Goal: Task Accomplishment & Management: Manage account settings

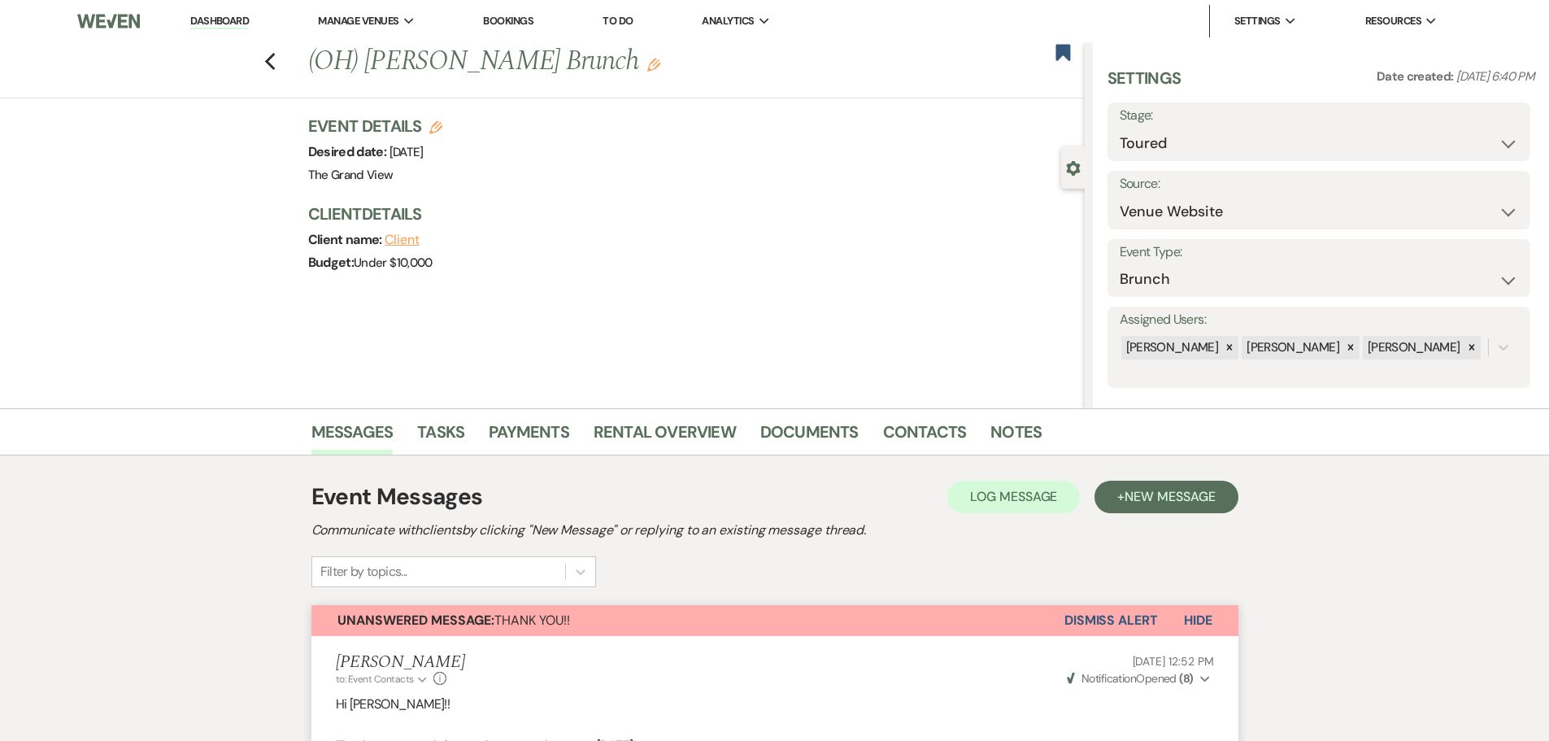
select select "5"
select select "6"
click at [276, 67] on icon "Previous" at bounding box center [270, 62] width 12 height 20
select select "5"
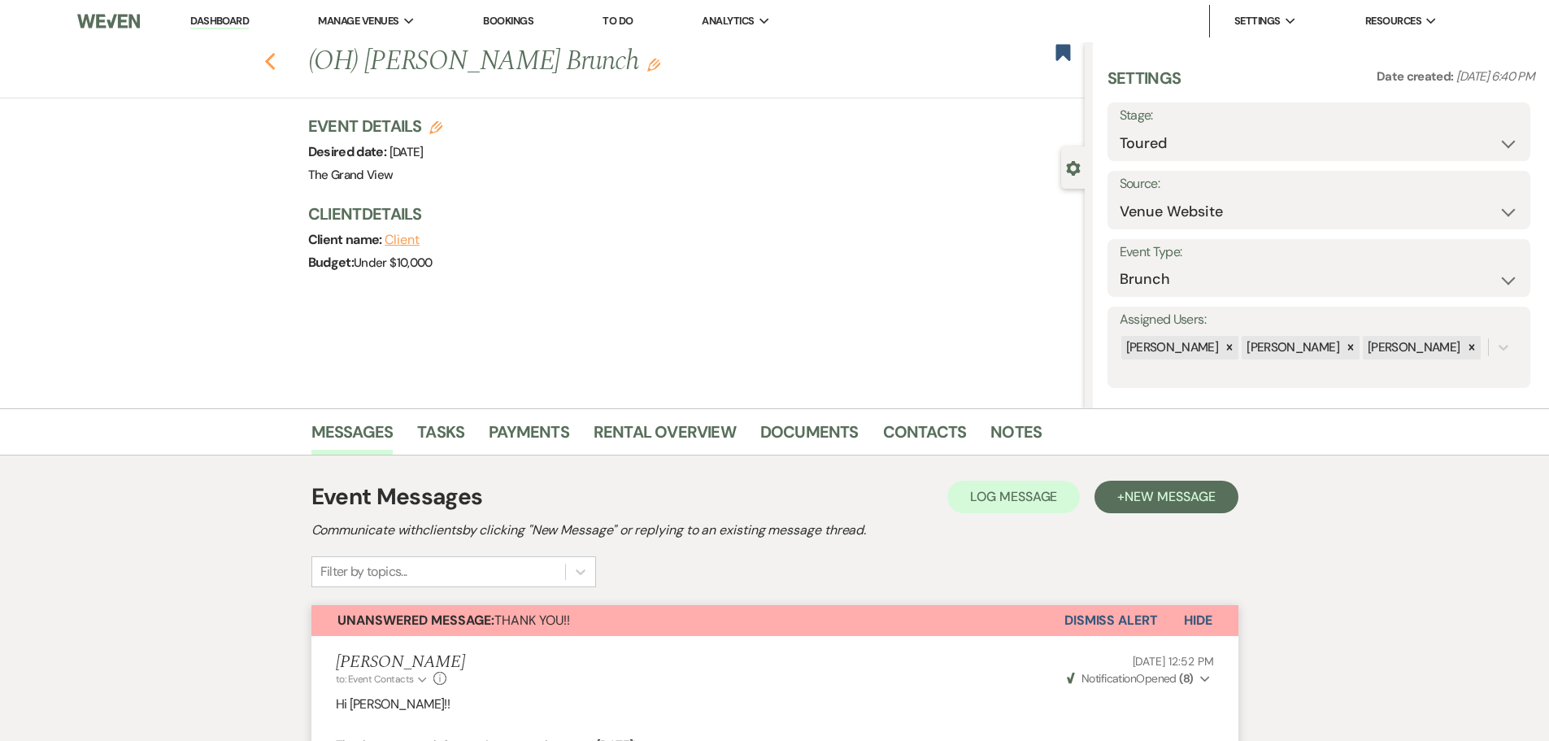
select select "5"
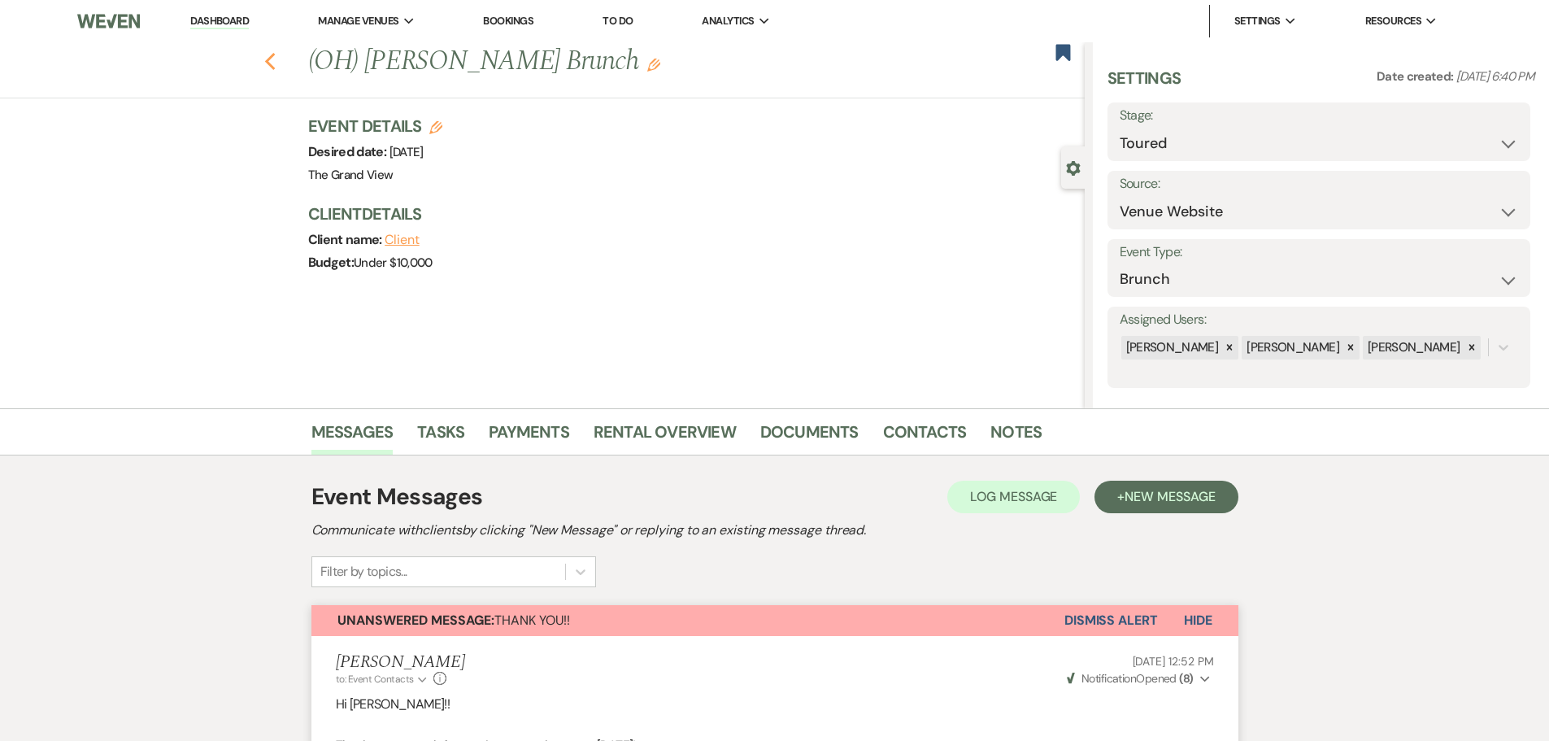
select select "5"
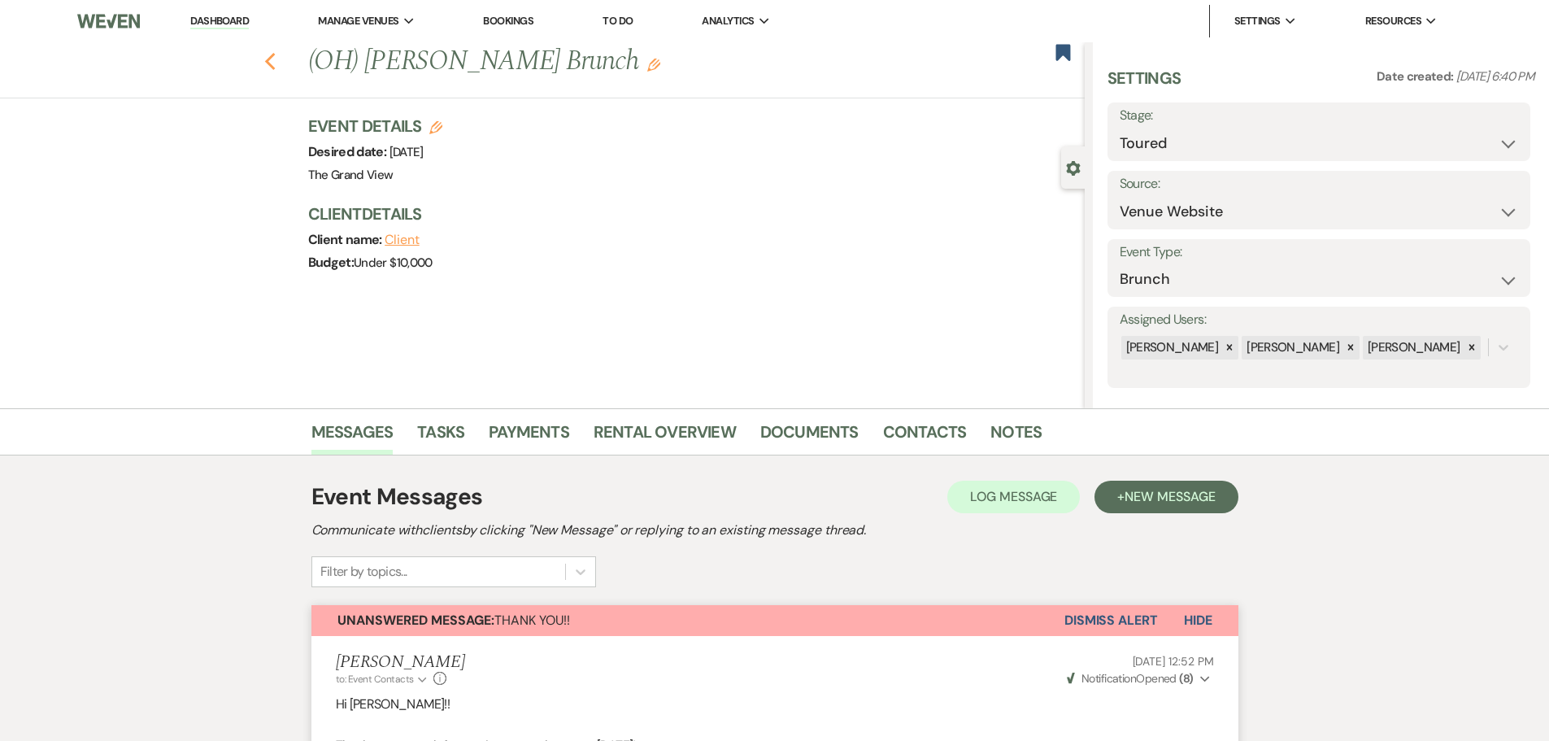
select select "5"
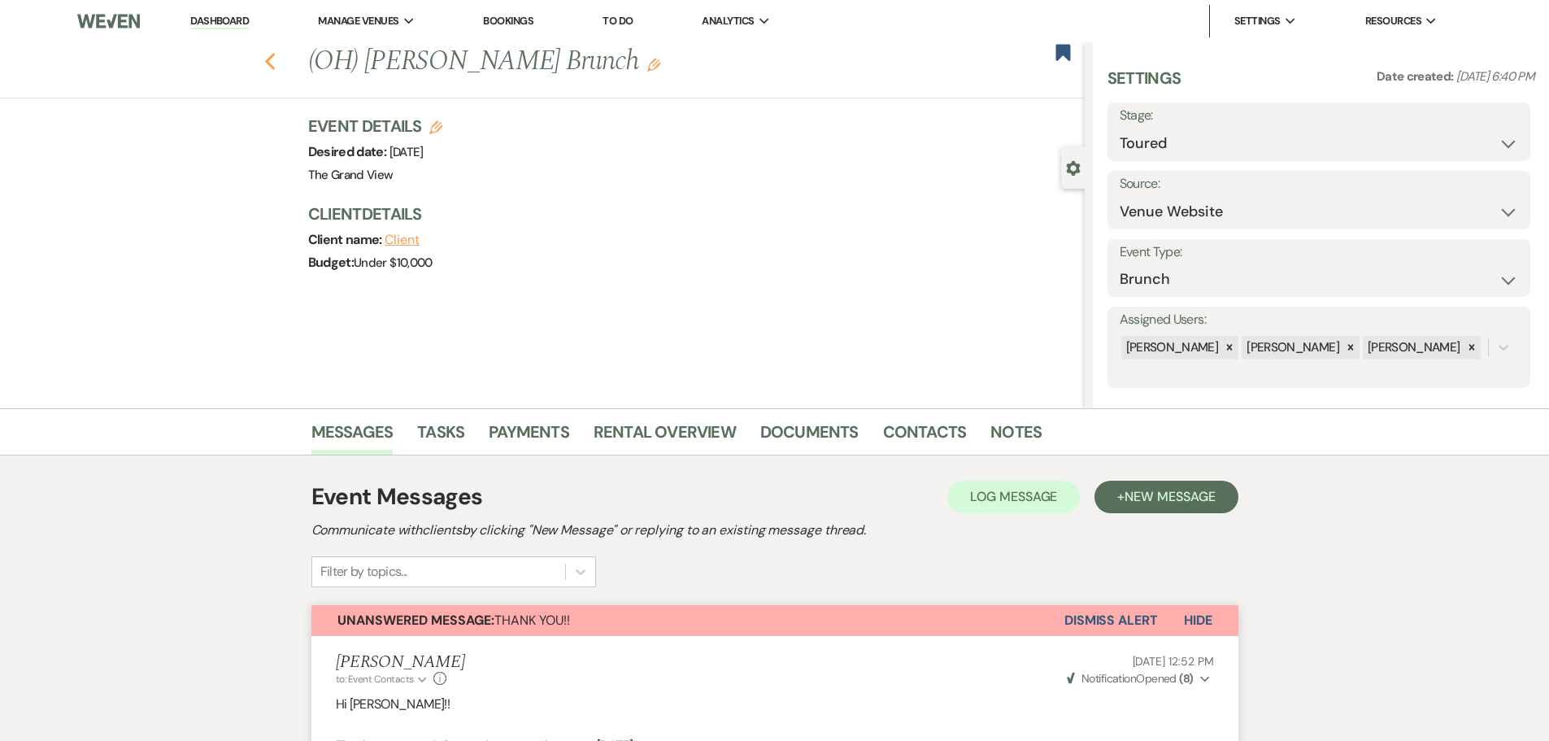
select select "5"
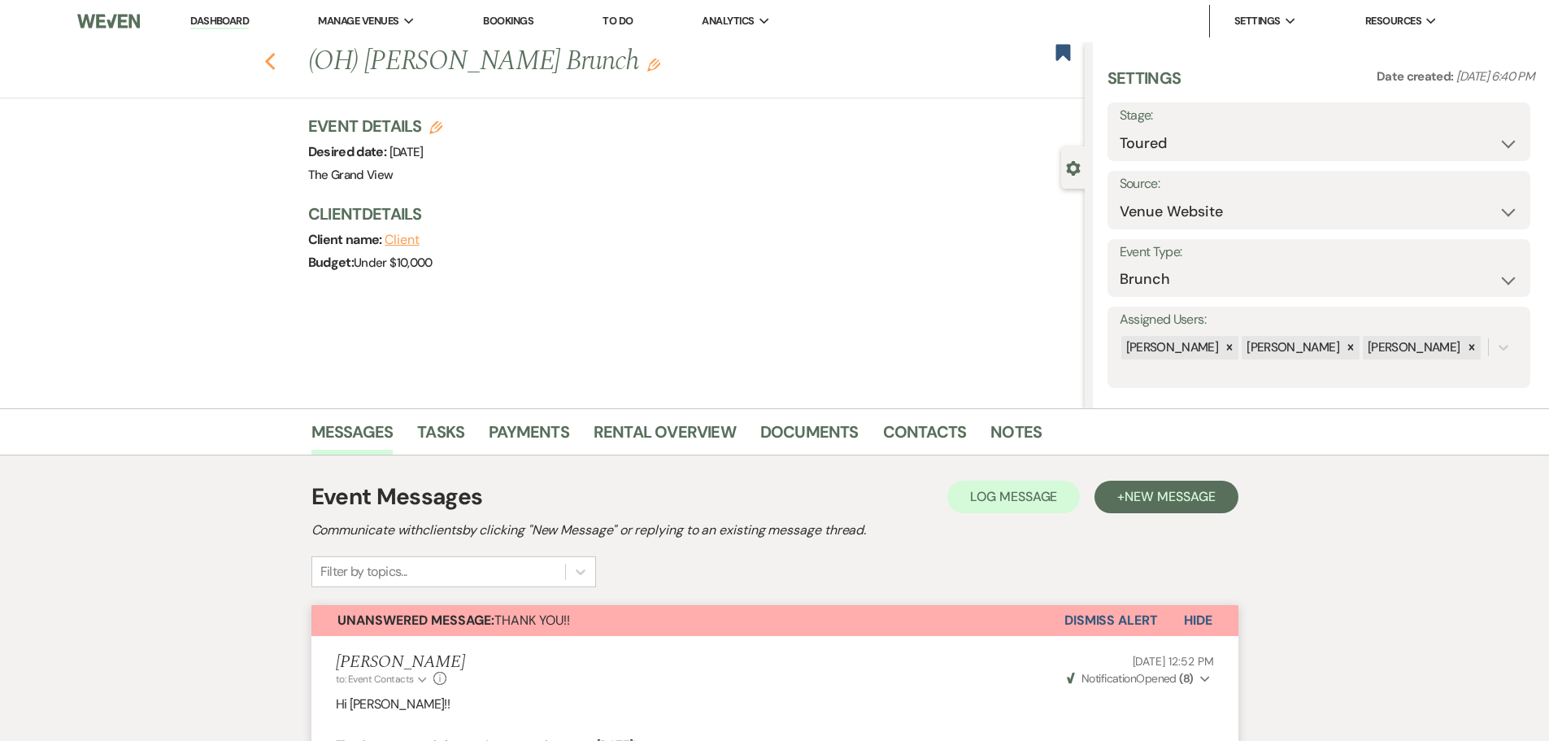
select select "5"
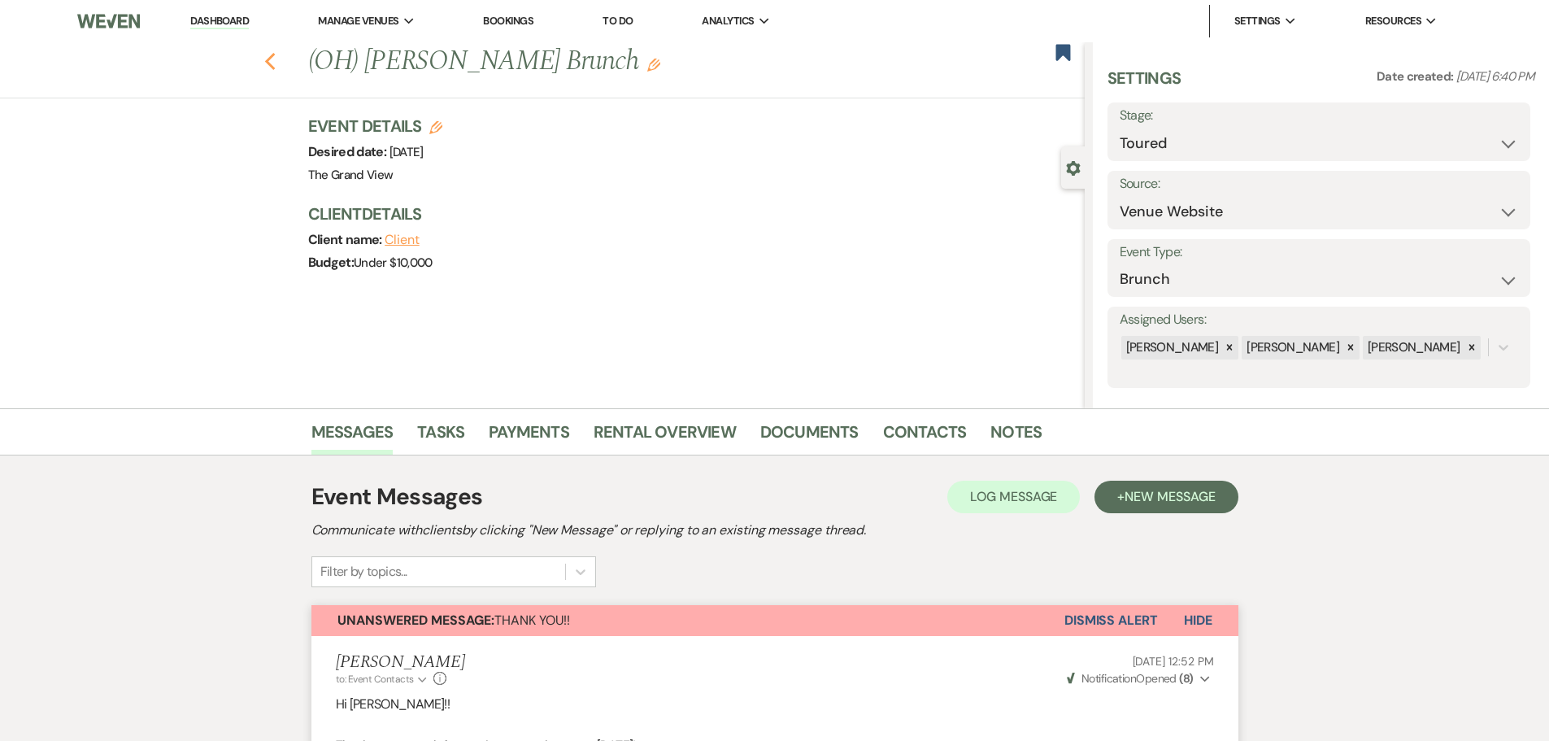
select select "5"
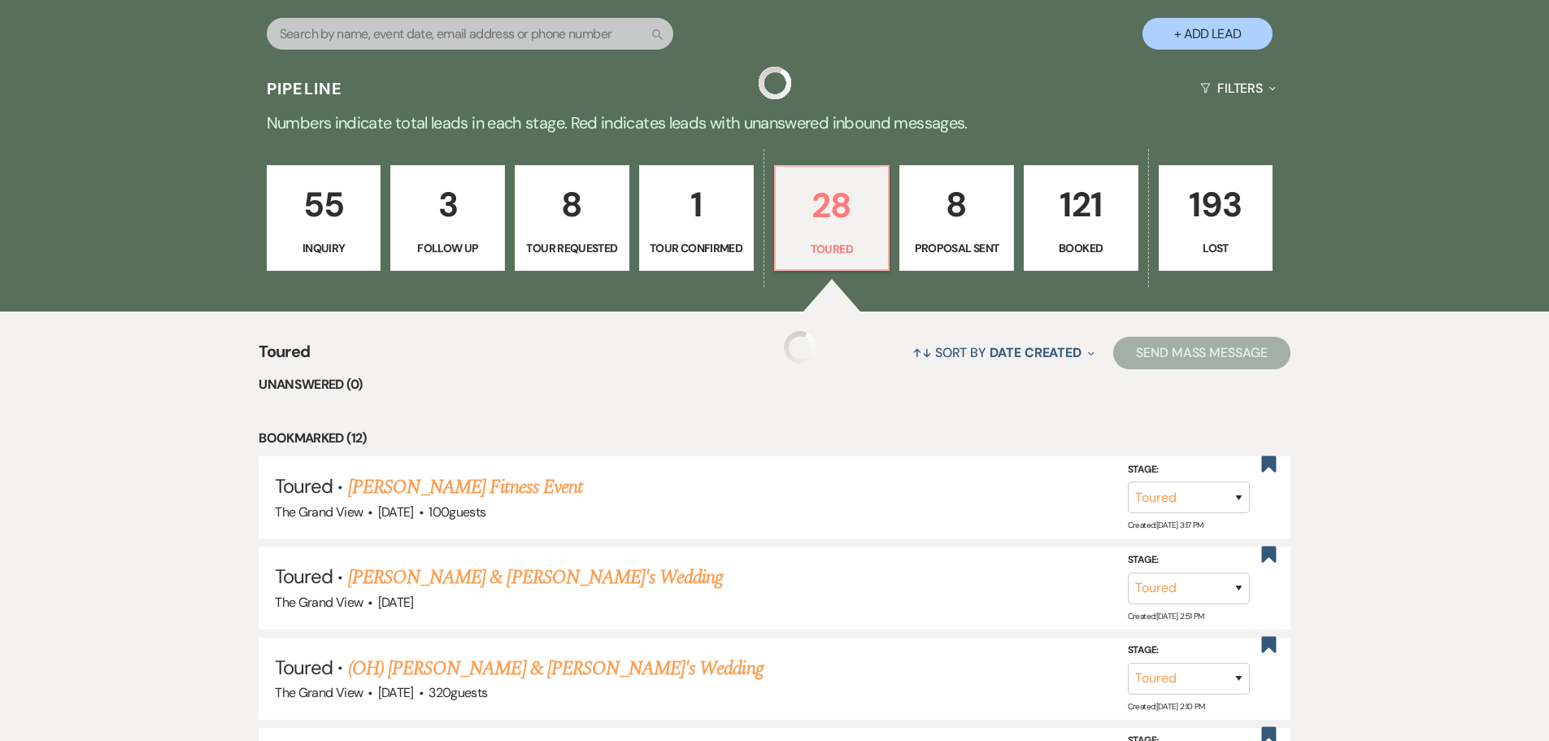
select select "5"
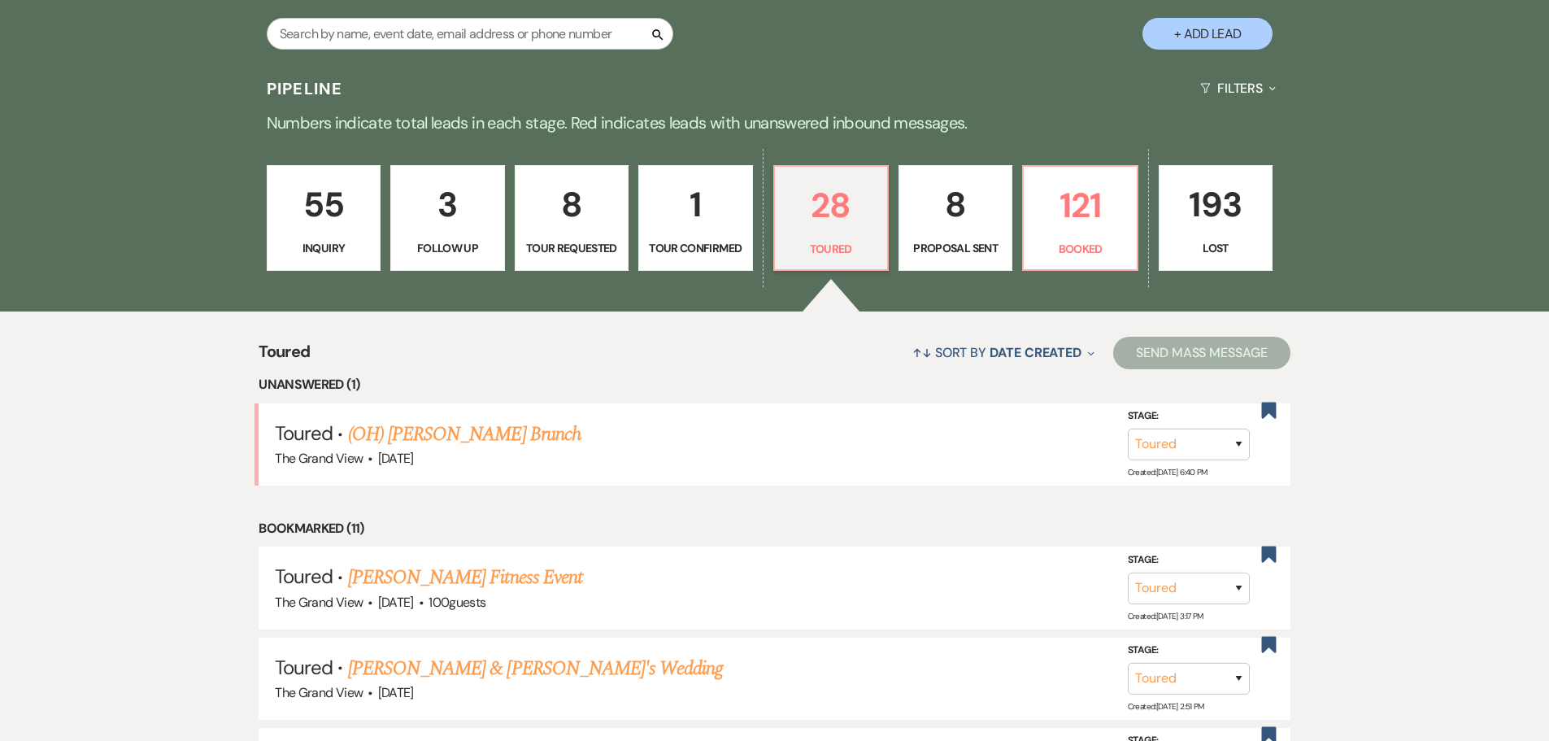
click at [697, 242] on p "Tour Confirmed" at bounding box center [695, 248] width 93 height 18
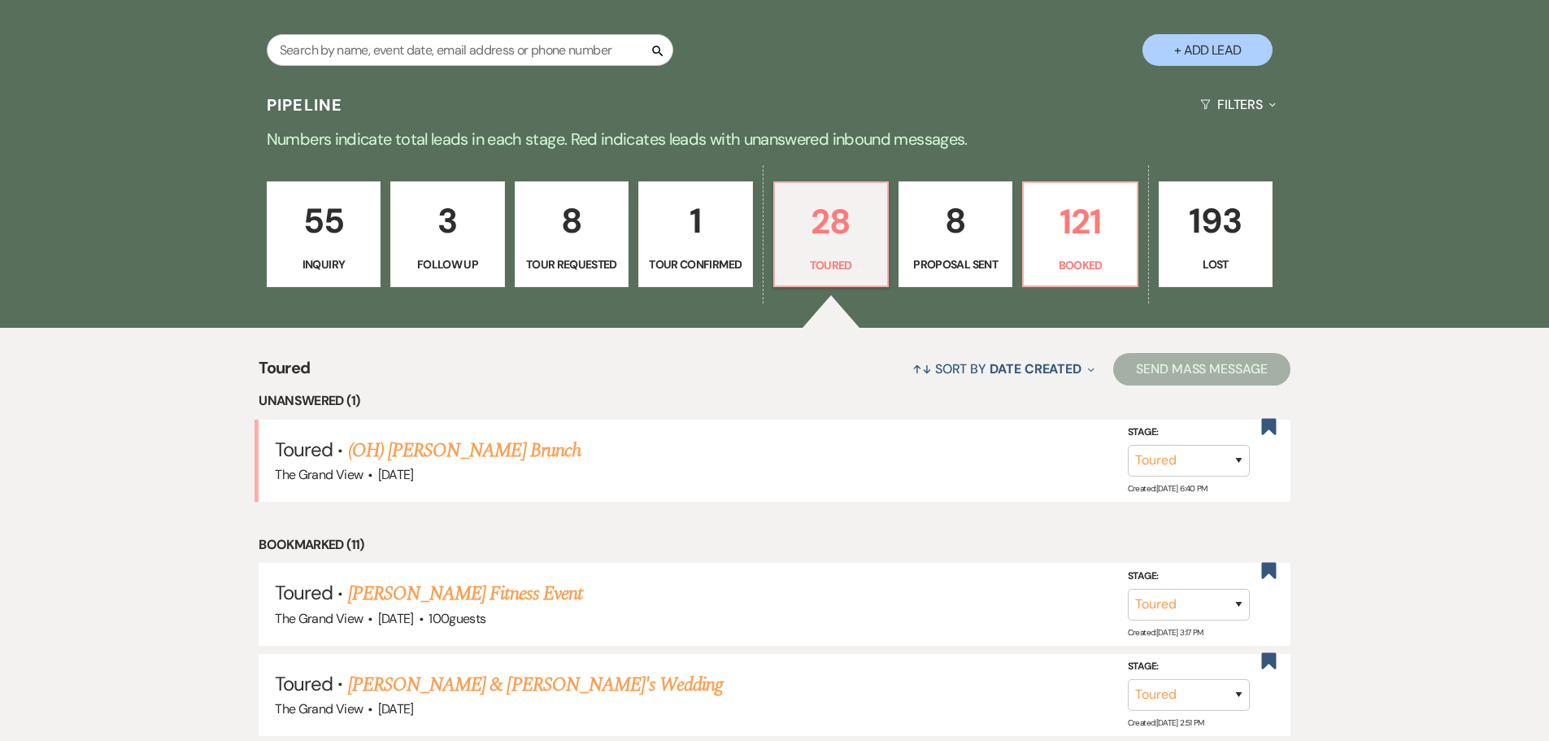
select select "4"
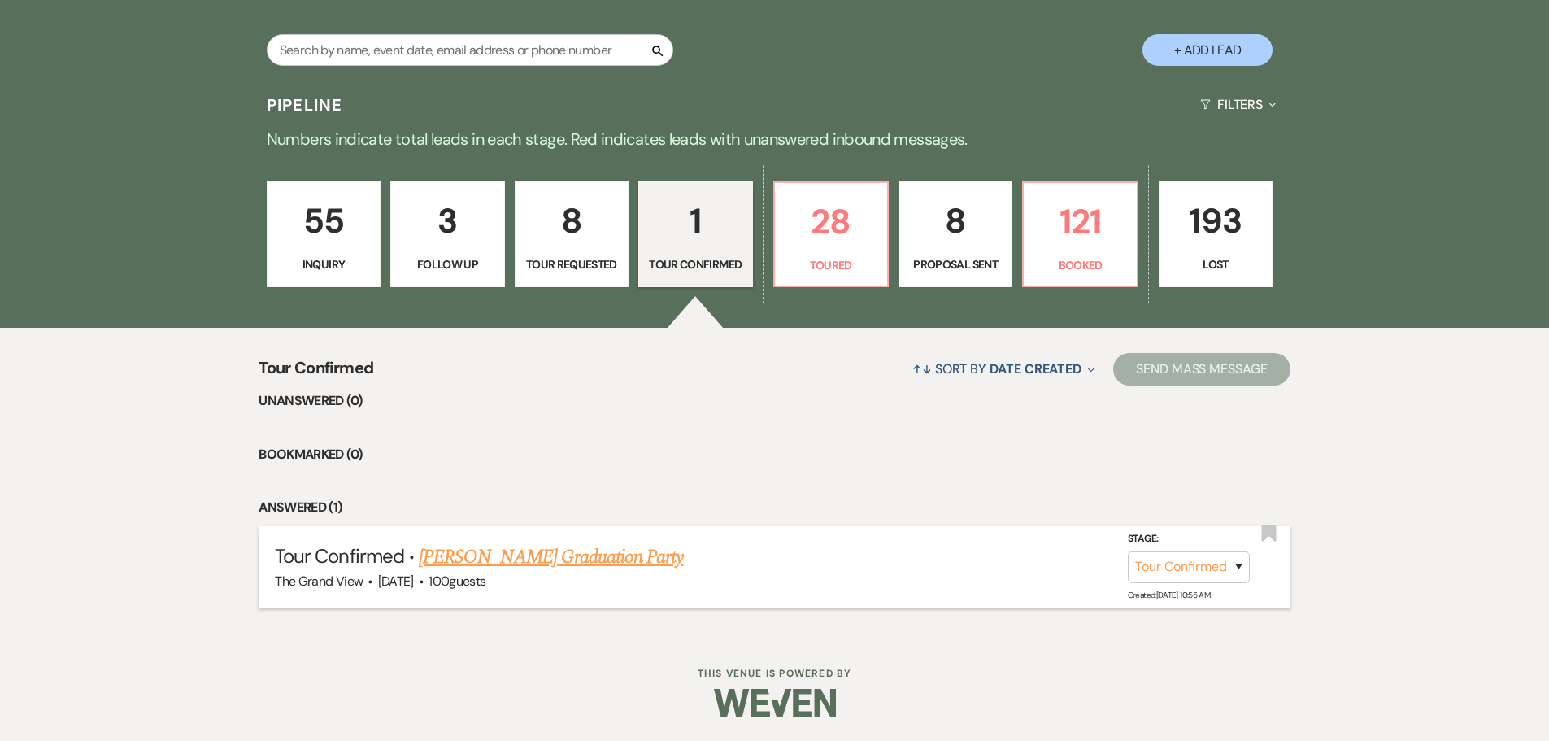
click at [532, 564] on link "[PERSON_NAME] Graduation Party" at bounding box center [551, 556] width 264 height 29
select select "4"
select select "22"
select select "19"
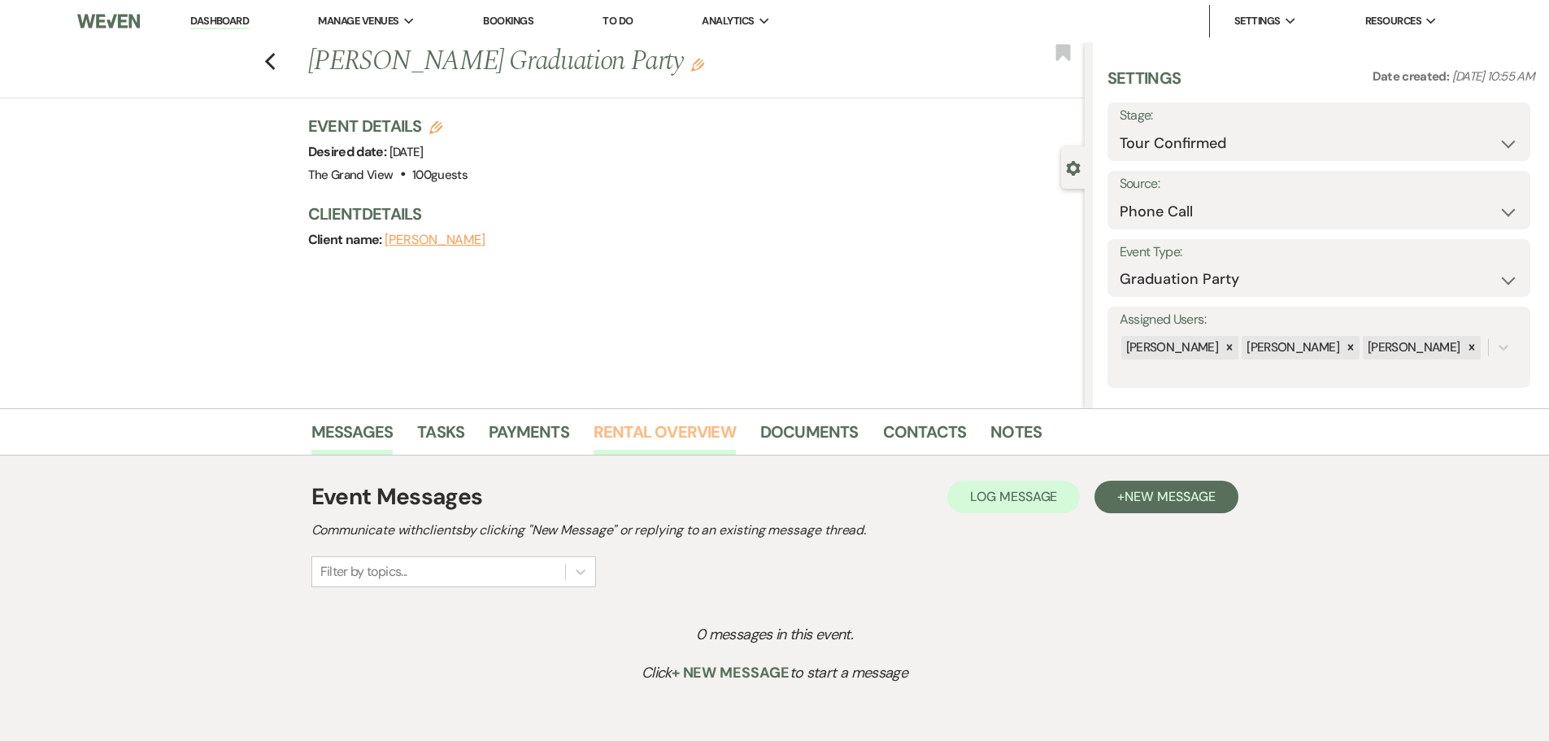
click at [649, 427] on link "Rental Overview" at bounding box center [664, 437] width 142 height 36
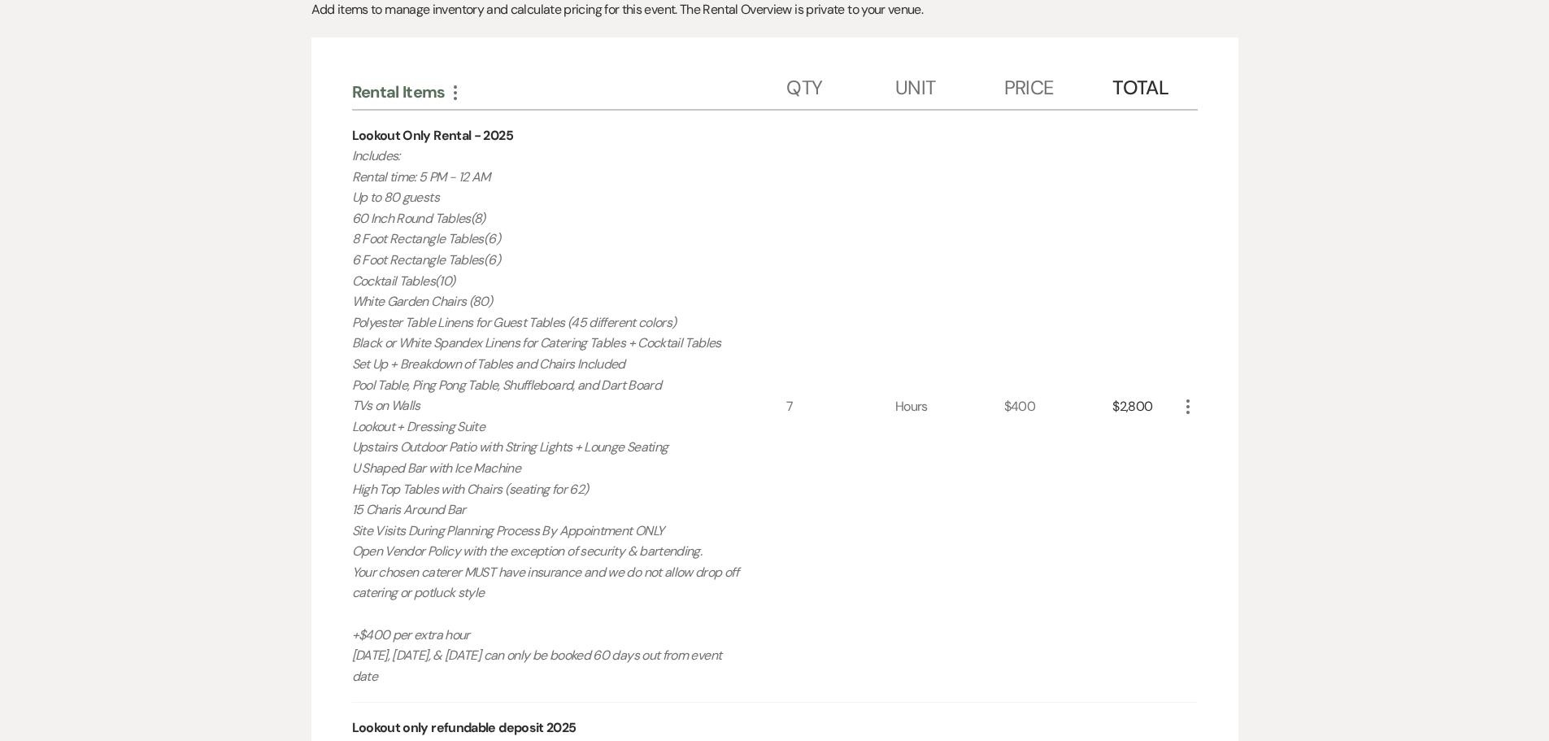
scroll to position [569, 0]
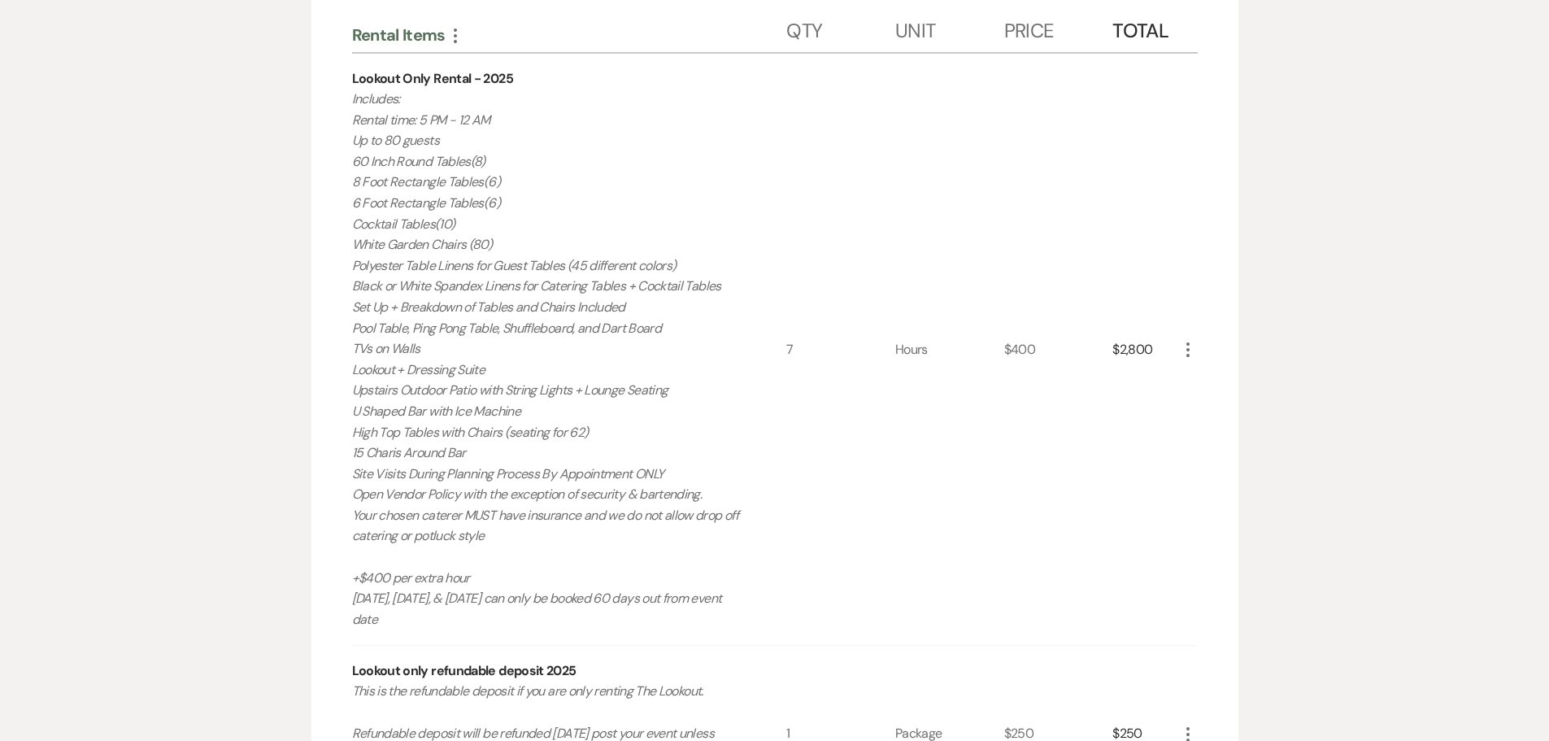
click at [1188, 354] on icon "More" at bounding box center [1188, 350] width 20 height 20
click at [1201, 407] on icon "X" at bounding box center [1201, 408] width 10 height 12
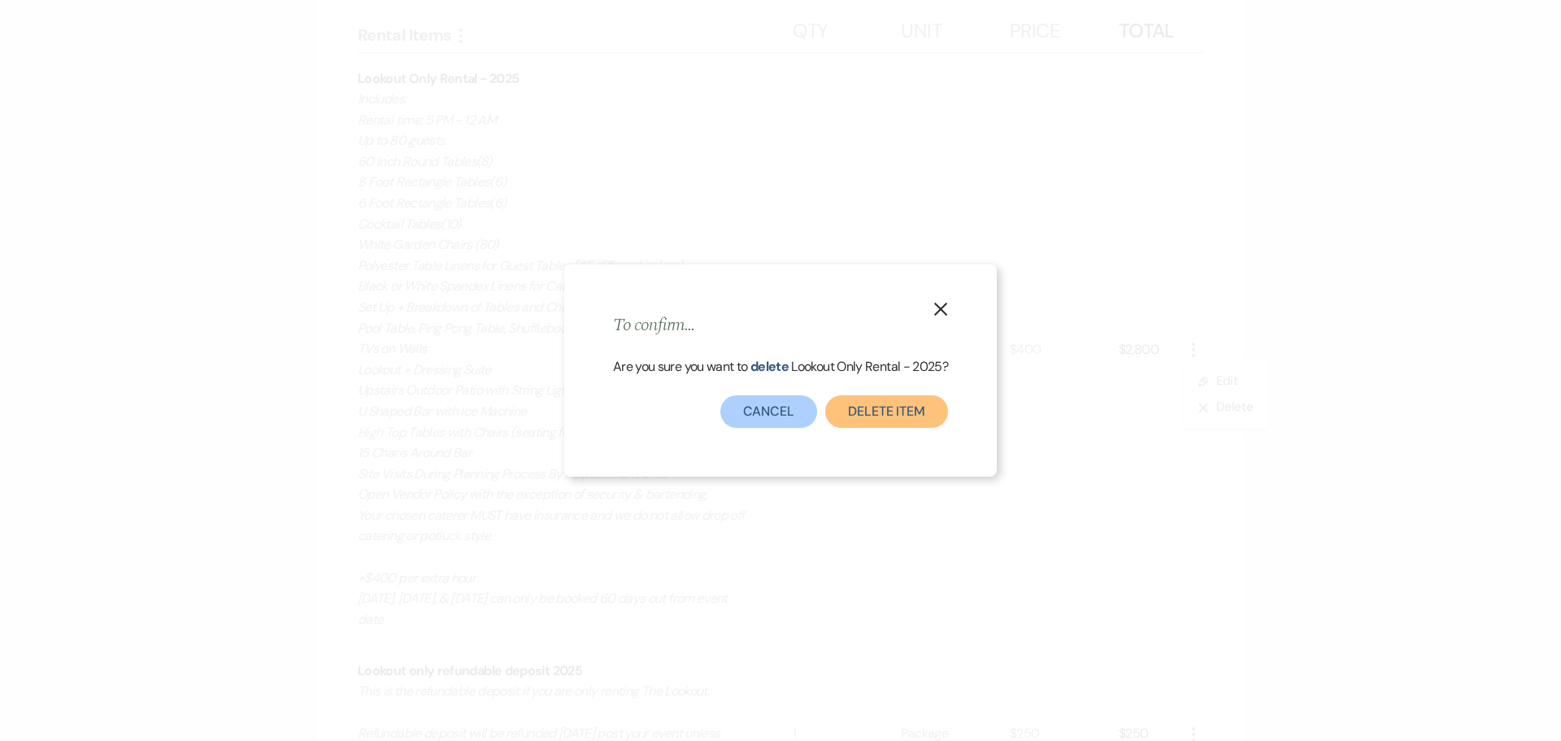
click at [874, 415] on button "Delete Item" at bounding box center [886, 411] width 123 height 33
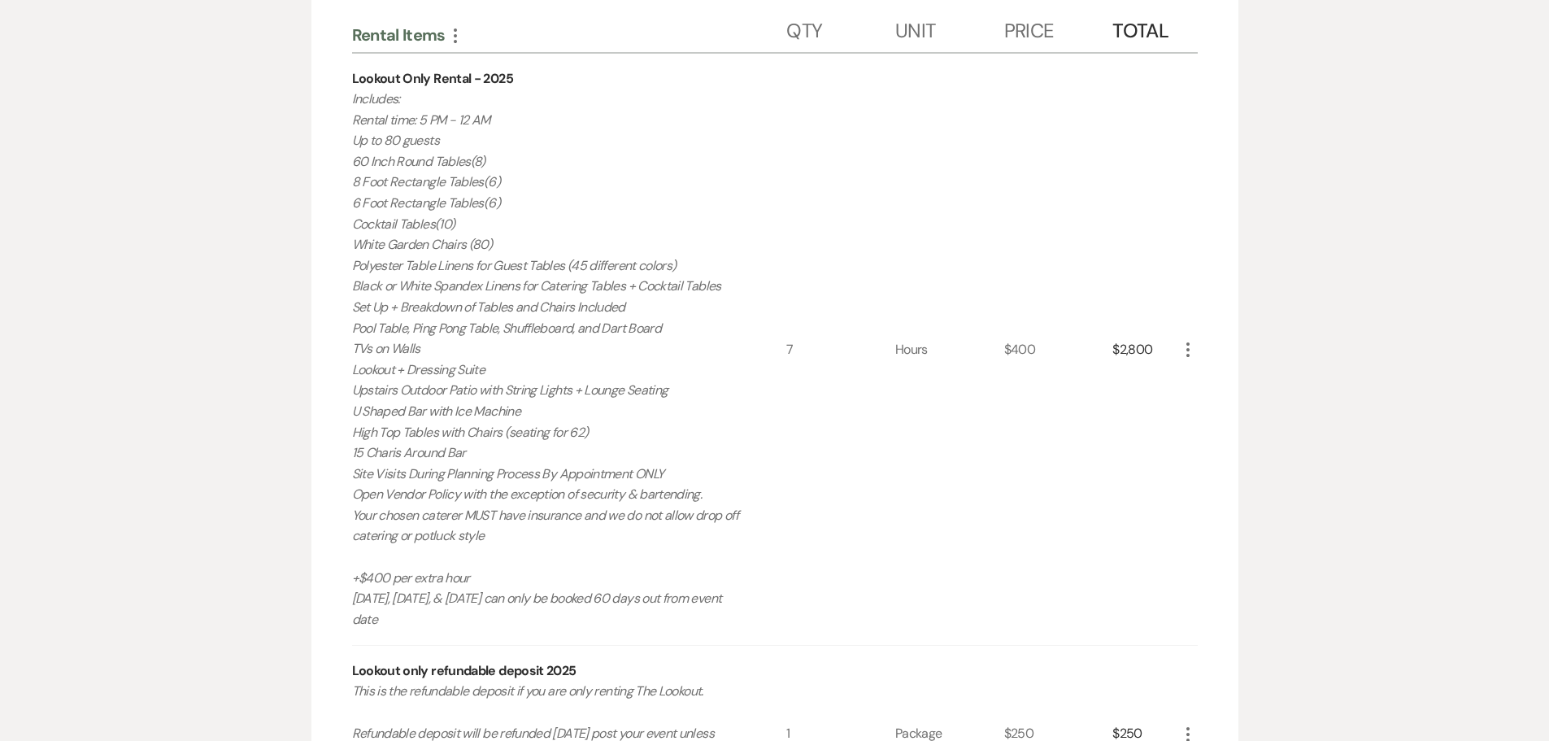
scroll to position [421, 0]
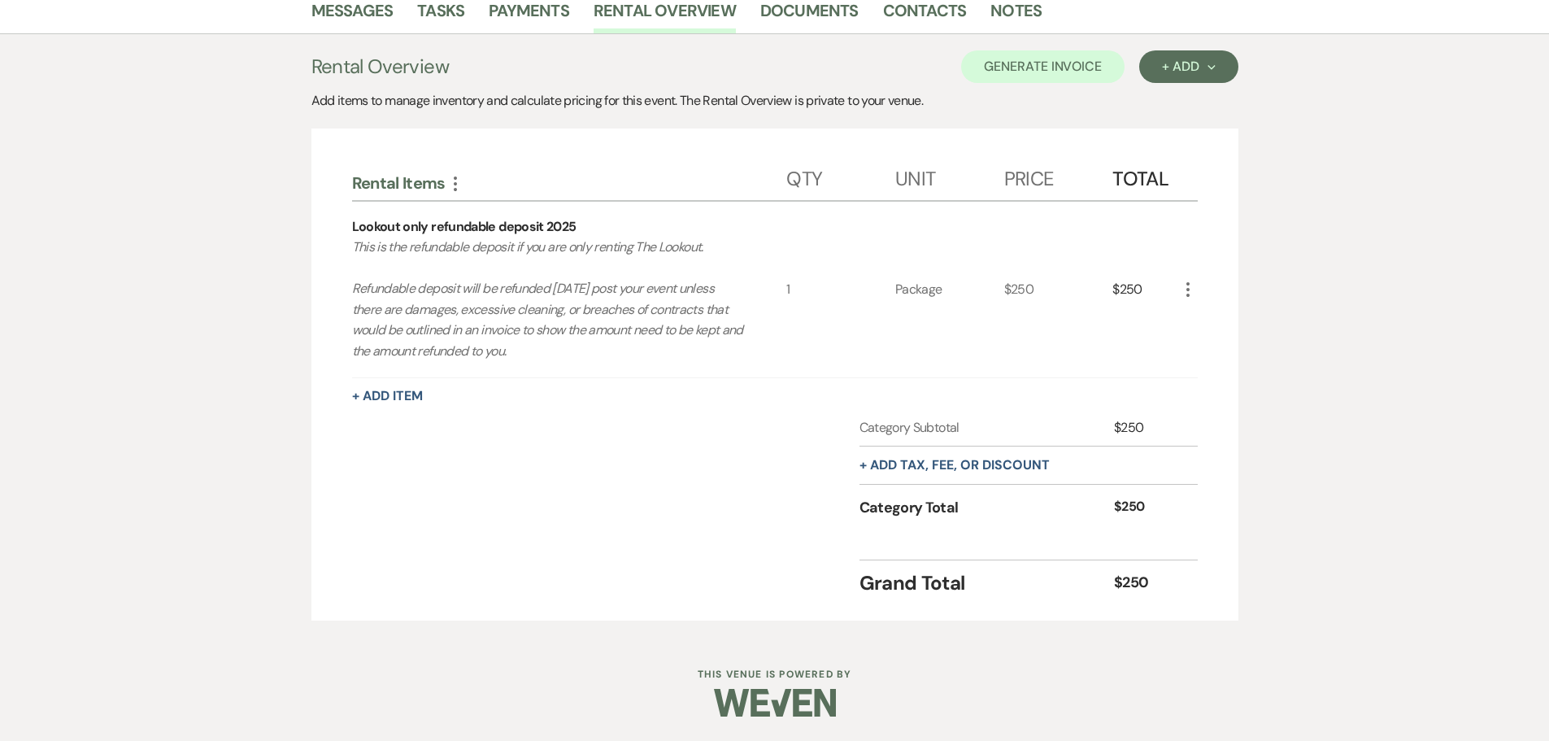
click at [1192, 285] on icon "More" at bounding box center [1188, 290] width 20 height 20
click at [1196, 350] on icon "X" at bounding box center [1201, 347] width 10 height 12
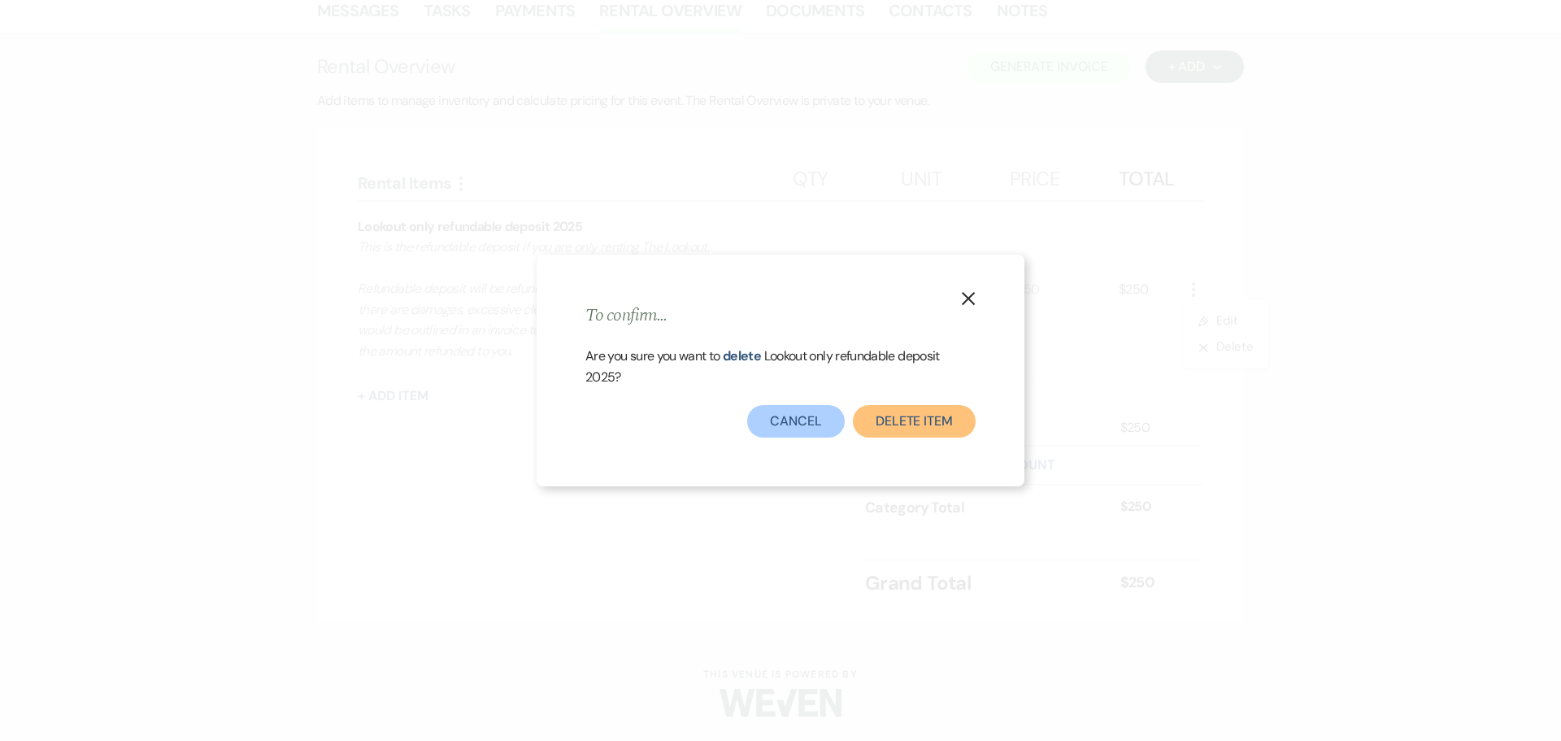
click at [901, 411] on button "Delete Item" at bounding box center [914, 421] width 123 height 33
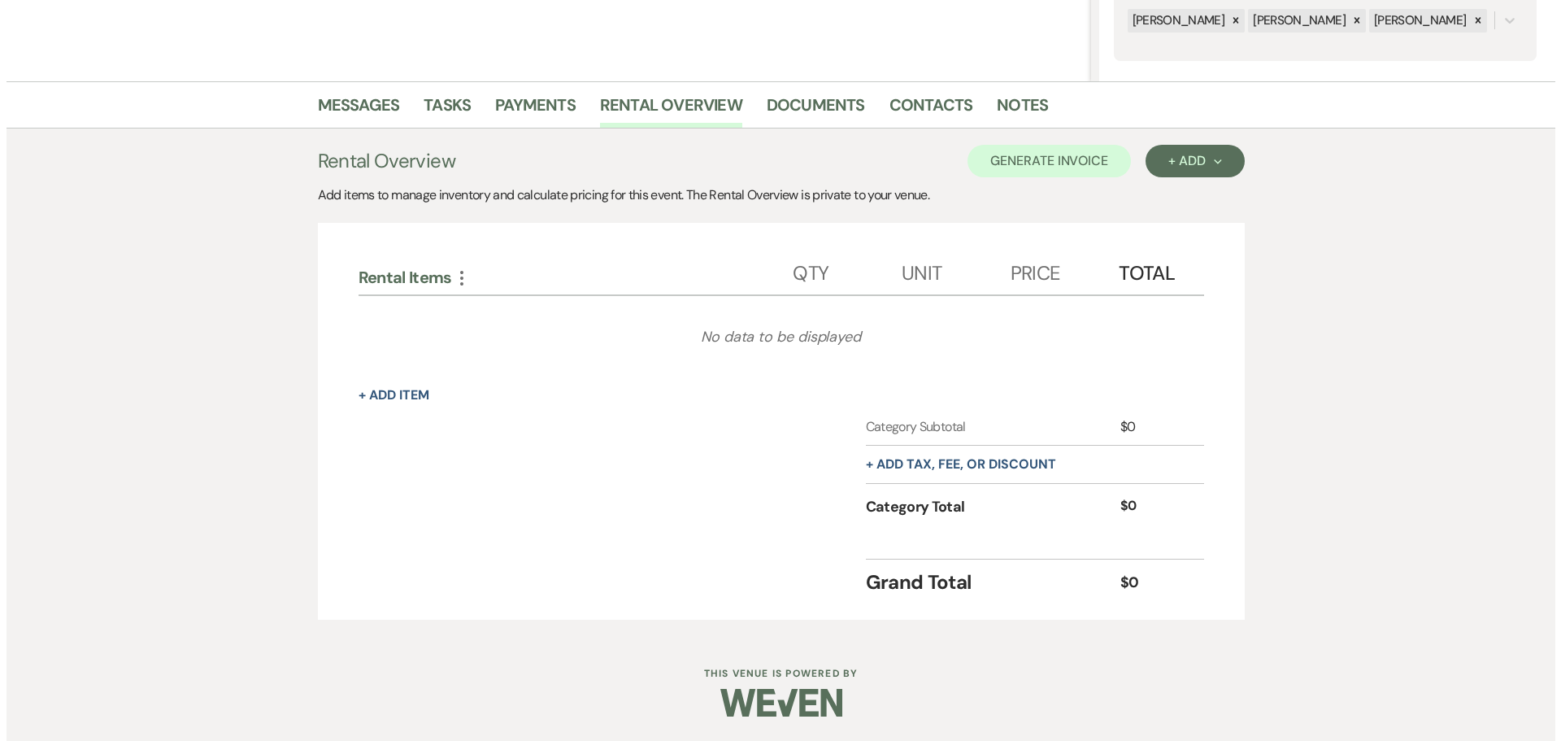
scroll to position [327, 0]
click at [1172, 154] on div "+ Add Next" at bounding box center [1188, 160] width 53 height 13
click at [1162, 180] on ul "Item Category" at bounding box center [1180, 210] width 82 height 67
click at [1171, 199] on button "Item" at bounding box center [1180, 197] width 82 height 25
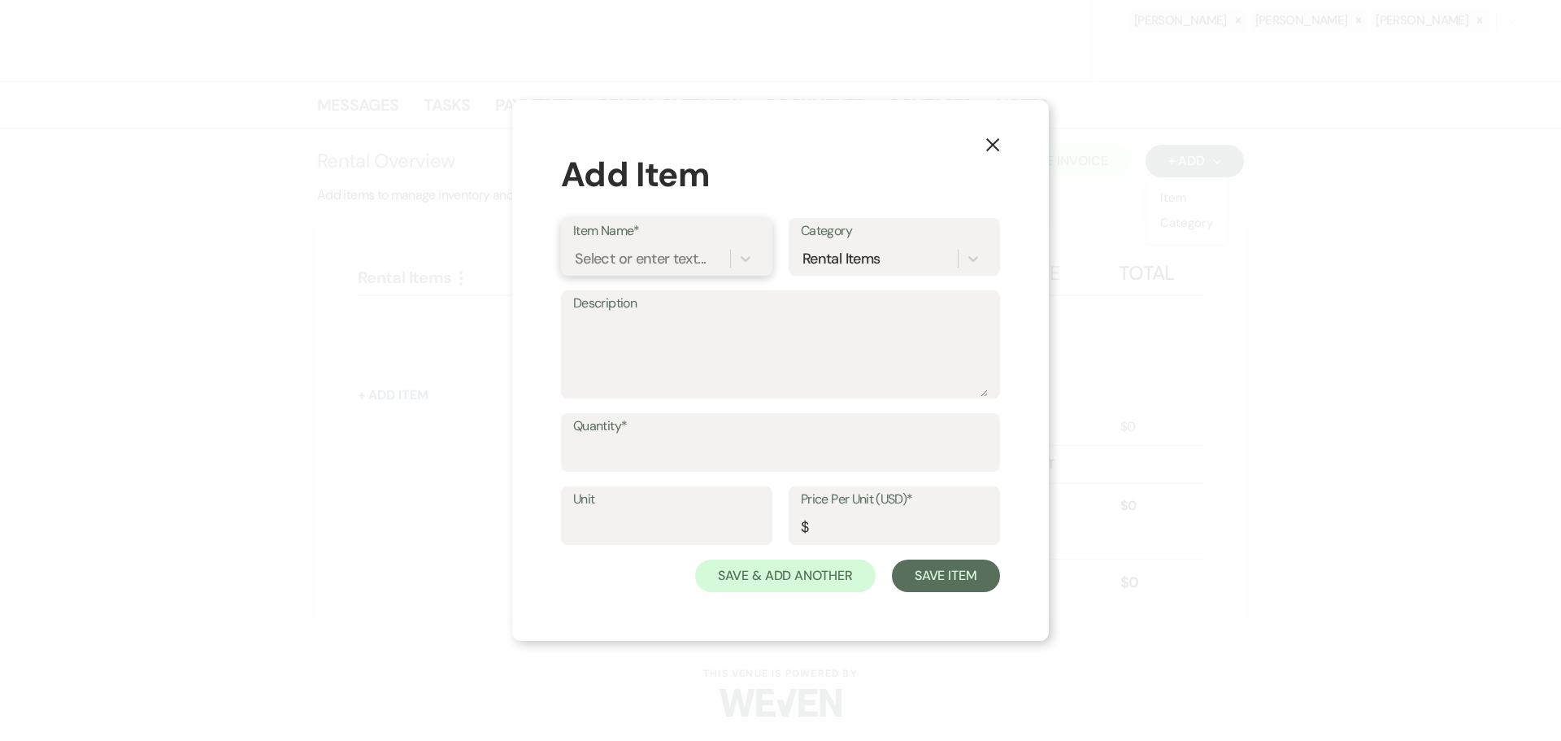
click at [632, 258] on div "Select or enter text..." at bounding box center [640, 259] width 131 height 22
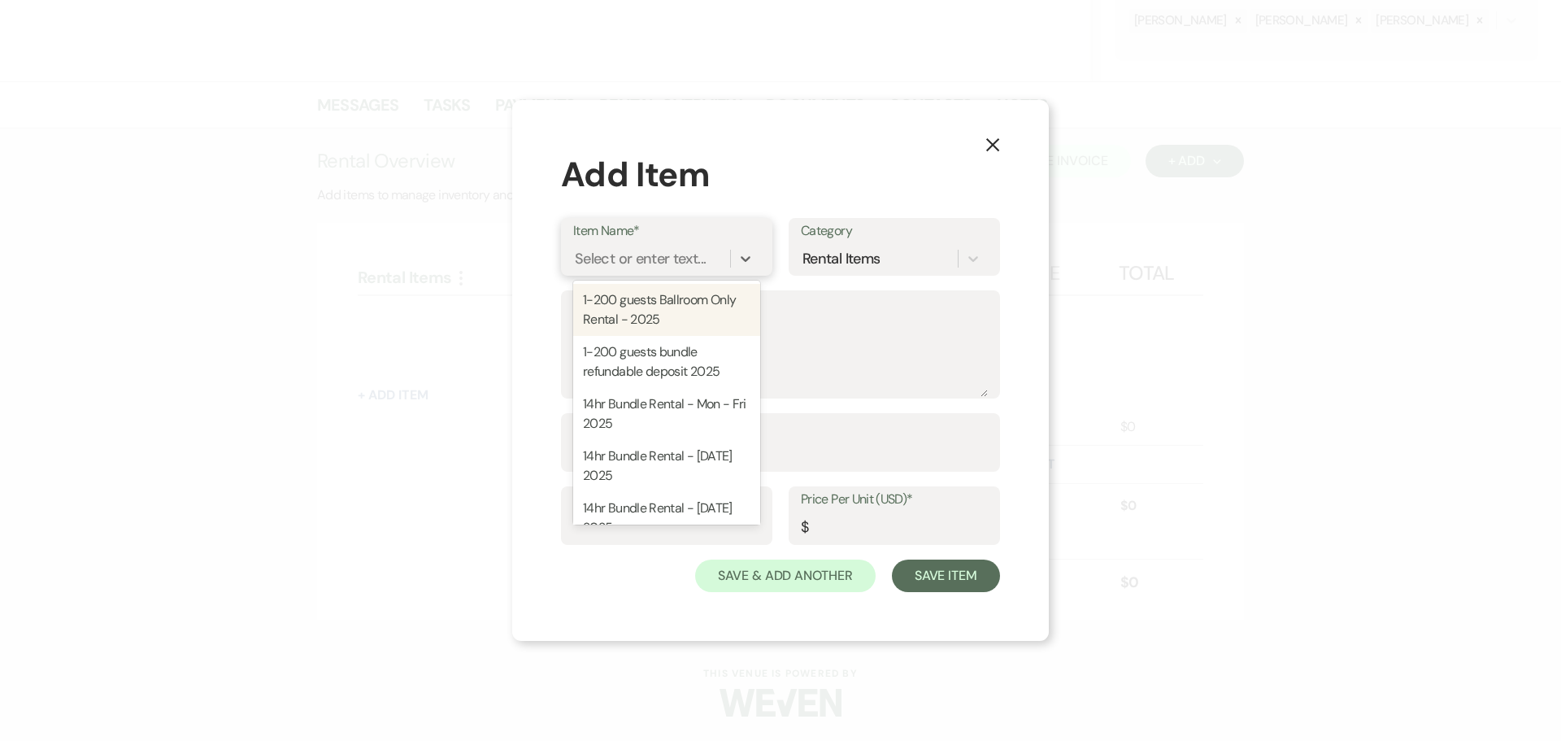
click at [660, 307] on div "1-200 guests Ballroom Only Rental - 2025" at bounding box center [666, 310] width 187 height 52
type textarea "Includes: Rental time: Up to 200 guests 60 Inch Round Tables(50) 8 Foot Rectang…"
type input "Hours"
type input "500"
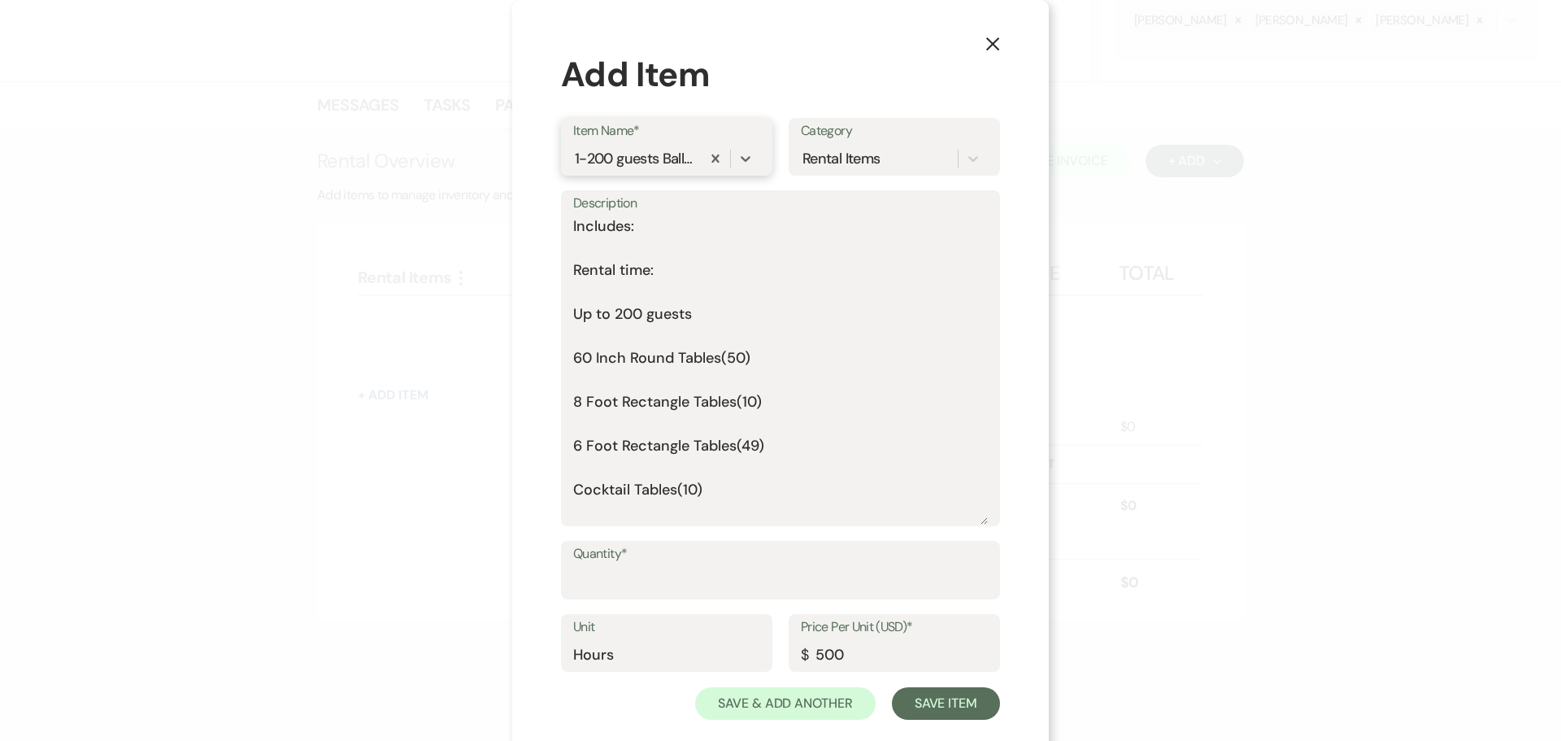
drag, startPoint x: 981, startPoint y: 395, endPoint x: 949, endPoint y: 661, distance: 267.7
click at [956, 667] on form "Item Name* option 1-200 guests Ballroom Only Rental - 2025, selected. 0 results…" at bounding box center [780, 419] width 439 height 602
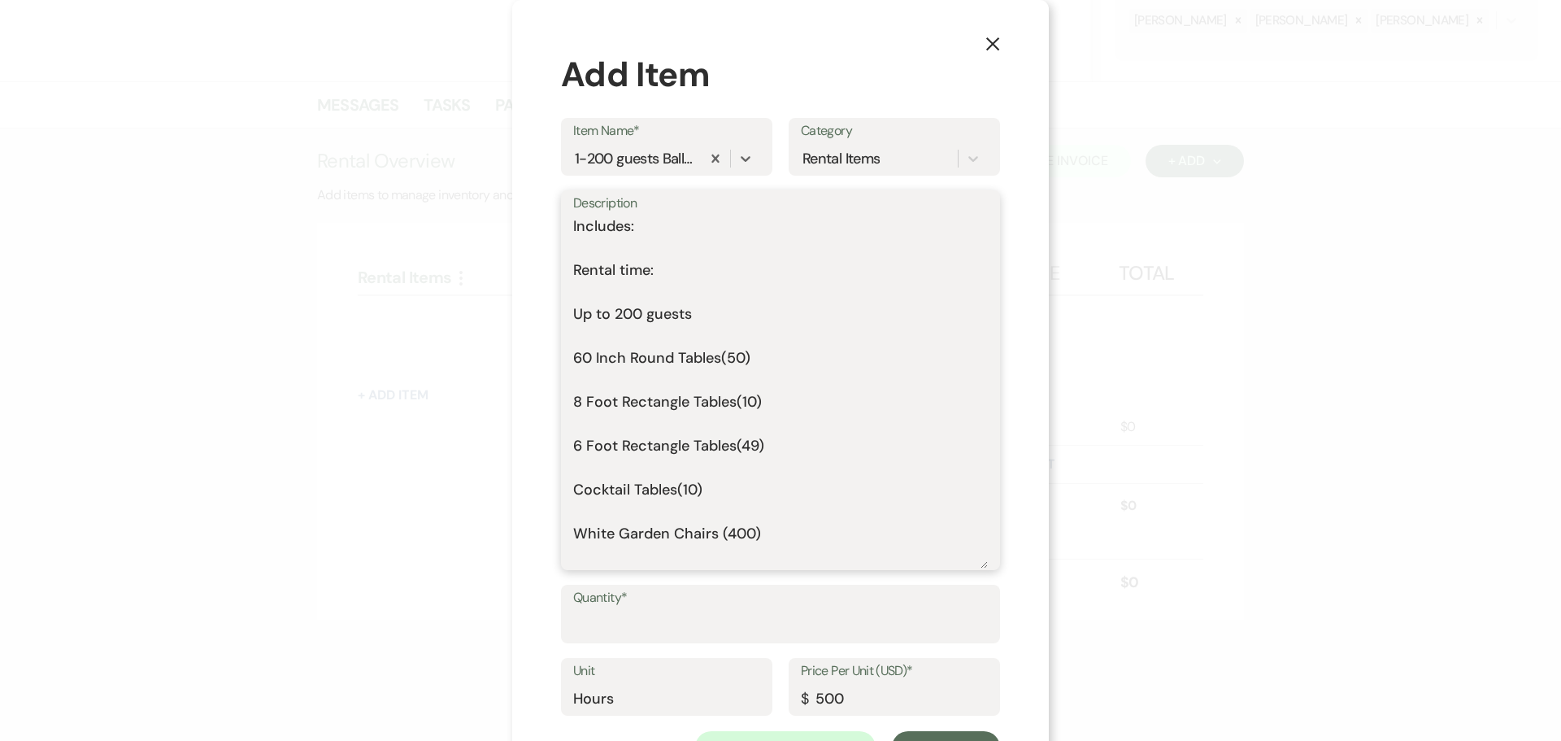
click at [574, 249] on textarea "Includes: Rental time: Up to 200 guests 60 Inch Round Tables(50) 8 Foot Rectang…" at bounding box center [780, 391] width 415 height 353
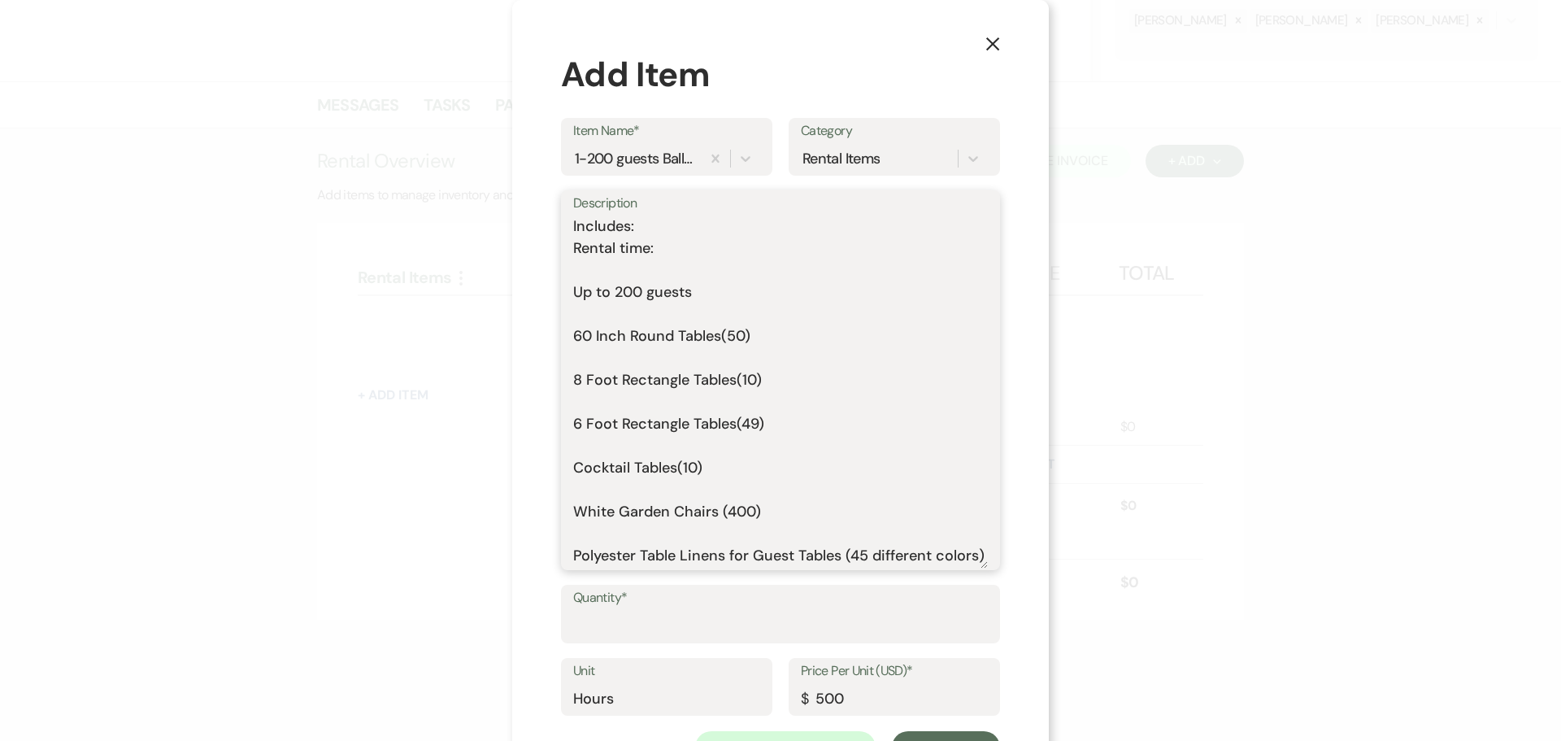
click at [611, 269] on textarea "Includes: Rental time: Up to 200 guests 60 Inch Round Tables(50) 8 Foot Rectang…" at bounding box center [780, 391] width 415 height 353
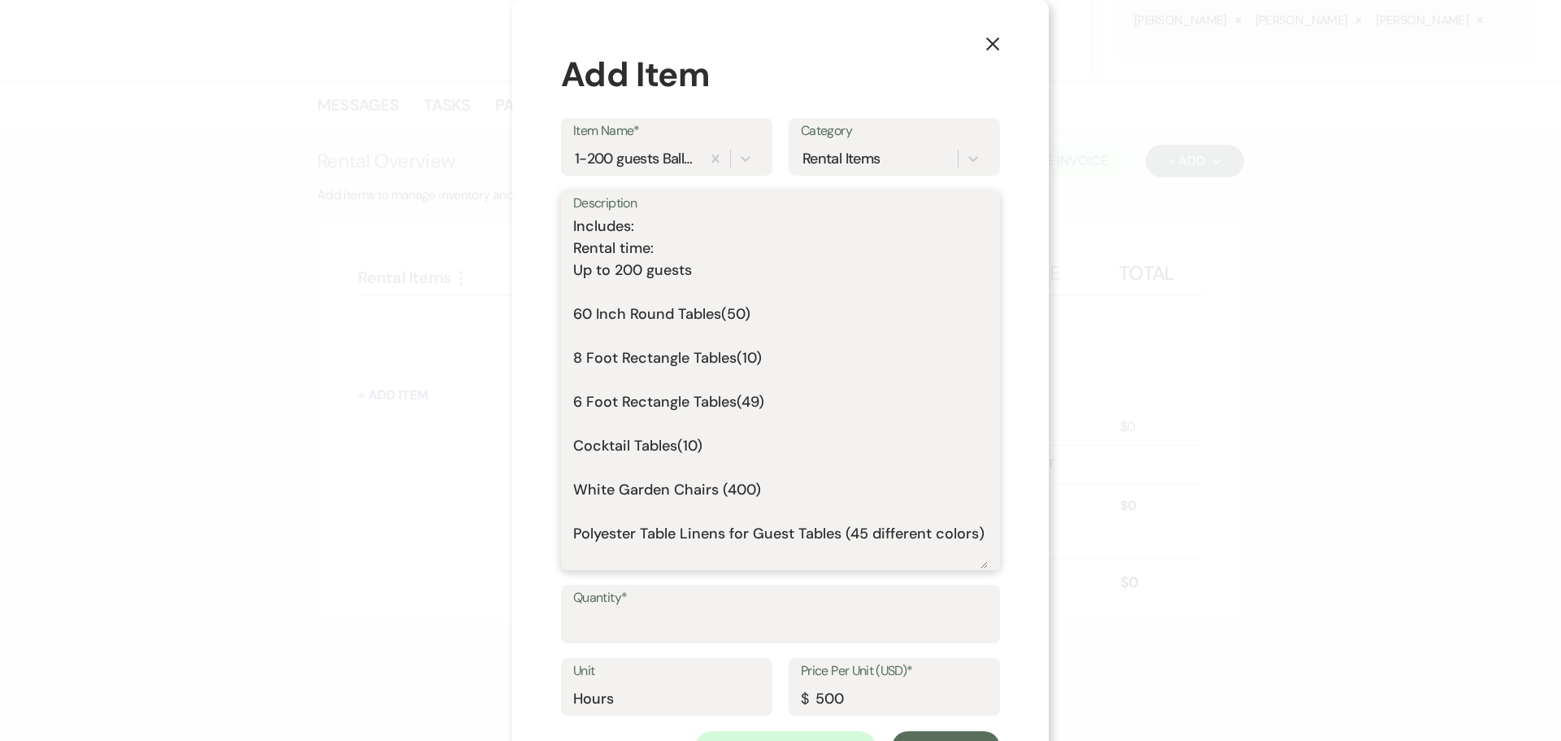
click at [614, 293] on textarea "Includes: Rental time: Up to 200 guests 60 Inch Round Tables(50) 8 Foot Rectang…" at bounding box center [780, 391] width 415 height 353
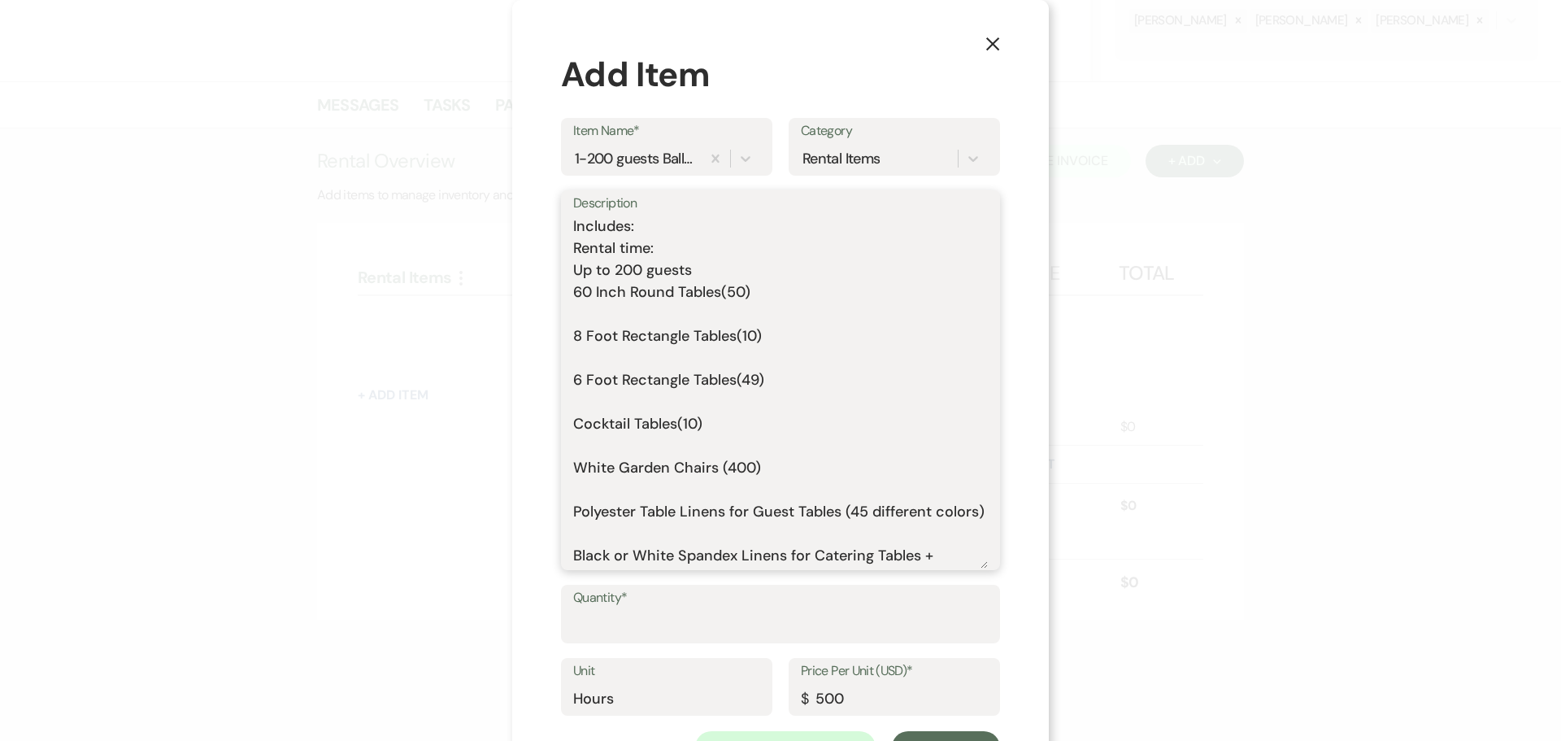
click at [632, 310] on textarea "Includes: Rental time: Up to 200 guests 60 Inch Round Tables(50) 8 Foot Rectang…" at bounding box center [780, 391] width 415 height 353
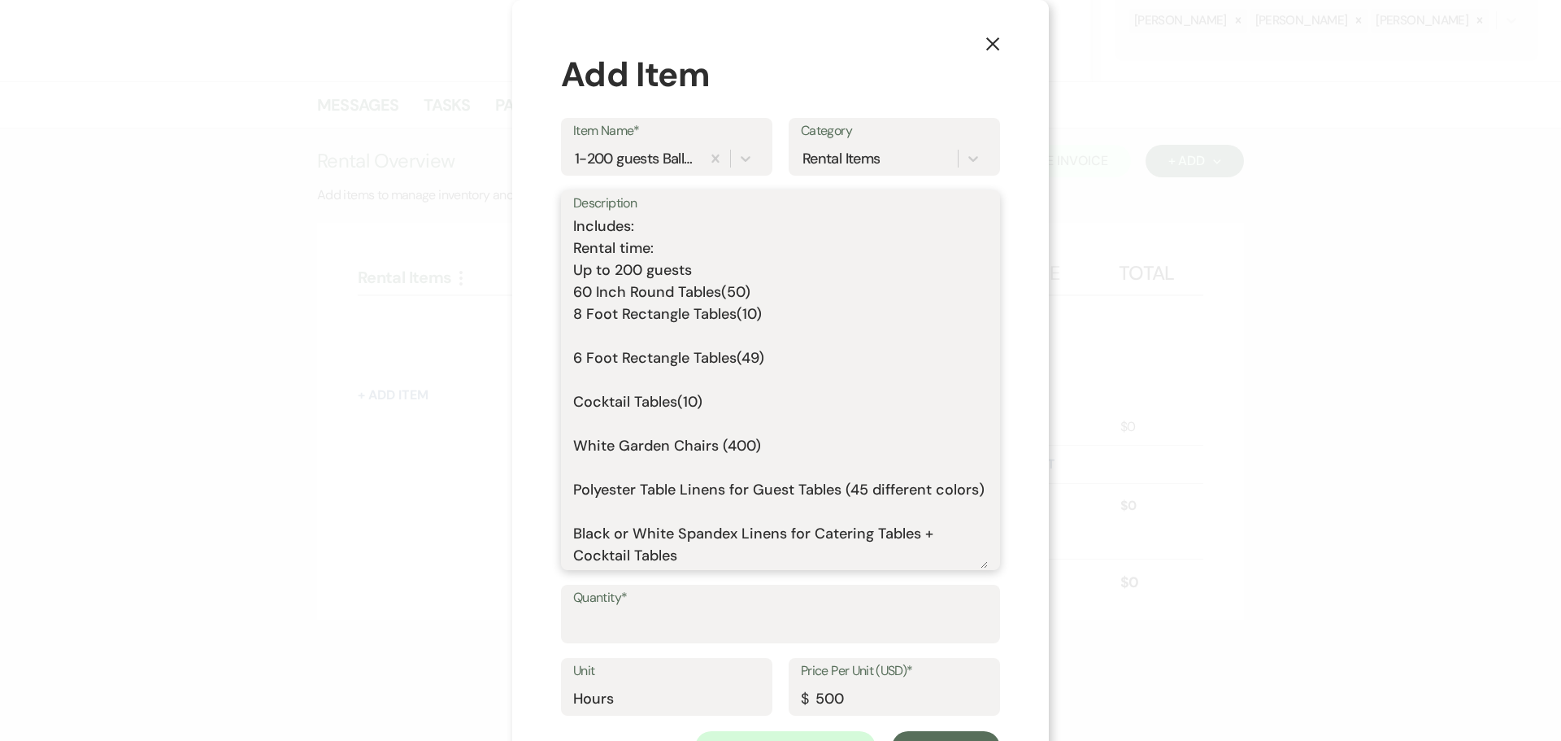
click at [640, 330] on textarea "Includes: Rental time: Up to 200 guests 60 Inch Round Tables(50) 8 Foot Rectang…" at bounding box center [780, 391] width 415 height 353
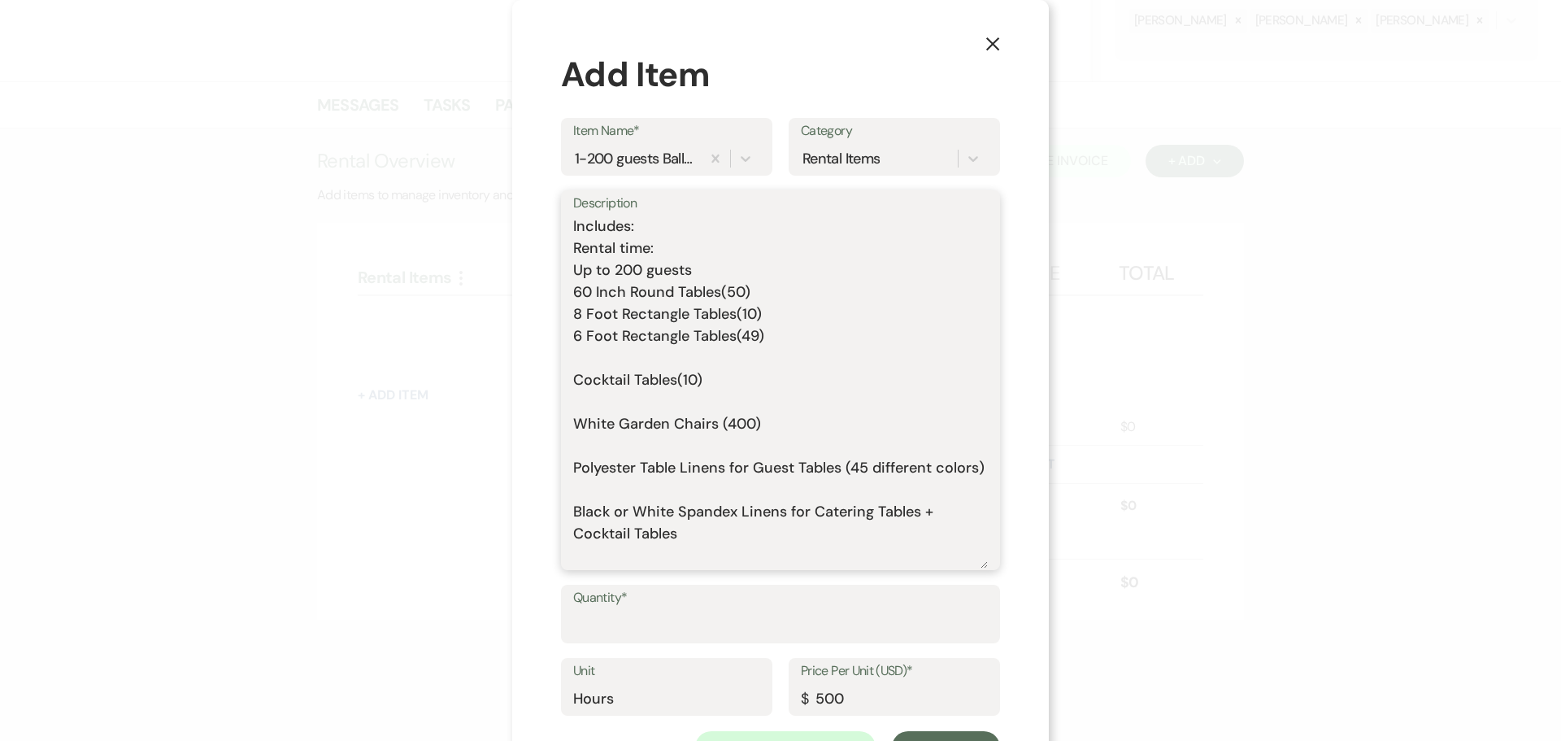
click at [644, 352] on textarea "Includes: Rental time: Up to 200 guests 60 Inch Round Tables(50) 8 Foot Rectang…" at bounding box center [780, 391] width 415 height 353
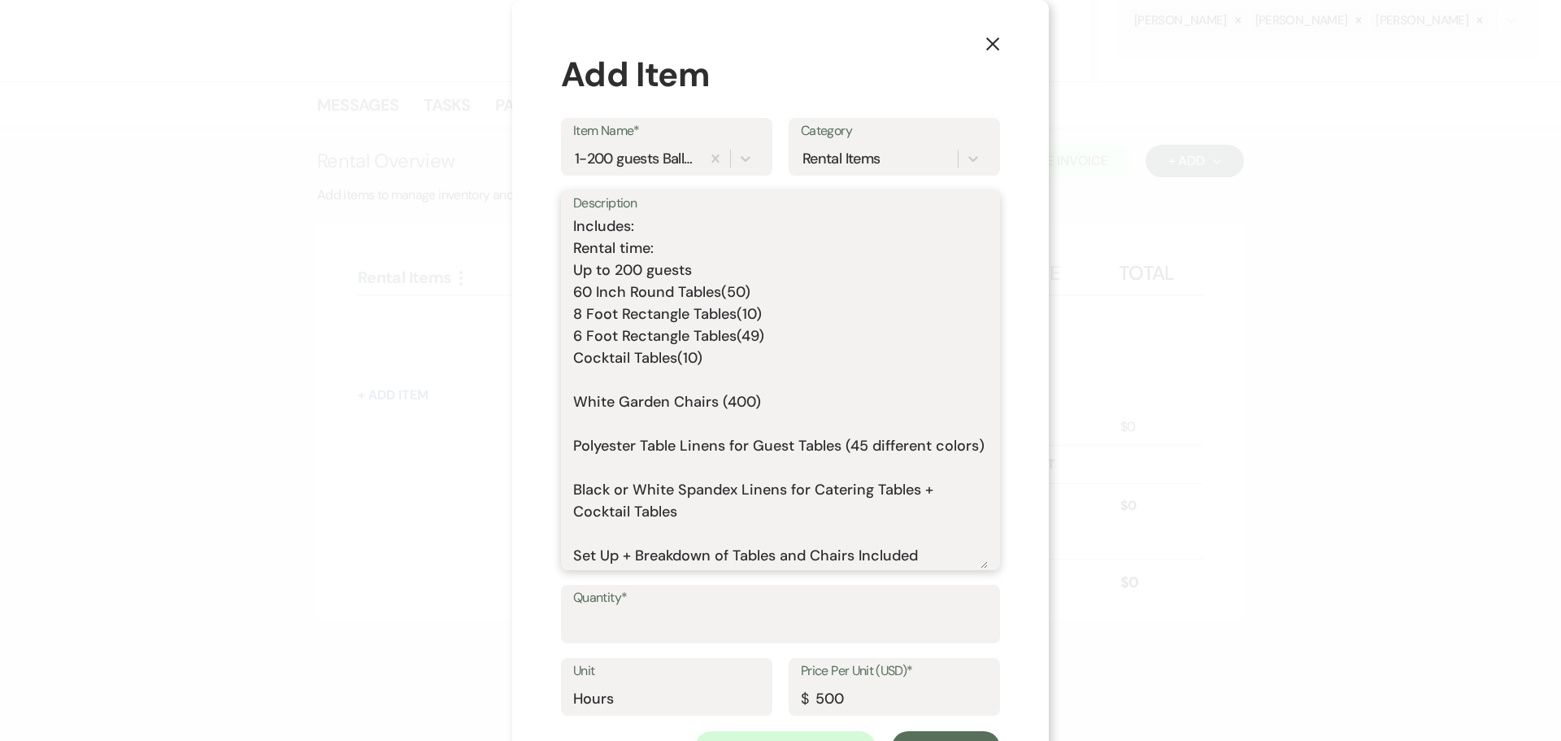
click at [642, 378] on textarea "Includes: Rental time: Up to 200 guests 60 Inch Round Tables(50) 8 Foot Rectang…" at bounding box center [780, 391] width 415 height 353
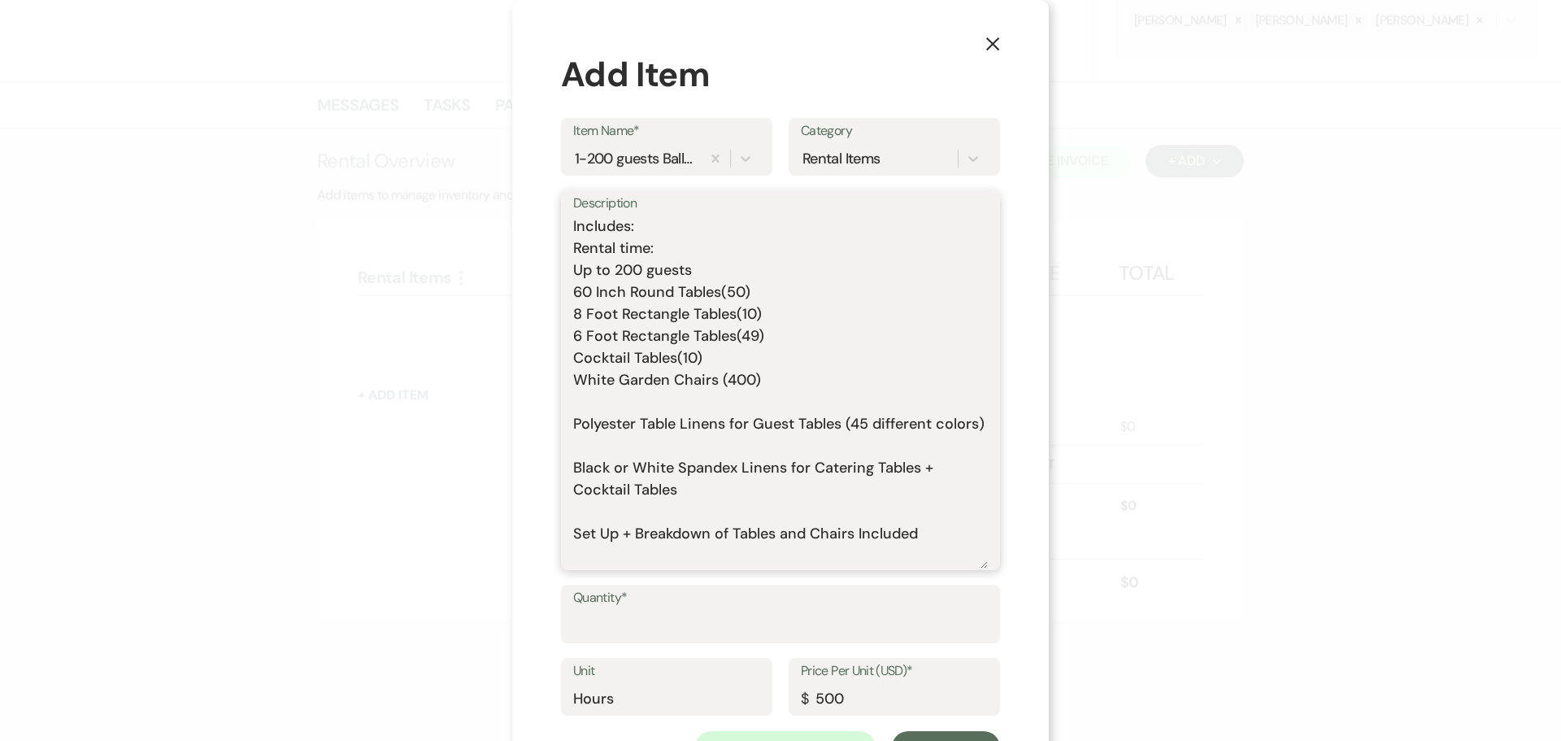
click at [651, 402] on textarea "Includes: Rental time: Up to 200 guests 60 Inch Round Tables(50) 8 Foot Rectang…" at bounding box center [780, 391] width 415 height 353
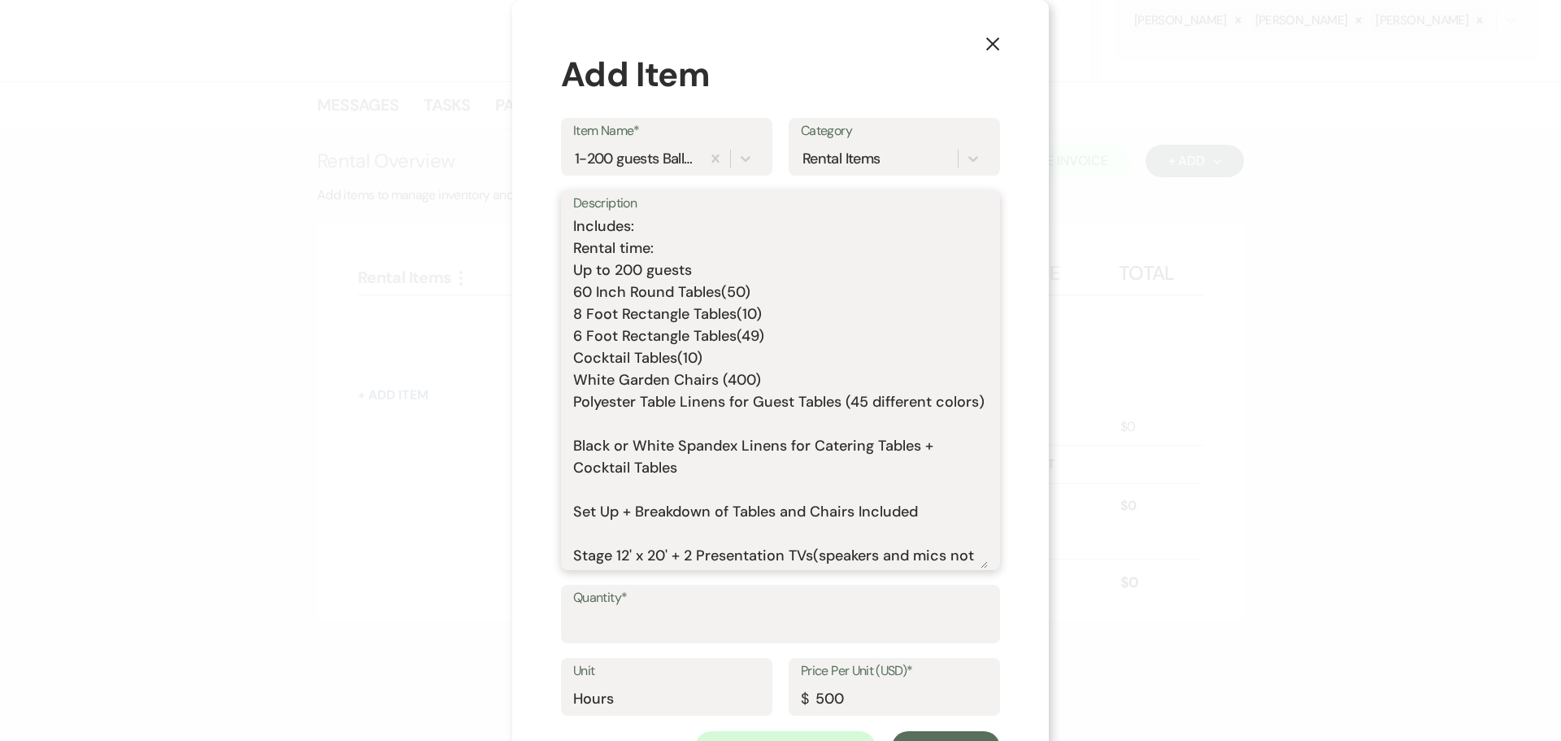
click at [636, 438] on textarea "Includes: Rental time: Up to 200 guests 60 Inch Round Tables(50) 8 Foot Rectang…" at bounding box center [780, 391] width 415 height 353
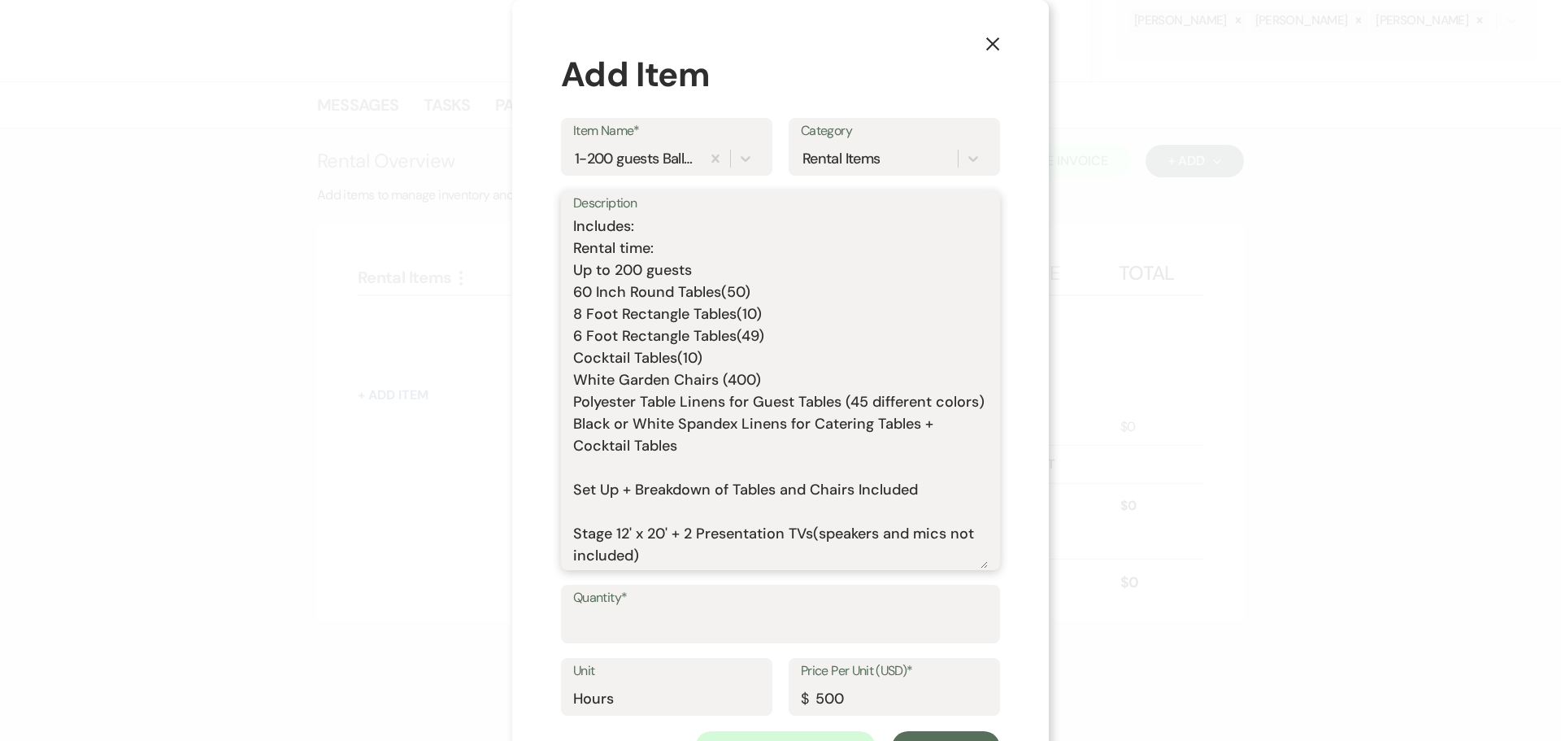
click at [665, 483] on textarea "Includes: Rental time: Up to 200 guests 60 Inch Round Tables(50) 8 Foot Rectang…" at bounding box center [780, 391] width 415 height 353
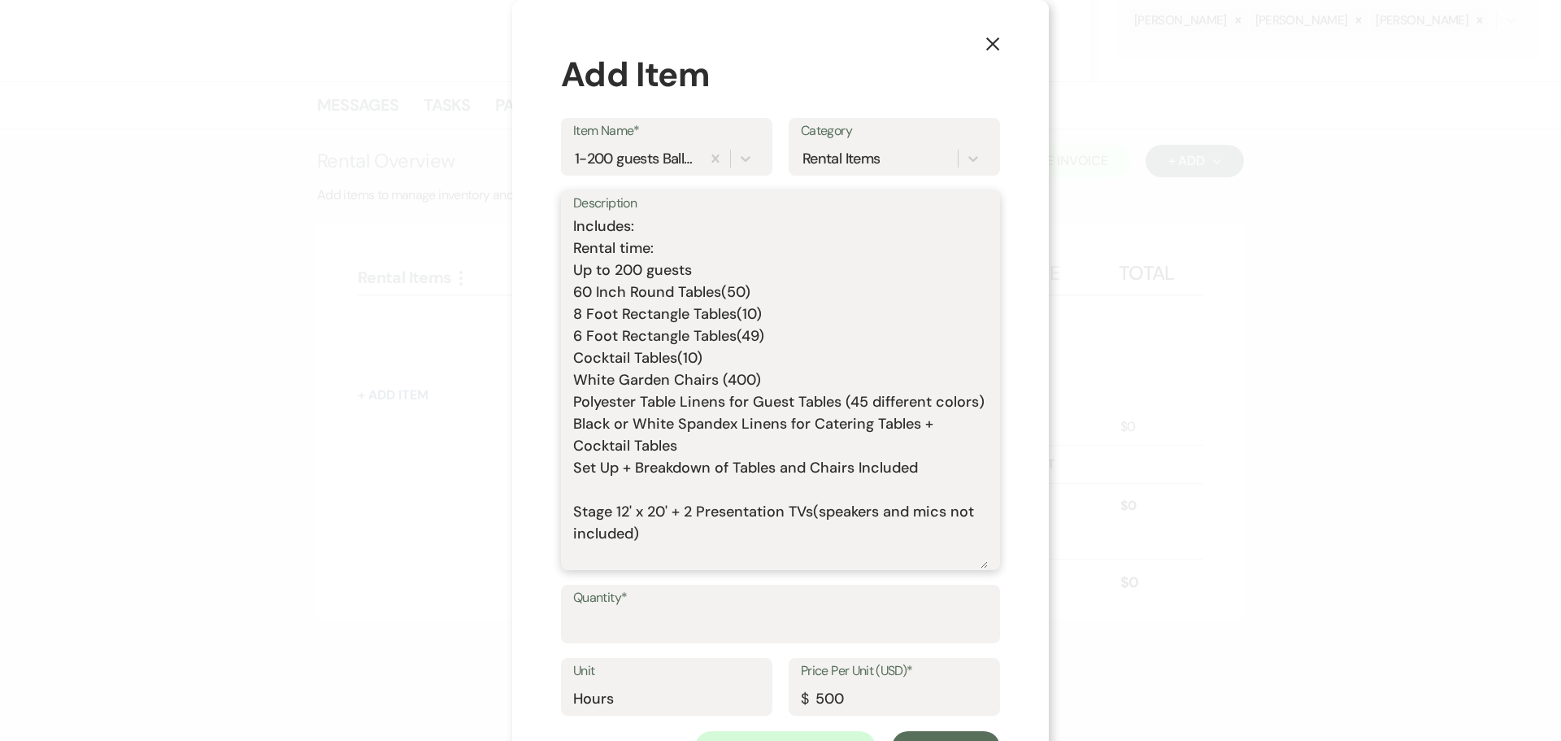
click at [656, 506] on textarea "Includes: Rental time: Up to 200 guests 60 Inch Round Tables(50) 8 Foot Rectang…" at bounding box center [780, 391] width 415 height 353
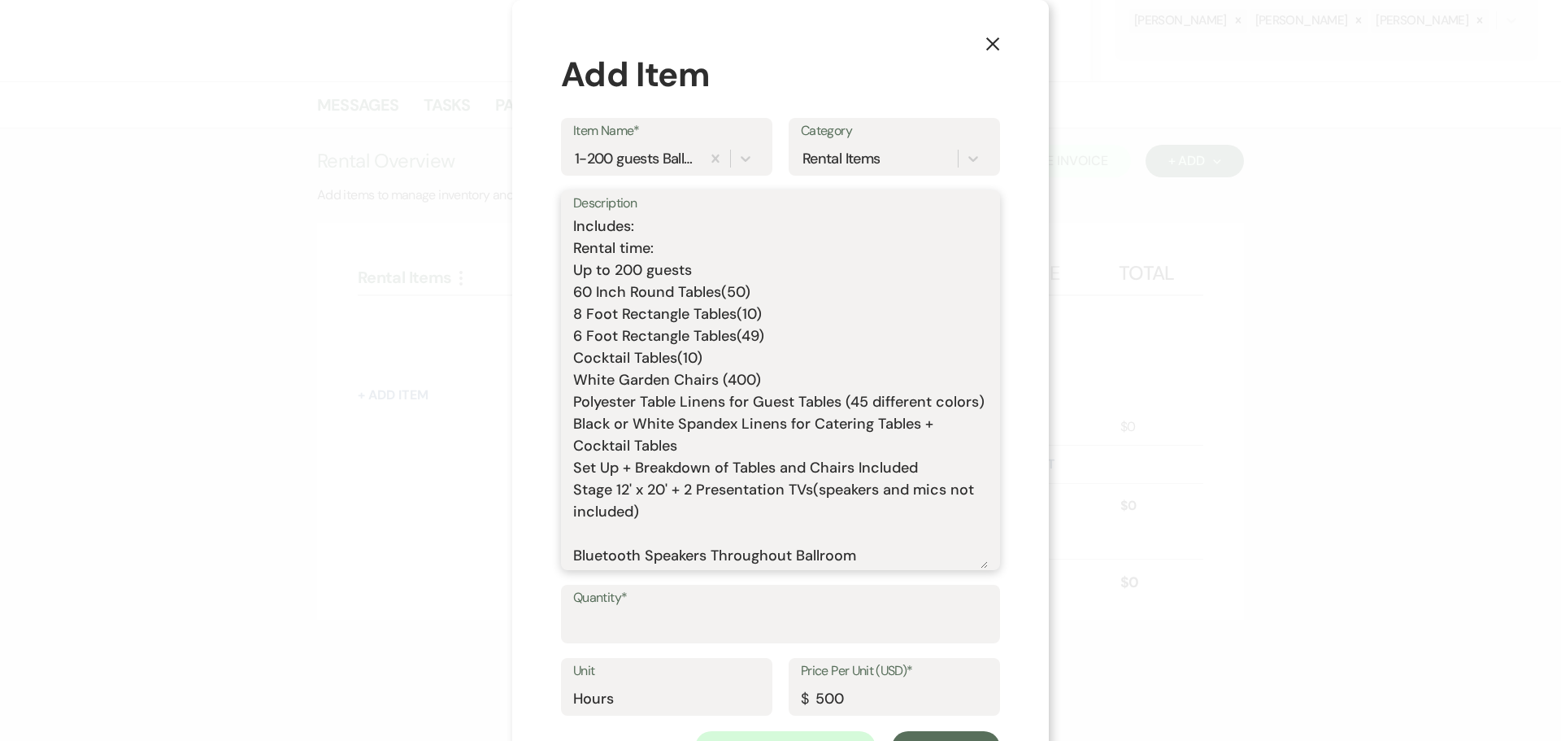
click at [647, 554] on textarea "Includes: Rental time: Up to 200 guests 60 Inch Round Tables(50) 8 Foot Rectang…" at bounding box center [780, 391] width 415 height 353
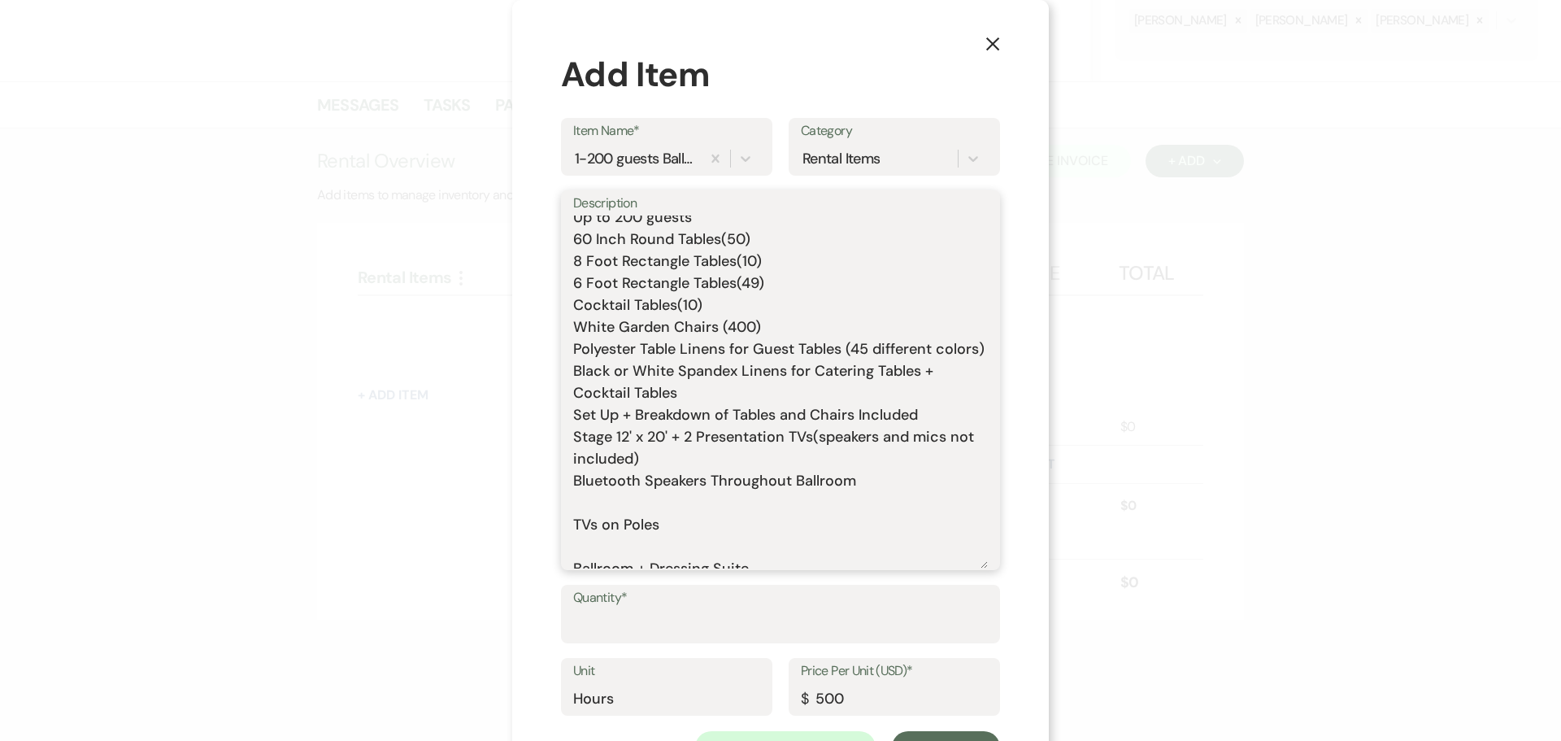
scroll to position [81, 0]
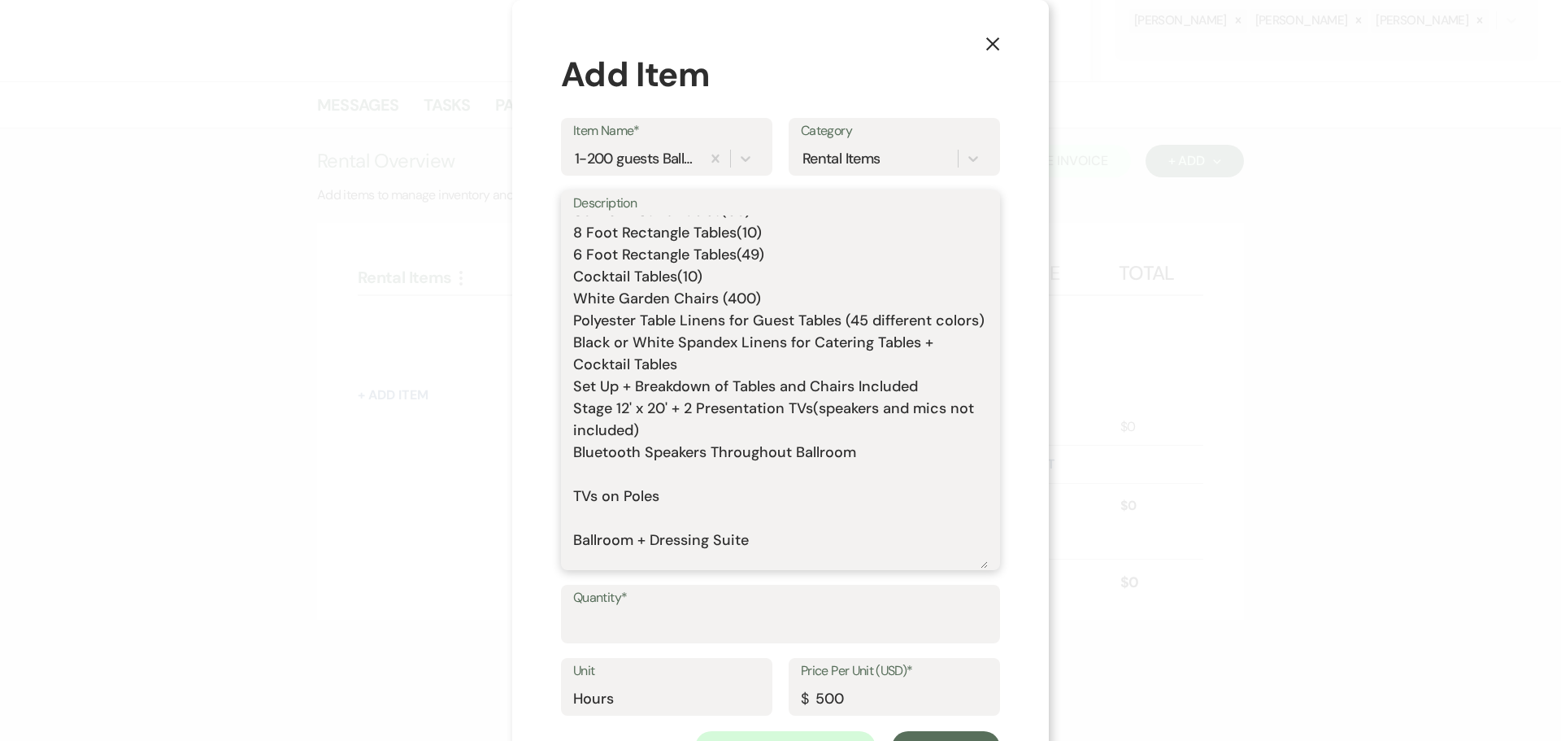
drag, startPoint x: 847, startPoint y: 471, endPoint x: 566, endPoint y: 471, distance: 281.3
click at [566, 471] on div "Description Includes: Rental time: Up to 200 guests 60 Inch Round Tables(50) 8 …" at bounding box center [780, 380] width 439 height 380
click at [581, 488] on textarea "Includes: Rental time: Up to 200 guests 60 Inch Round Tables(50) 8 Foot Rectang…" at bounding box center [780, 391] width 415 height 353
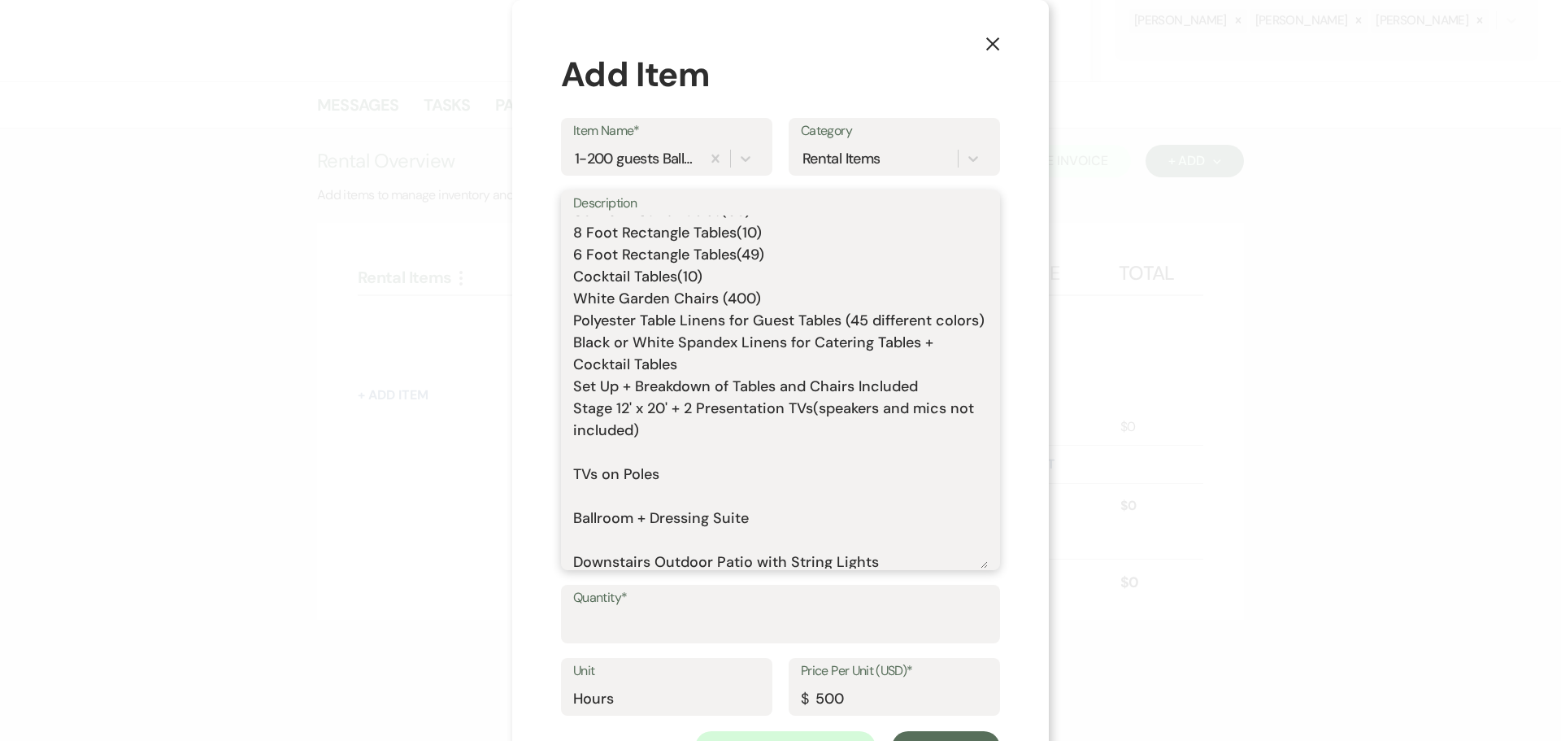
click at [608, 515] on textarea "Includes: Rental time: Up to 200 guests 60 Inch Round Tables(50) 8 Foot Rectang…" at bounding box center [780, 391] width 415 height 353
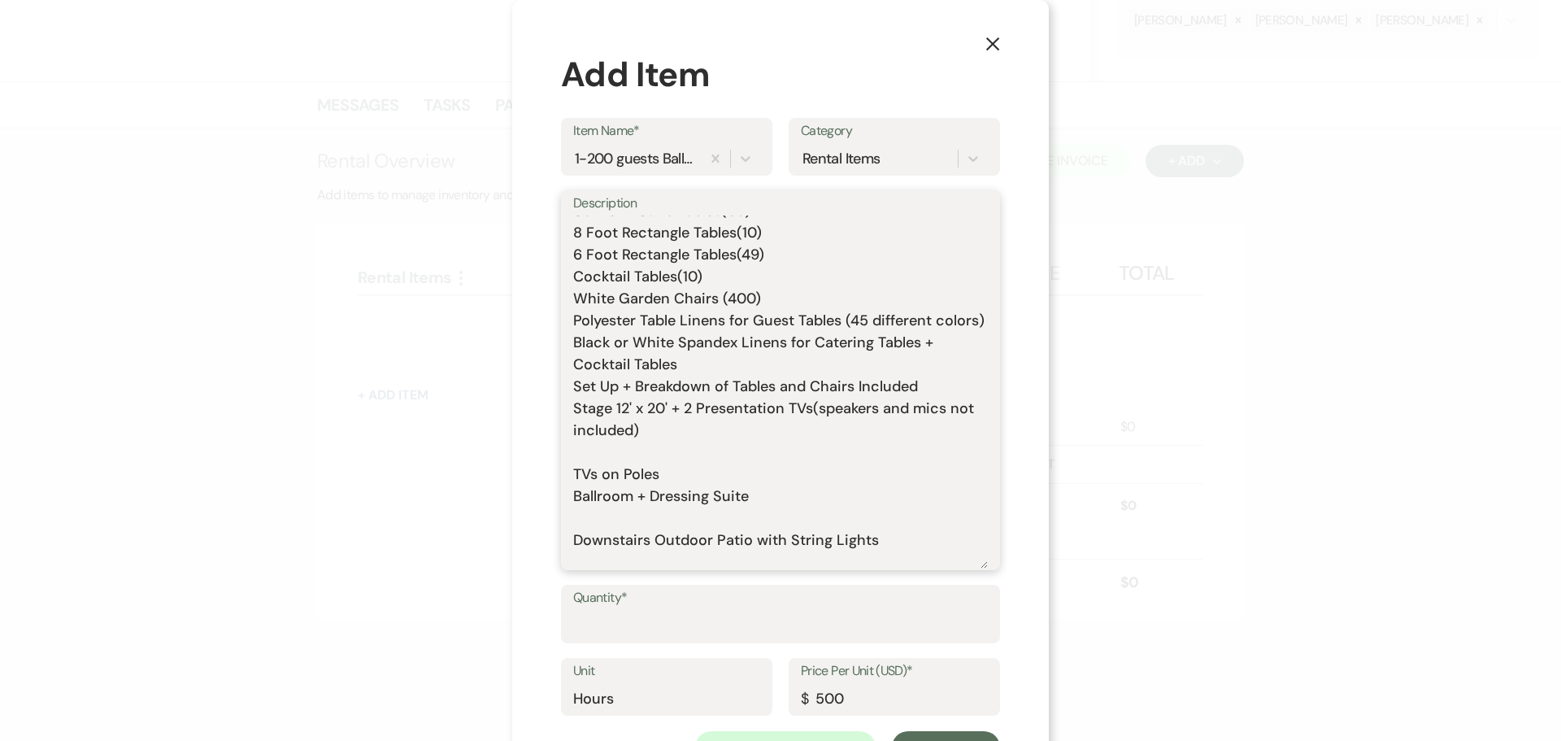
click at [597, 471] on textarea "Includes: Rental time: Up to 200 guests 60 Inch Round Tables(50) 8 Foot Rectang…" at bounding box center [780, 391] width 415 height 353
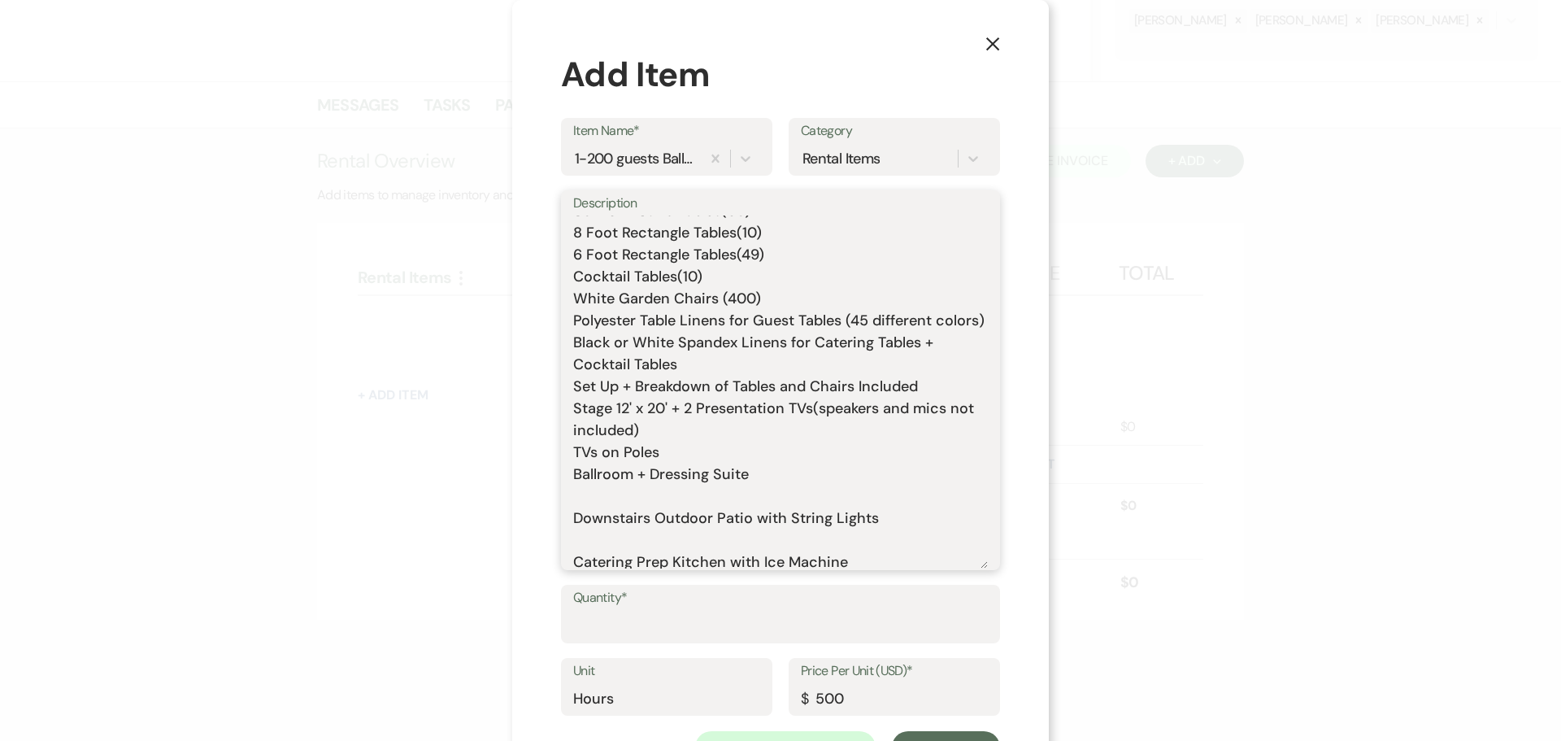
click at [632, 532] on textarea "Includes: Rental time: Up to 200 guests 60 Inch Round Tables(50) 8 Foot Rectang…" at bounding box center [780, 391] width 415 height 353
click at [632, 525] on textarea "Includes: Rental time: Up to 200 guests 60 Inch Round Tables(50) 8 Foot Rectang…" at bounding box center [780, 391] width 415 height 353
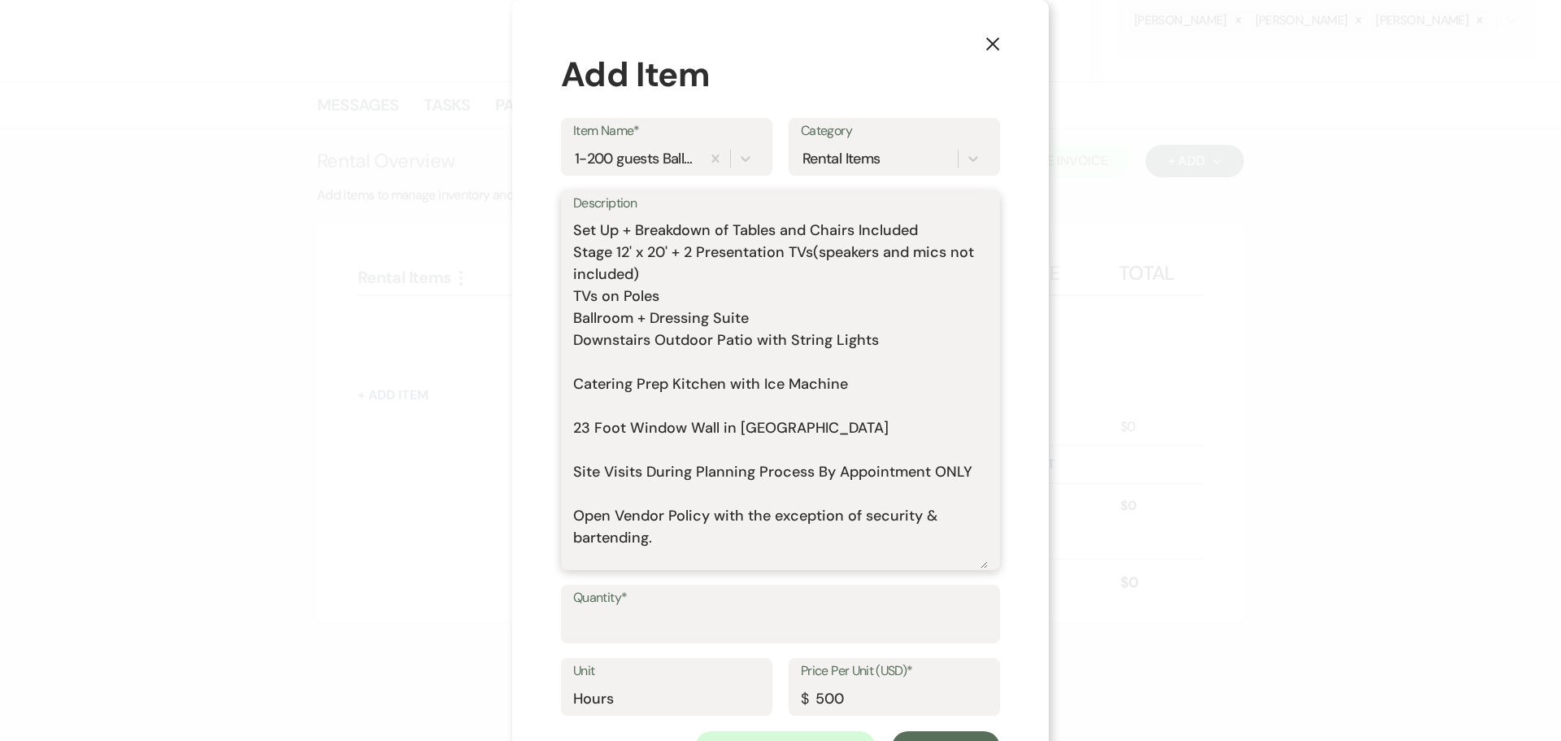
scroll to position [244, 0]
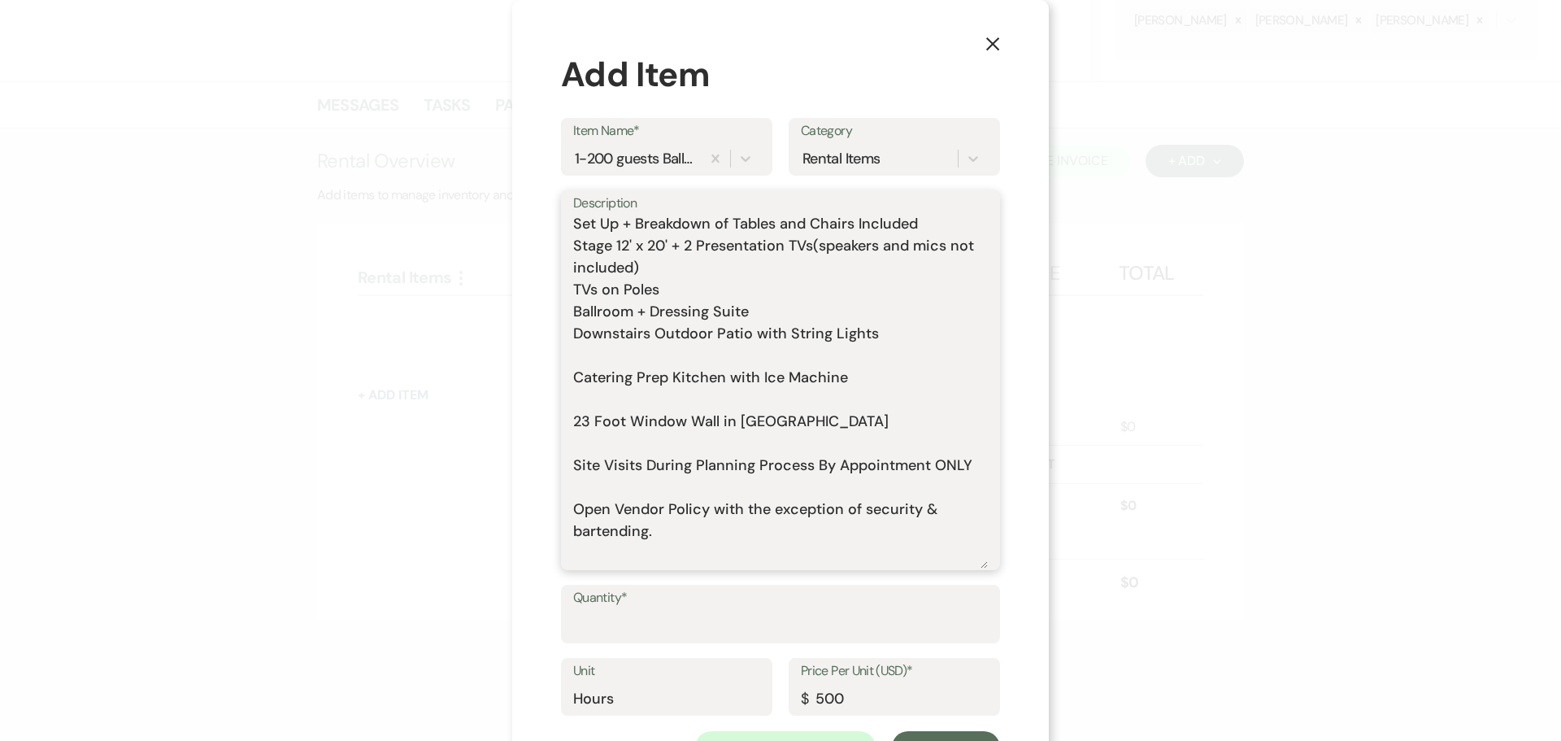
click at [597, 380] on textarea "Includes: Rental time: Up to 200 guests 60 Inch Round Tables(50) 8 Foot Rectang…" at bounding box center [780, 391] width 415 height 353
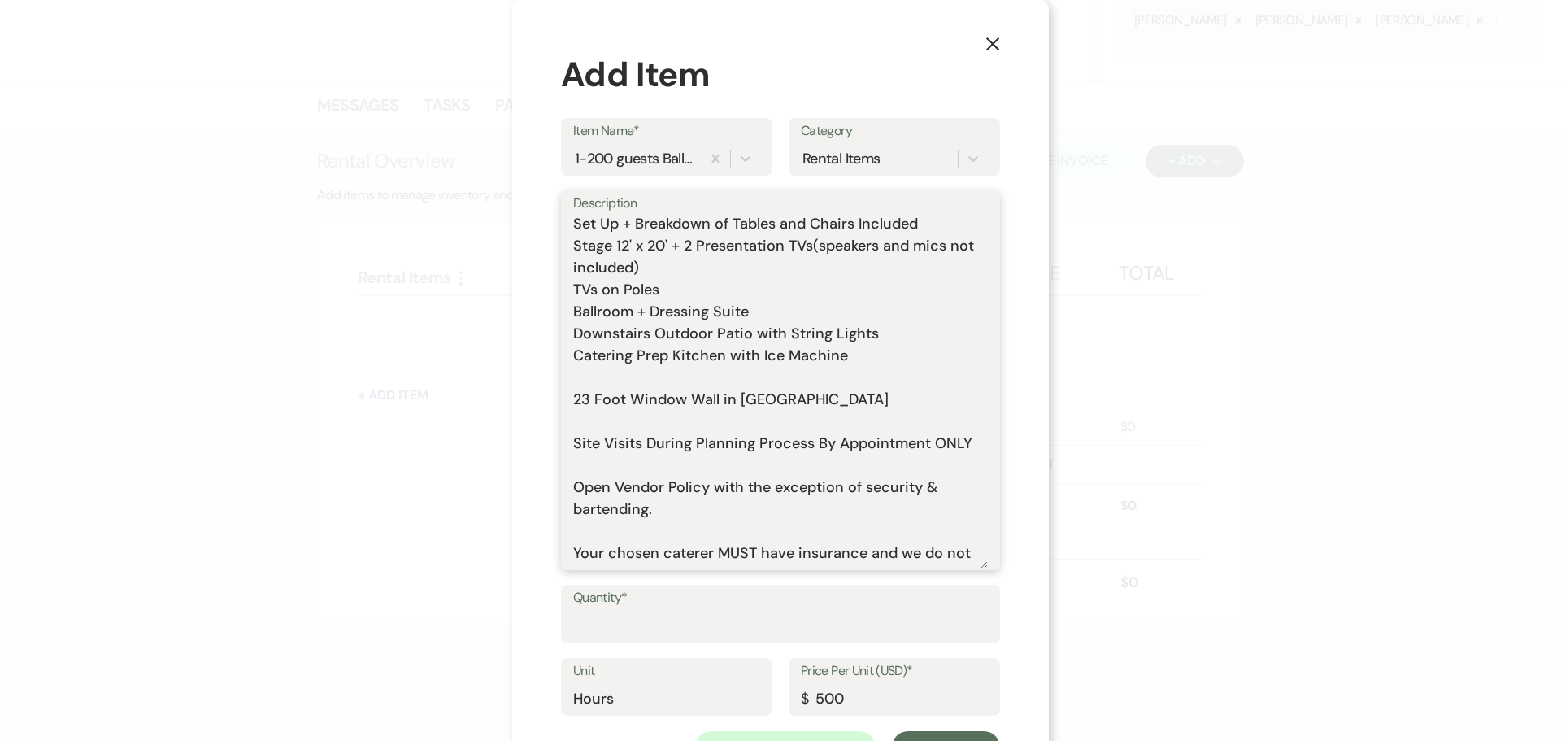
click at [601, 402] on textarea "Includes: Rental time: Up to 200 guests 60 Inch Round Tables(50) 8 Foot Rectang…" at bounding box center [780, 391] width 415 height 353
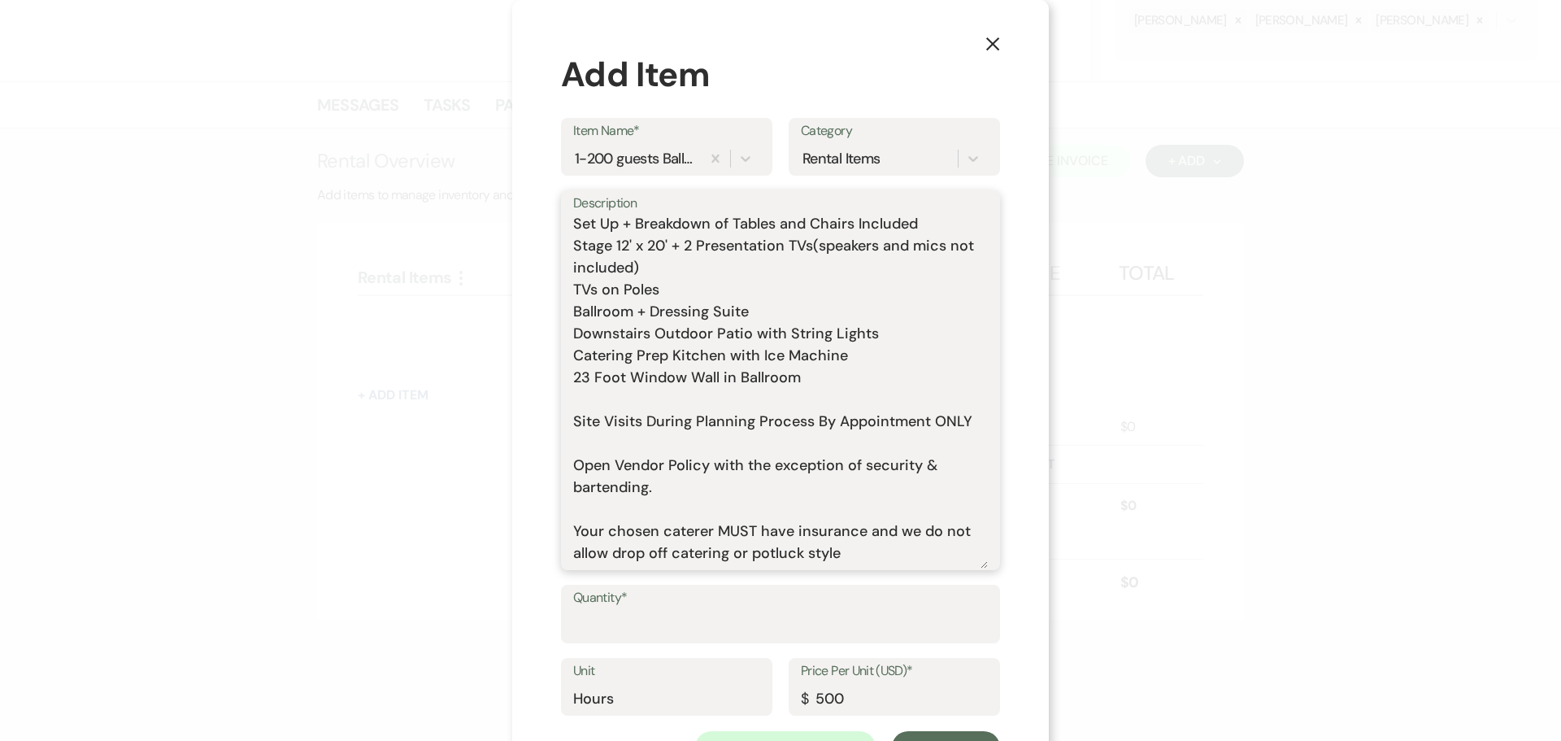
click at [598, 426] on textarea "Includes: Rental time: Up to 200 guests 60 Inch Round Tables(50) 8 Foot Rectang…" at bounding box center [780, 391] width 415 height 353
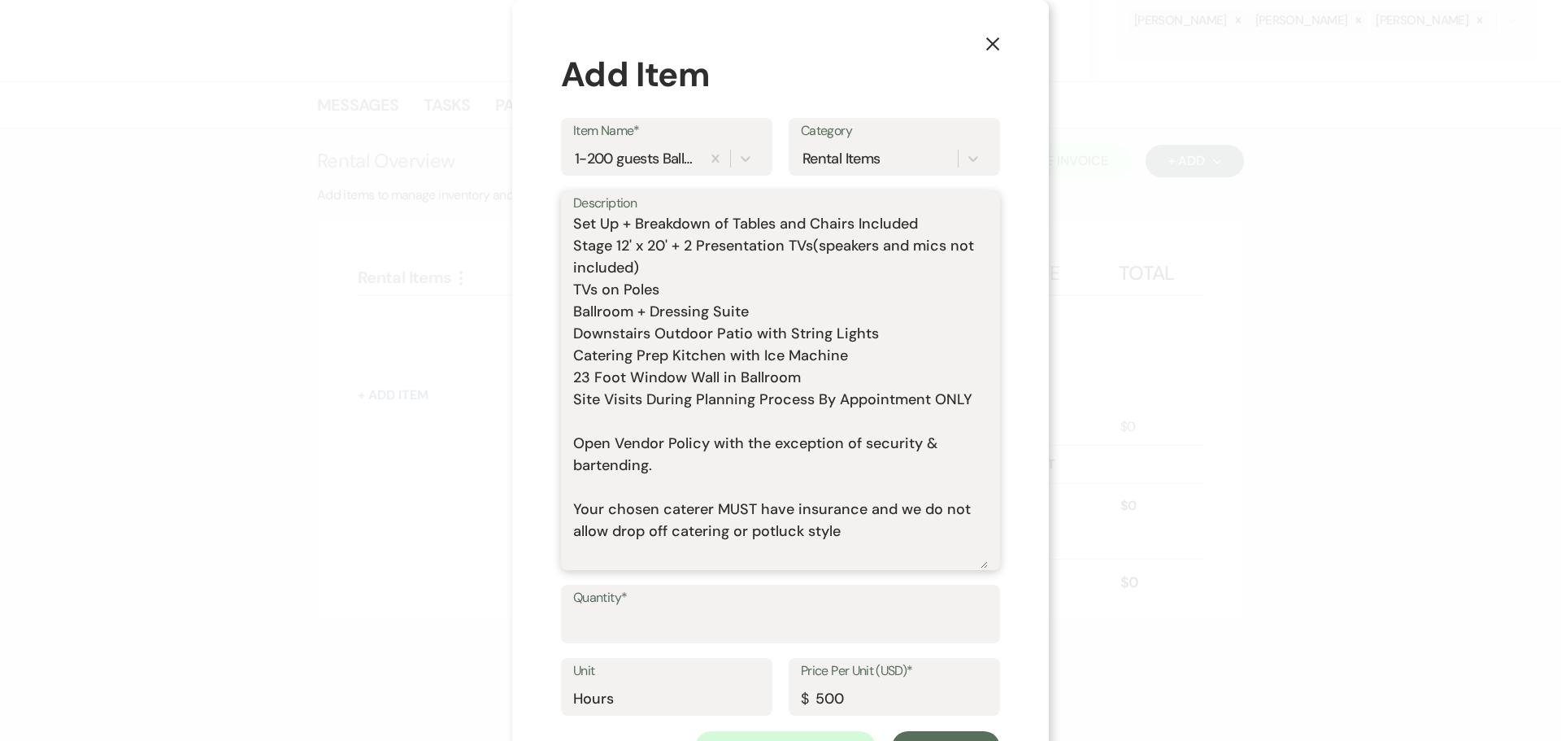
click at [602, 445] on textarea "Includes: Rental time: Up to 200 guests 60 Inch Round Tables(50) 8 Foot Rectang…" at bounding box center [780, 391] width 415 height 353
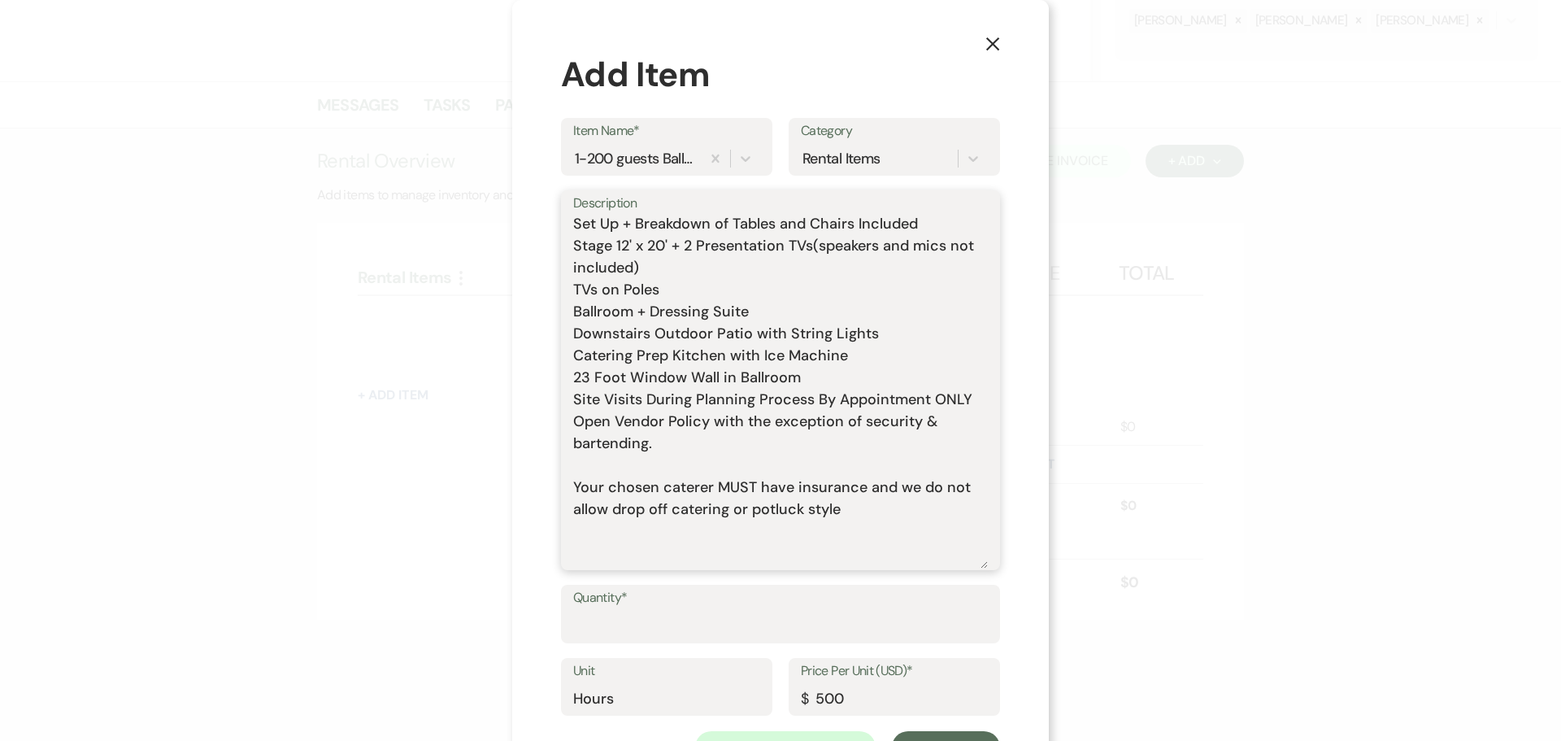
click at [602, 482] on textarea "Includes: Rental time: Up to 200 guests 60 Inch Round Tables(50) 8 Foot Rectang…" at bounding box center [780, 391] width 415 height 353
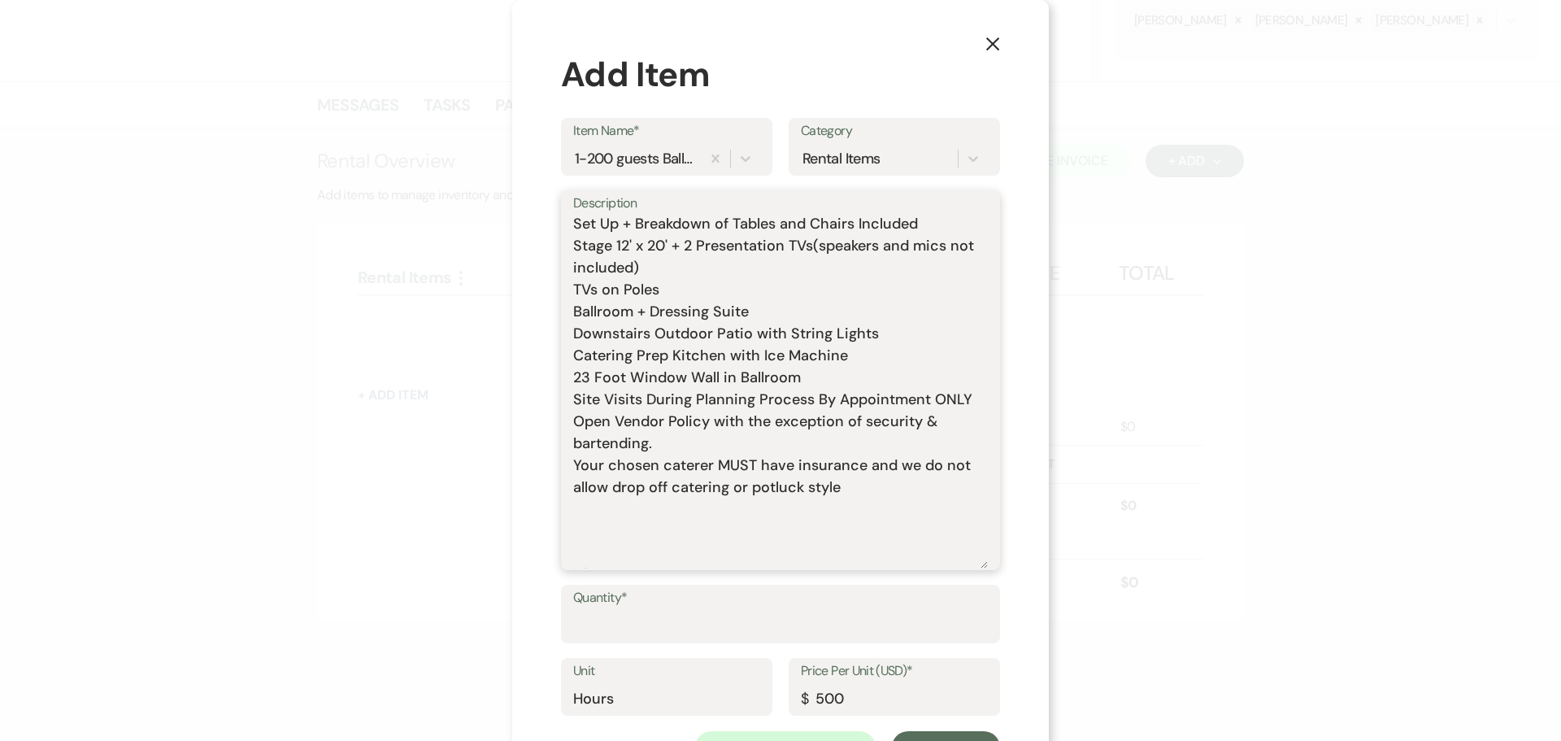
click at [608, 550] on textarea "Includes: Rental time: Up to 200 guests 60 Inch Round Tables(50) 8 Foot Rectang…" at bounding box center [780, 391] width 415 height 353
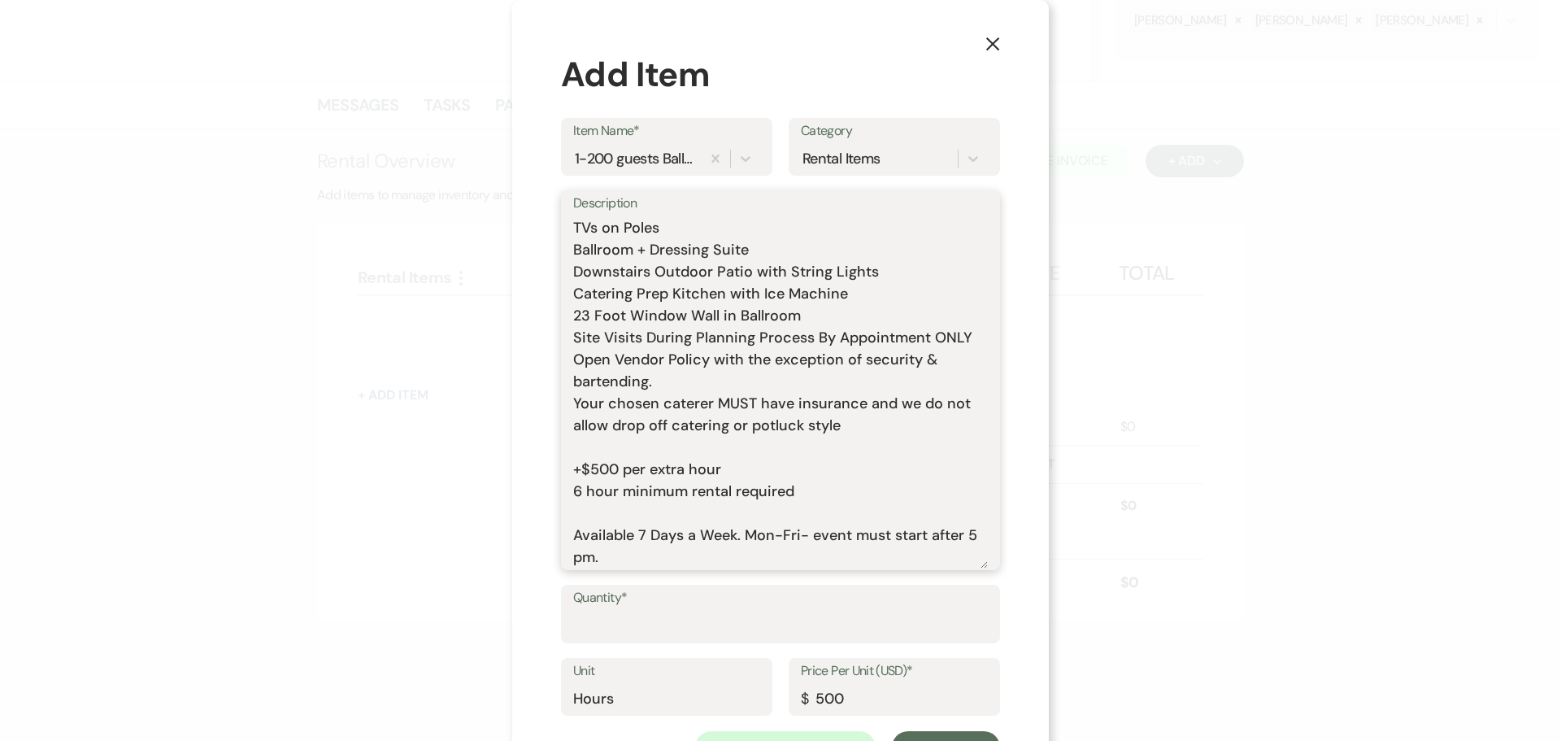
click at [600, 511] on textarea "Includes: Rental time: Up to 200 guests 60 Inch Round Tables(50) 8 Foot Rectang…" at bounding box center [780, 391] width 415 height 353
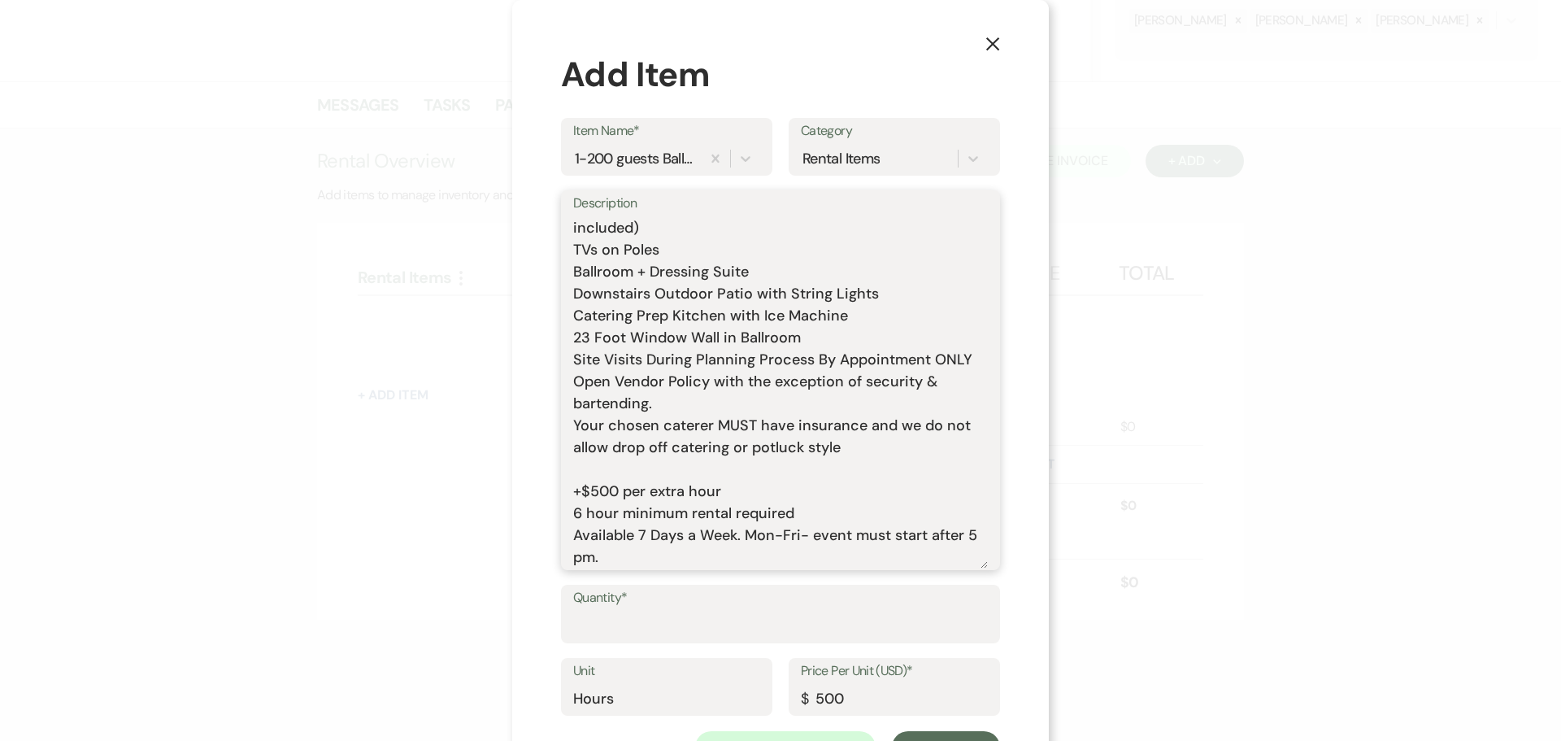
scroll to position [306, 0]
type textarea "Includes: Rental time: Up to 200 guests 60 Inch Round Tables(50) 8 Foot Rectang…"
click at [631, 623] on input "Quantity*" at bounding box center [780, 626] width 415 height 32
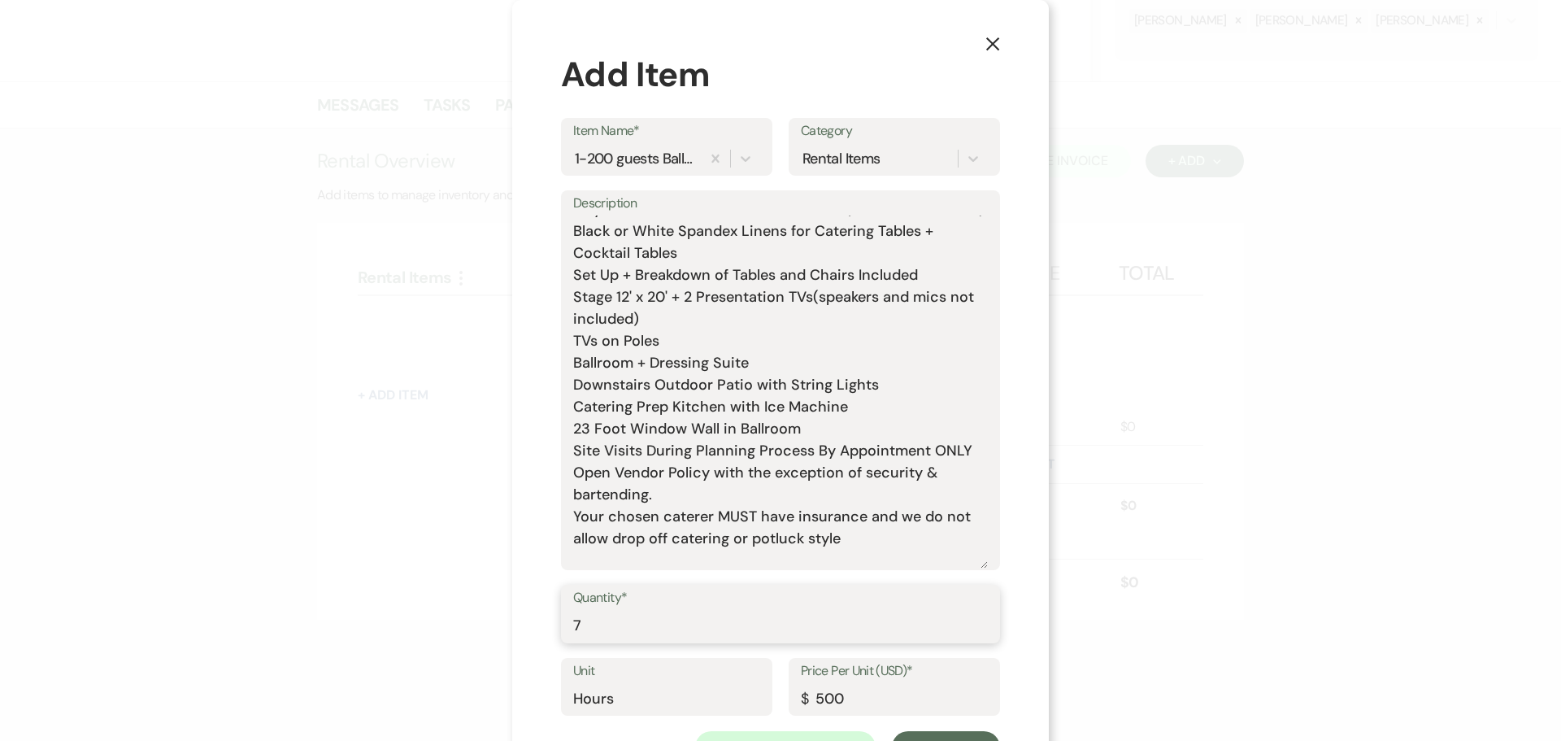
scroll to position [0, 0]
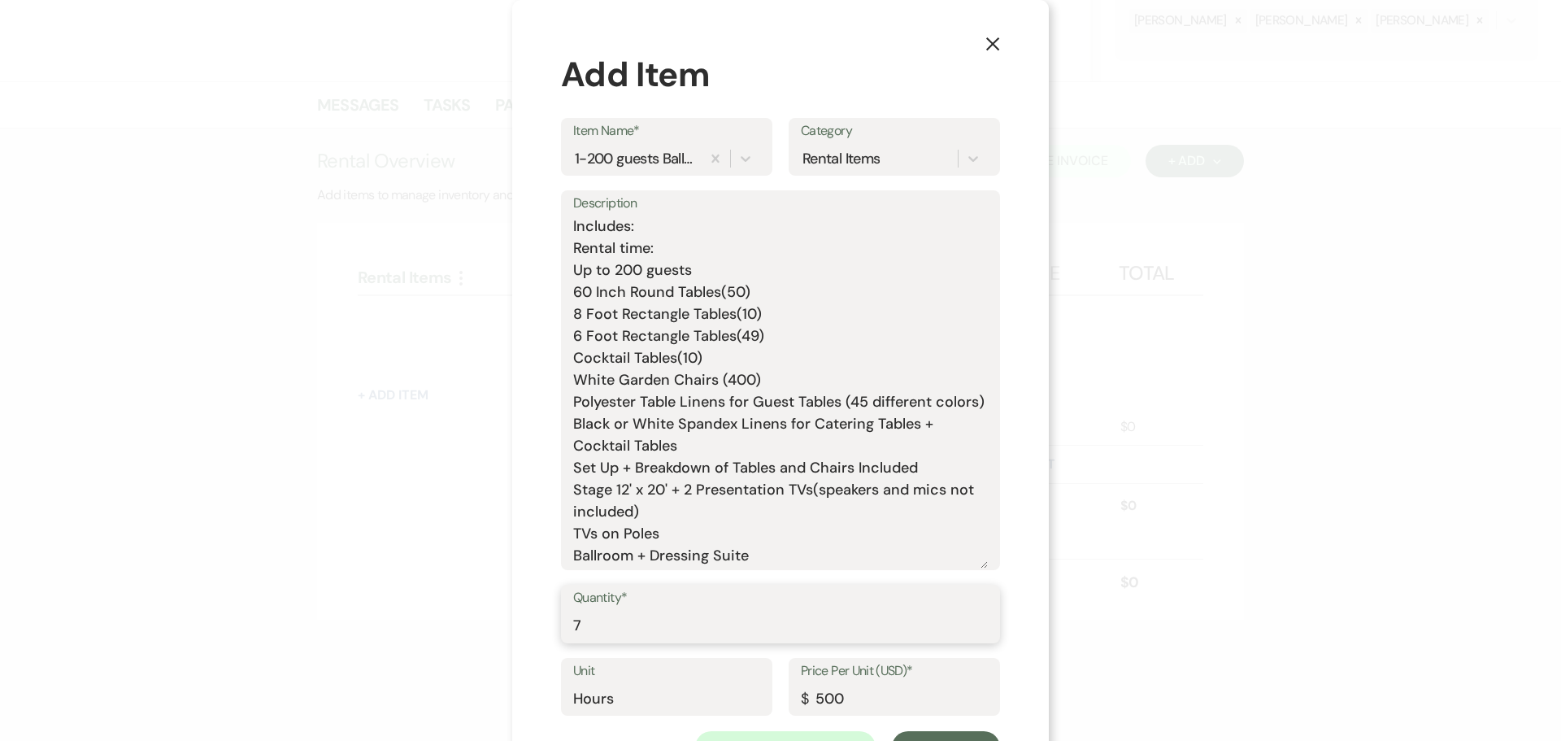
type input "7"
click at [678, 245] on textarea "Includes: Rental time: Up to 200 guests 60 Inch Round Tables(50) 8 Foot Rectang…" at bounding box center [780, 391] width 415 height 353
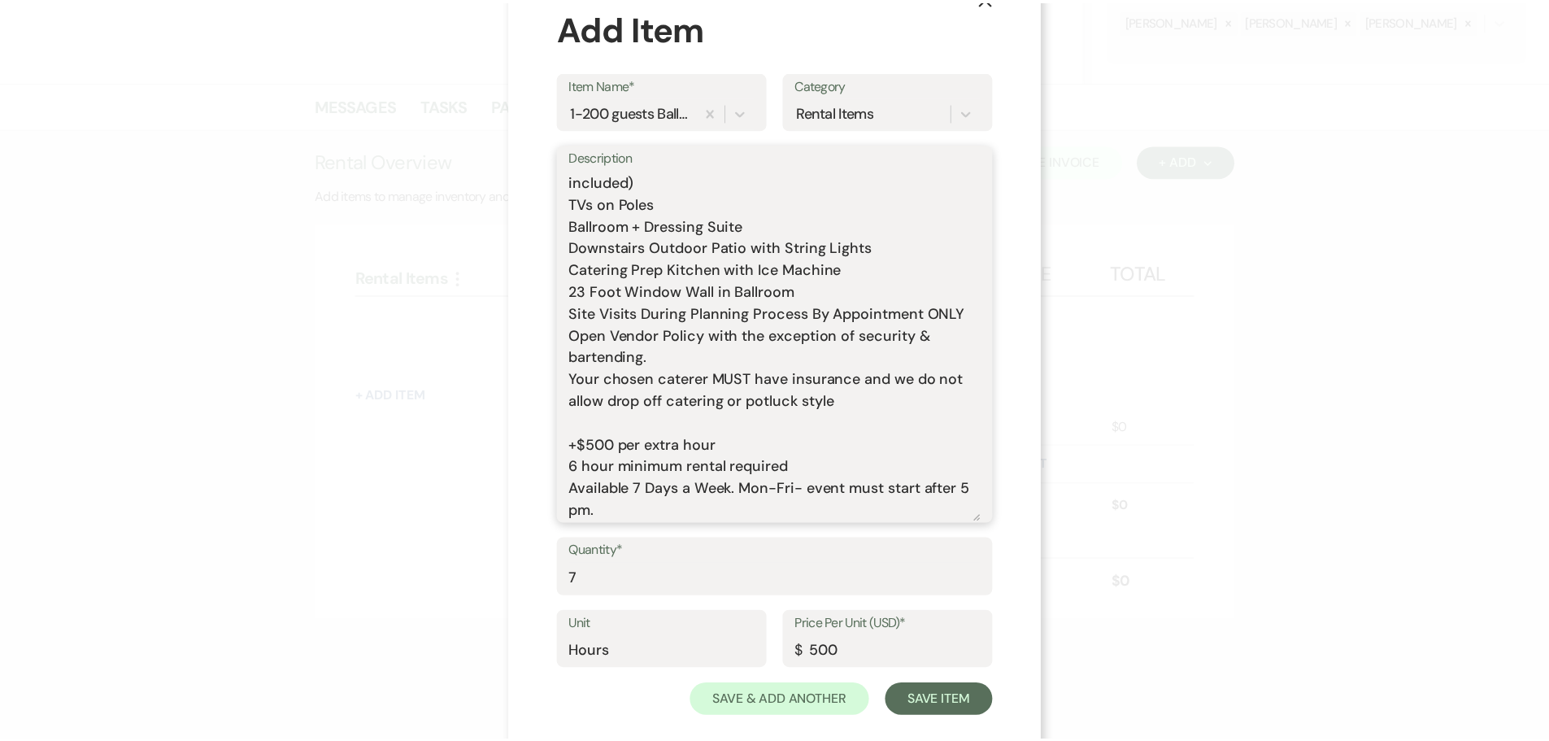
scroll to position [72, 0]
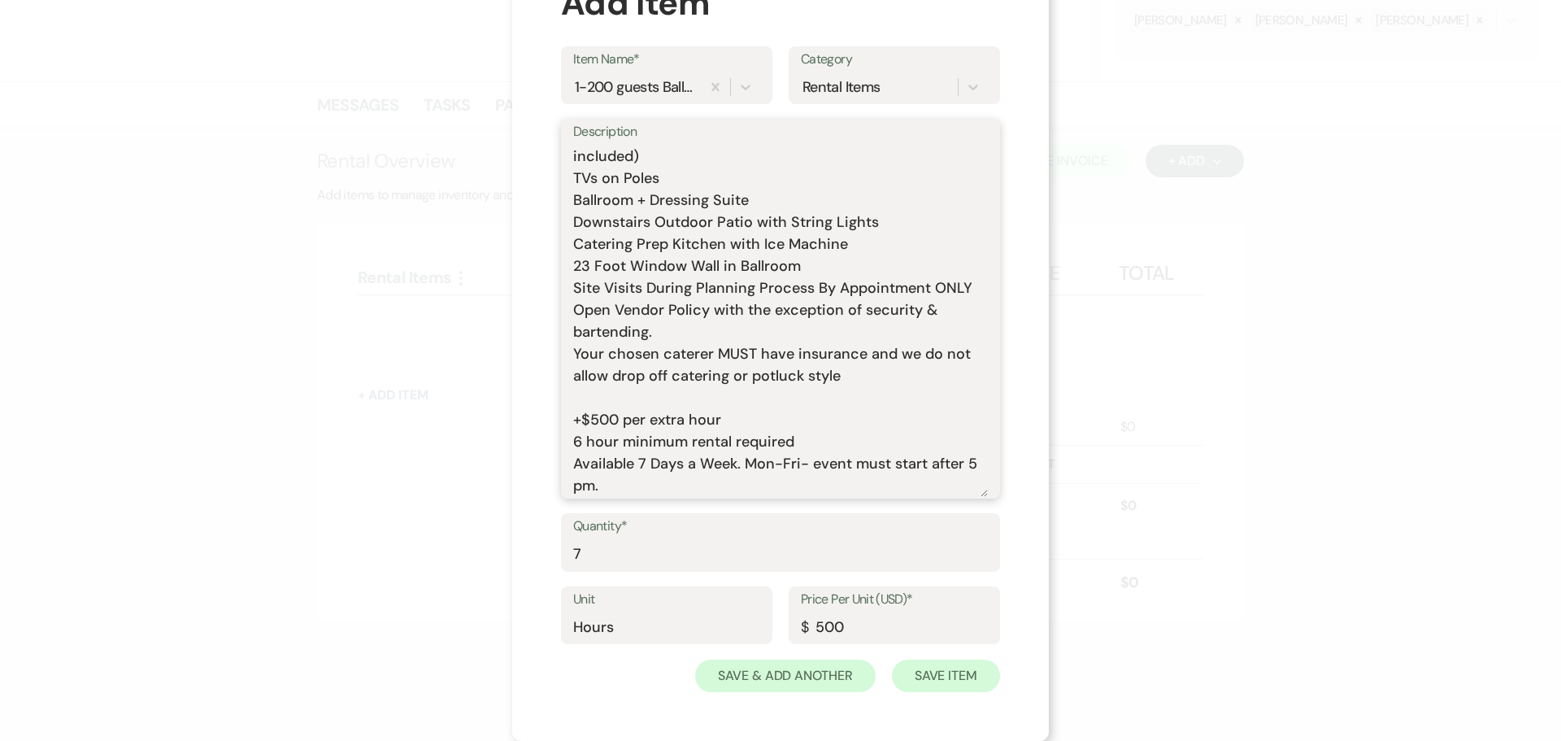
type textarea "Includes: Rental time: 5 PM - 12 AM Up to 200 guests 60 Inch Round Tables(50) 8…"
click at [946, 682] on button "Save Item" at bounding box center [946, 675] width 108 height 33
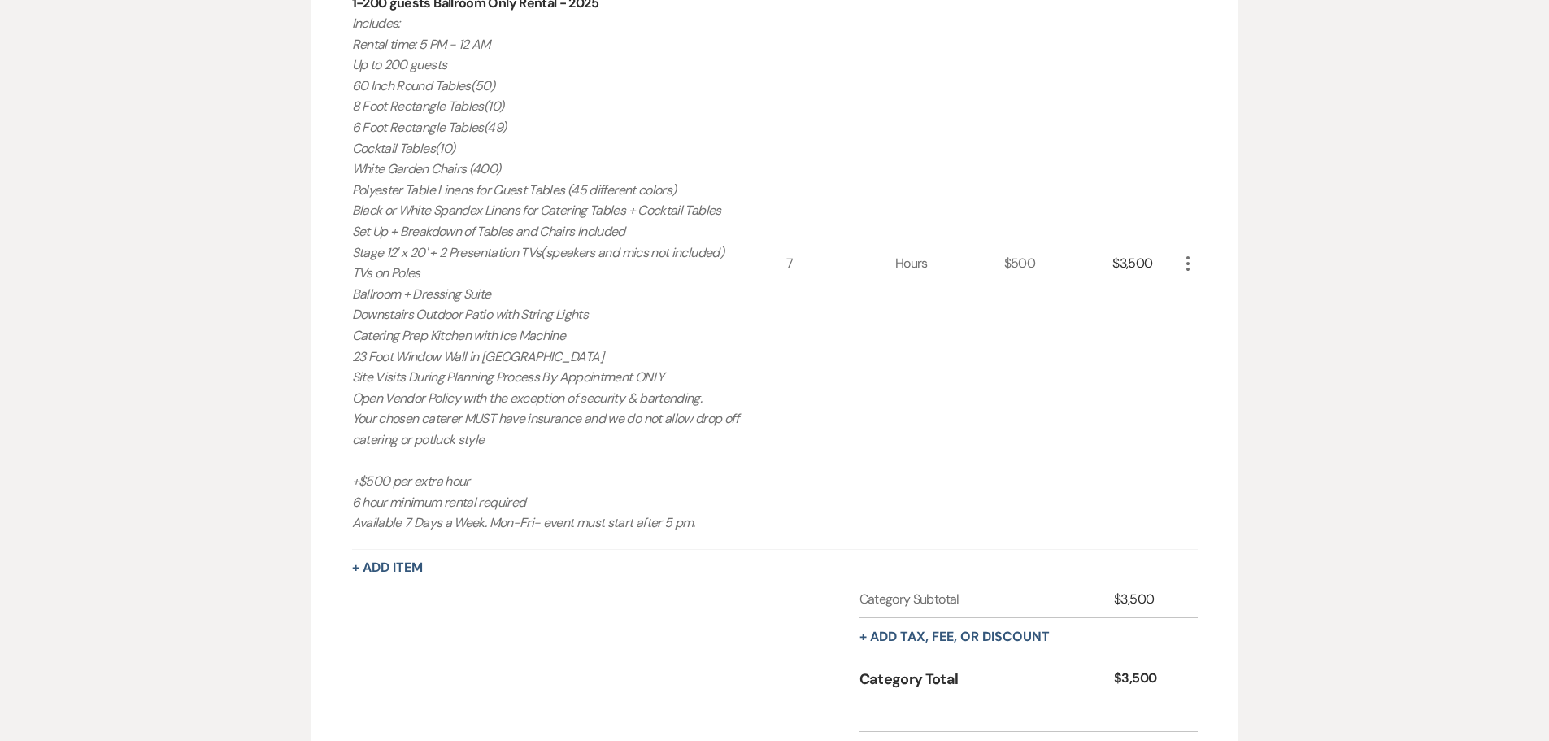
scroll to position [652, 0]
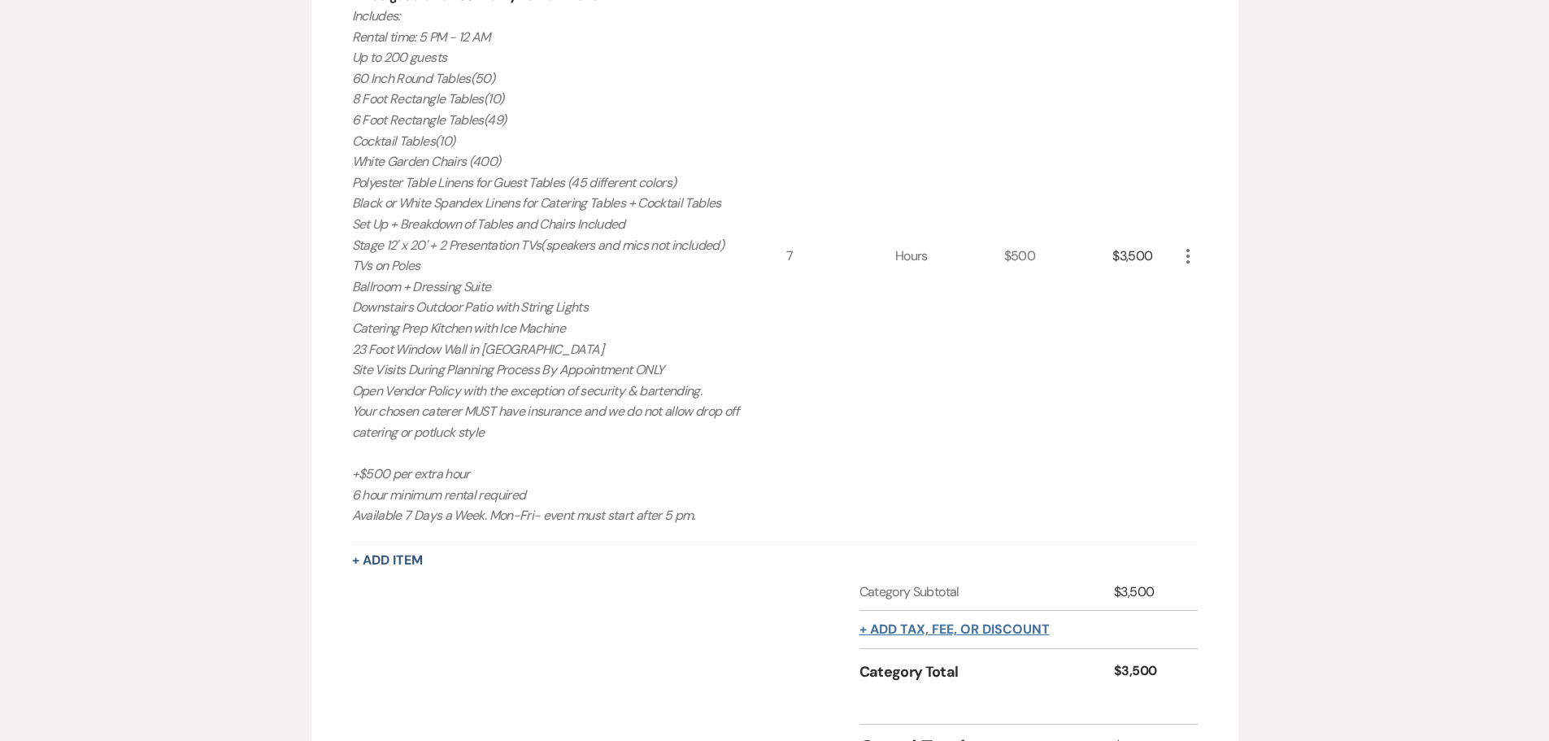
click at [1006, 629] on button "+ Add tax, fee, or discount" at bounding box center [954, 629] width 190 height 13
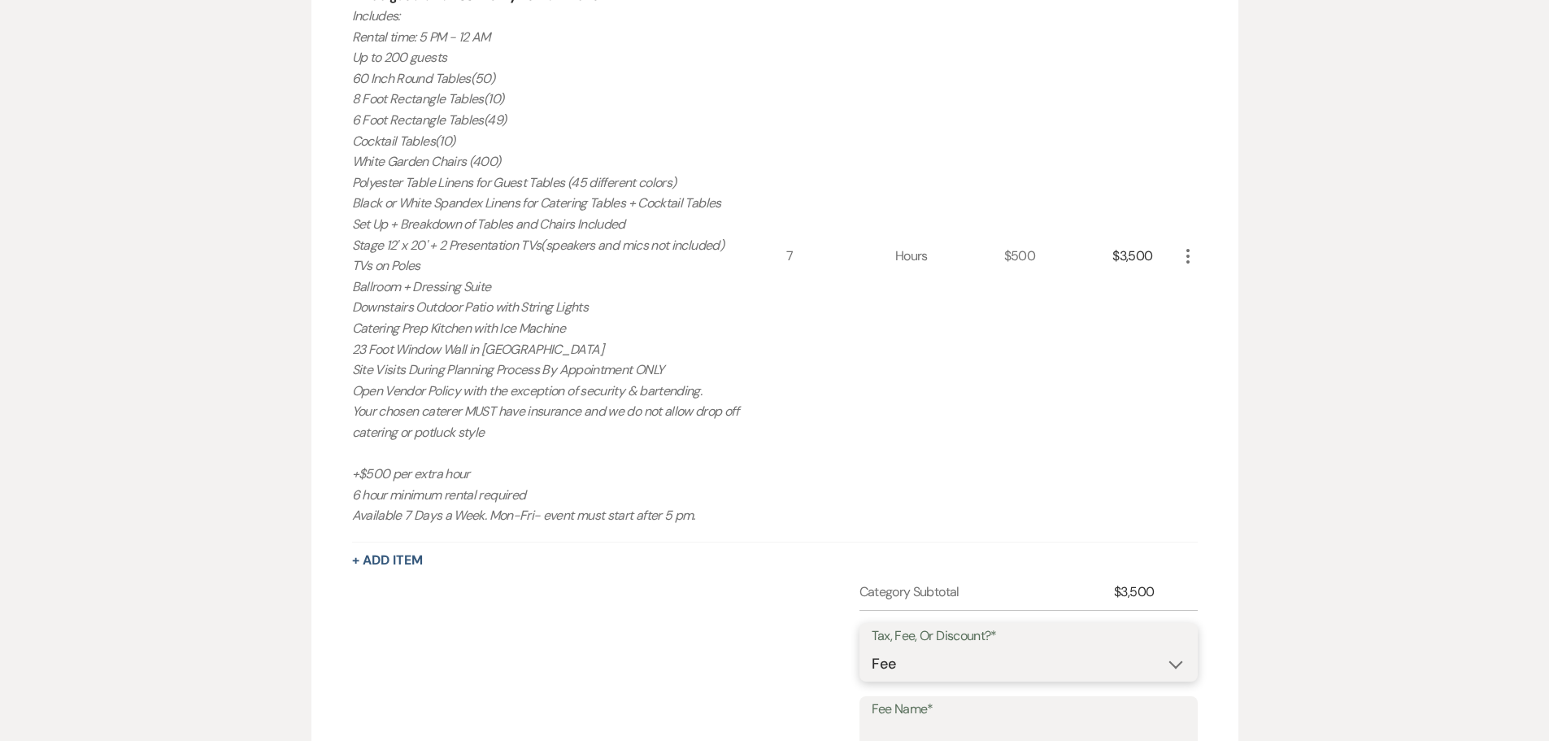
click at [969, 655] on select "Fee Discount Tax" at bounding box center [1028, 664] width 314 height 32
select select "2"
click at [871, 648] on select "Fee Discount Tax" at bounding box center [1028, 664] width 314 height 32
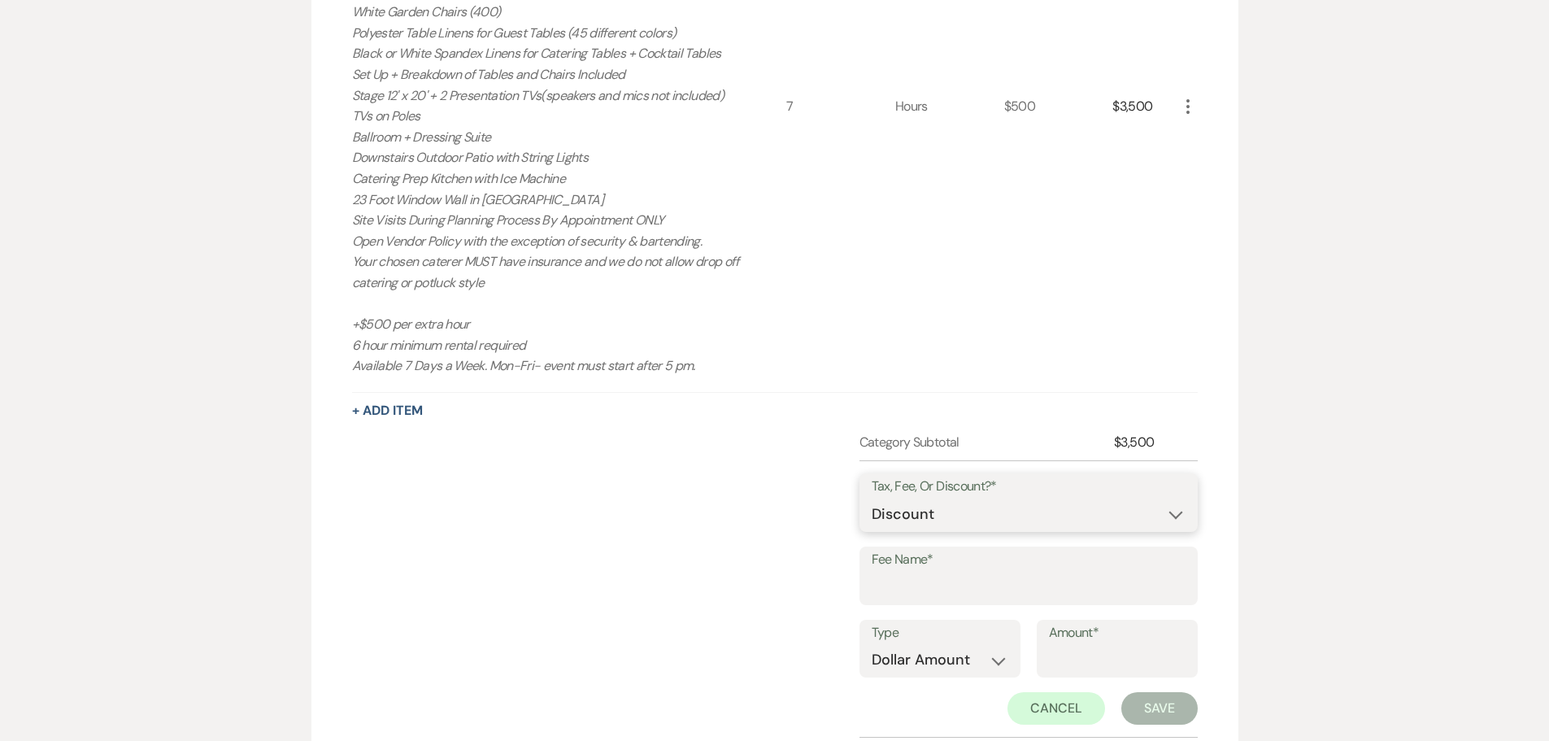
scroll to position [977, 0]
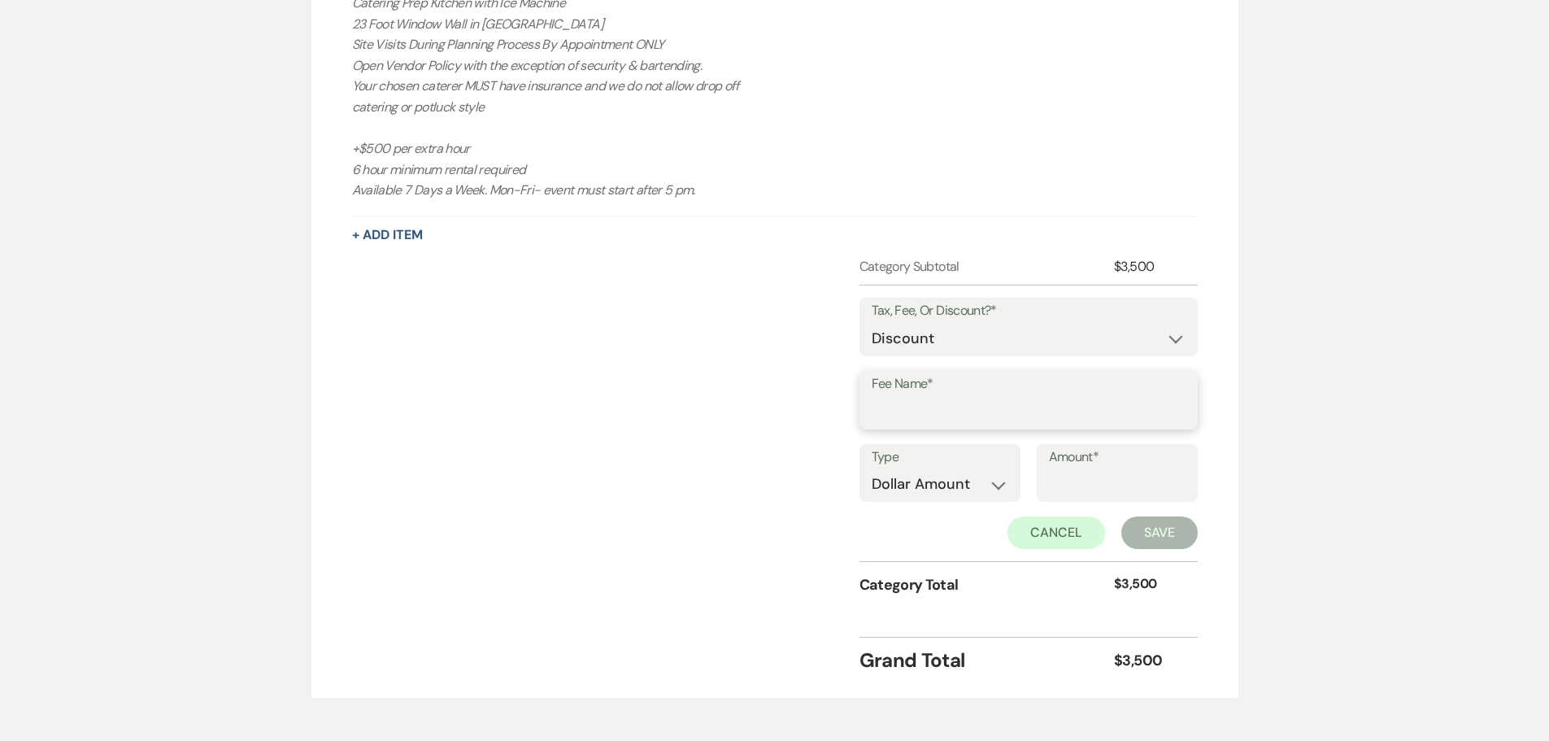
click at [901, 408] on input "Fee Name*" at bounding box center [1028, 412] width 314 height 32
type input "2025 Date Special"
drag, startPoint x: 950, startPoint y: 480, endPoint x: 950, endPoint y: 493, distance: 13.0
click at [950, 480] on select "Dollar Amount Percentage" at bounding box center [939, 484] width 137 height 32
select select "false"
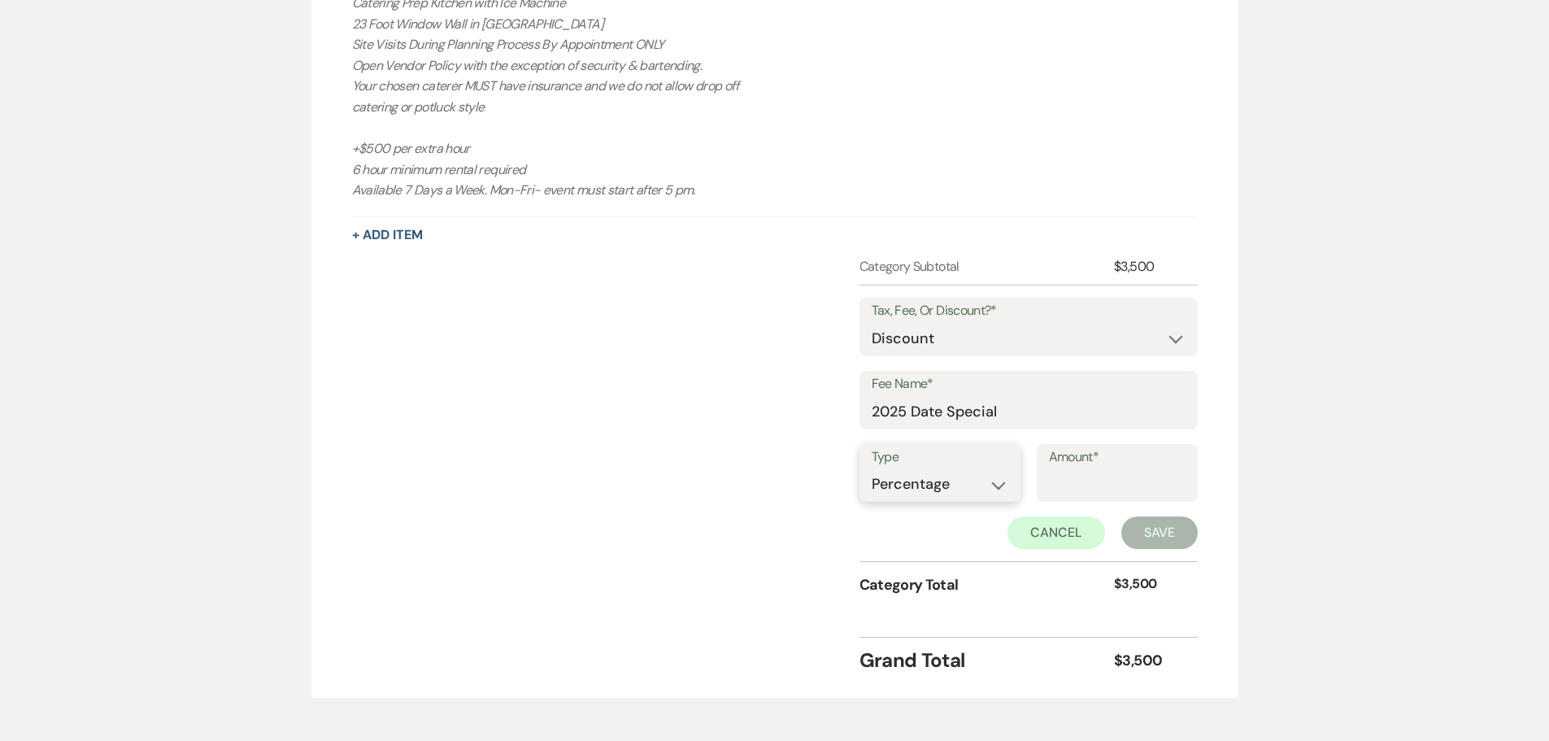
click at [871, 468] on select "Dollar Amount Percentage" at bounding box center [939, 484] width 137 height 32
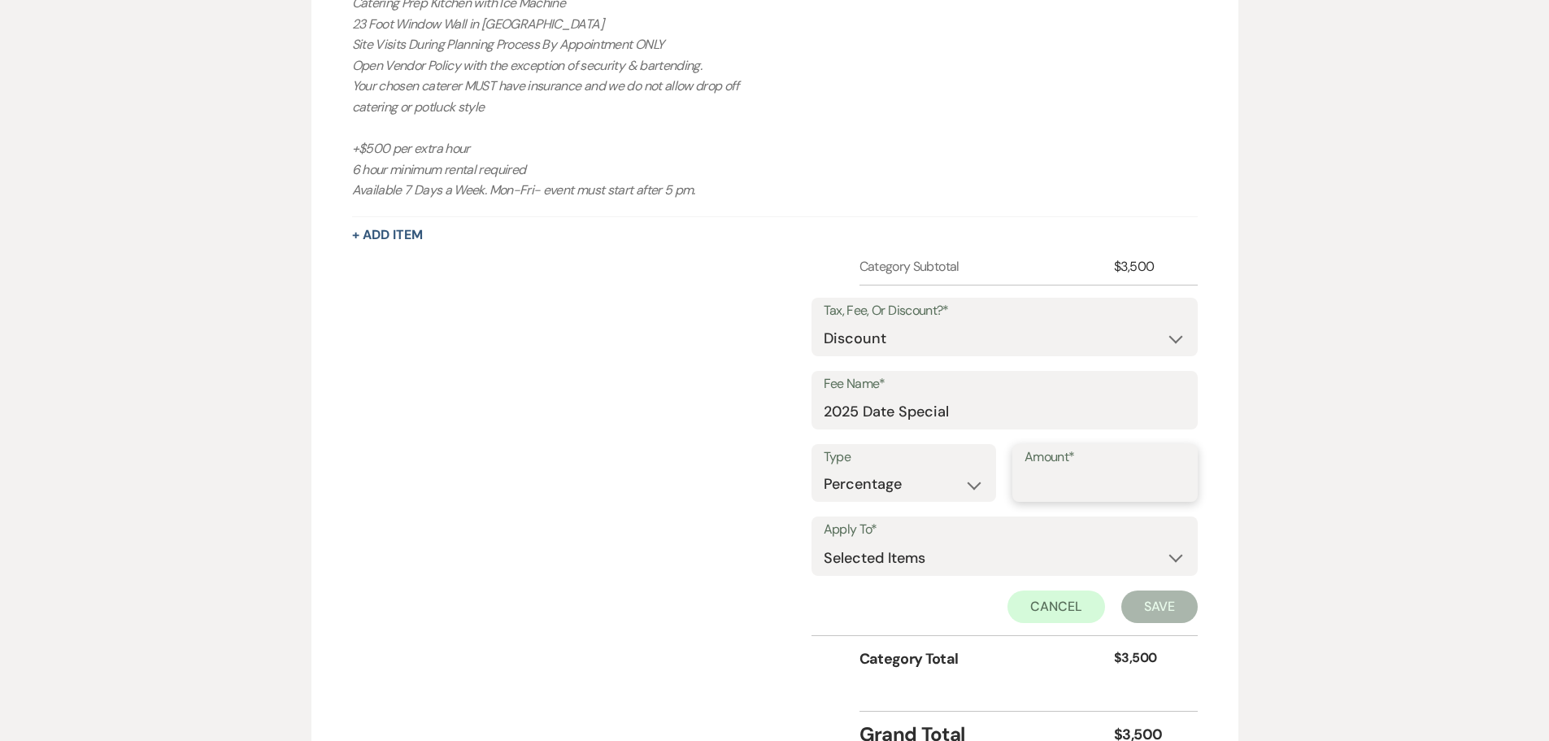
click at [1061, 489] on input "Amount*" at bounding box center [1104, 484] width 161 height 32
type input "10"
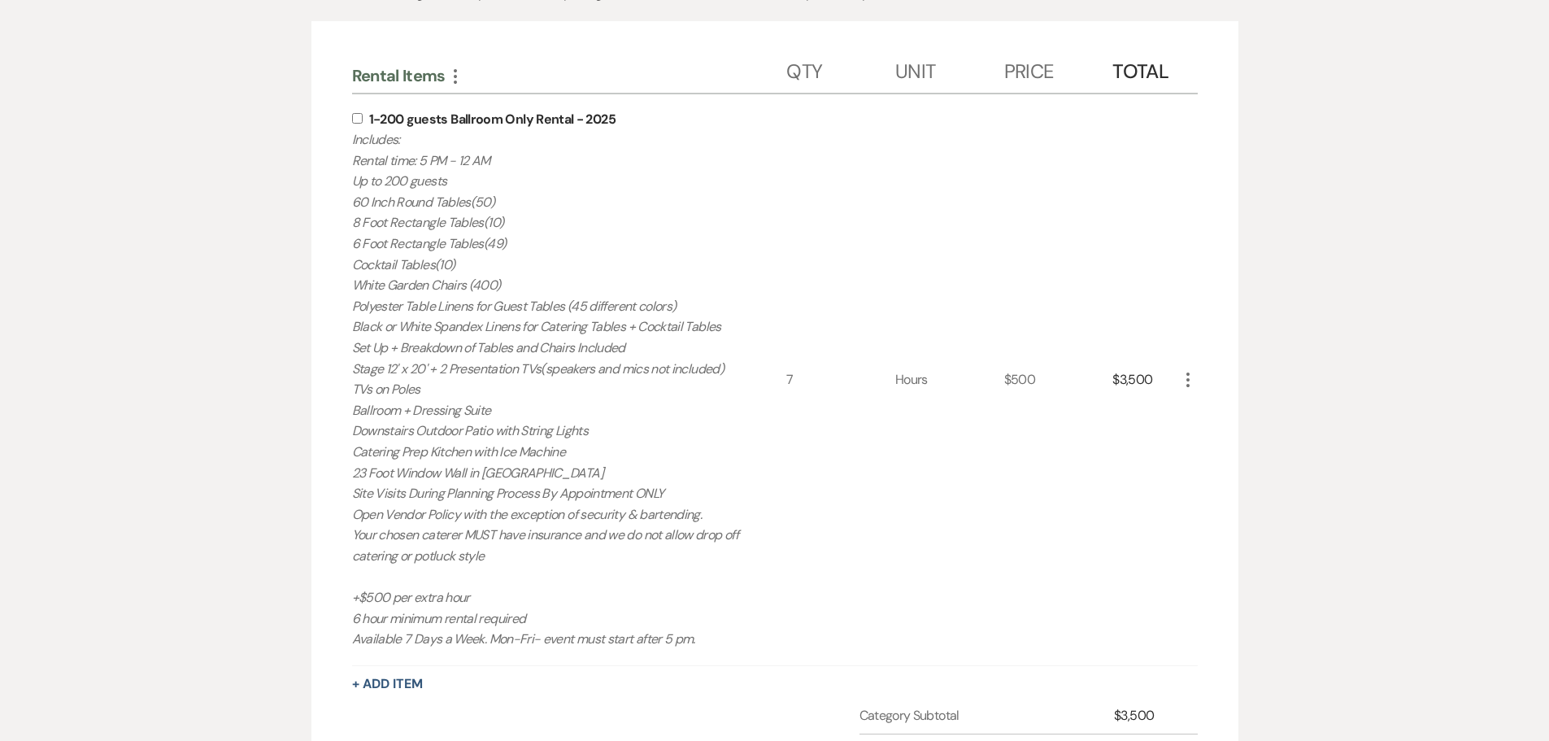
scroll to position [489, 0]
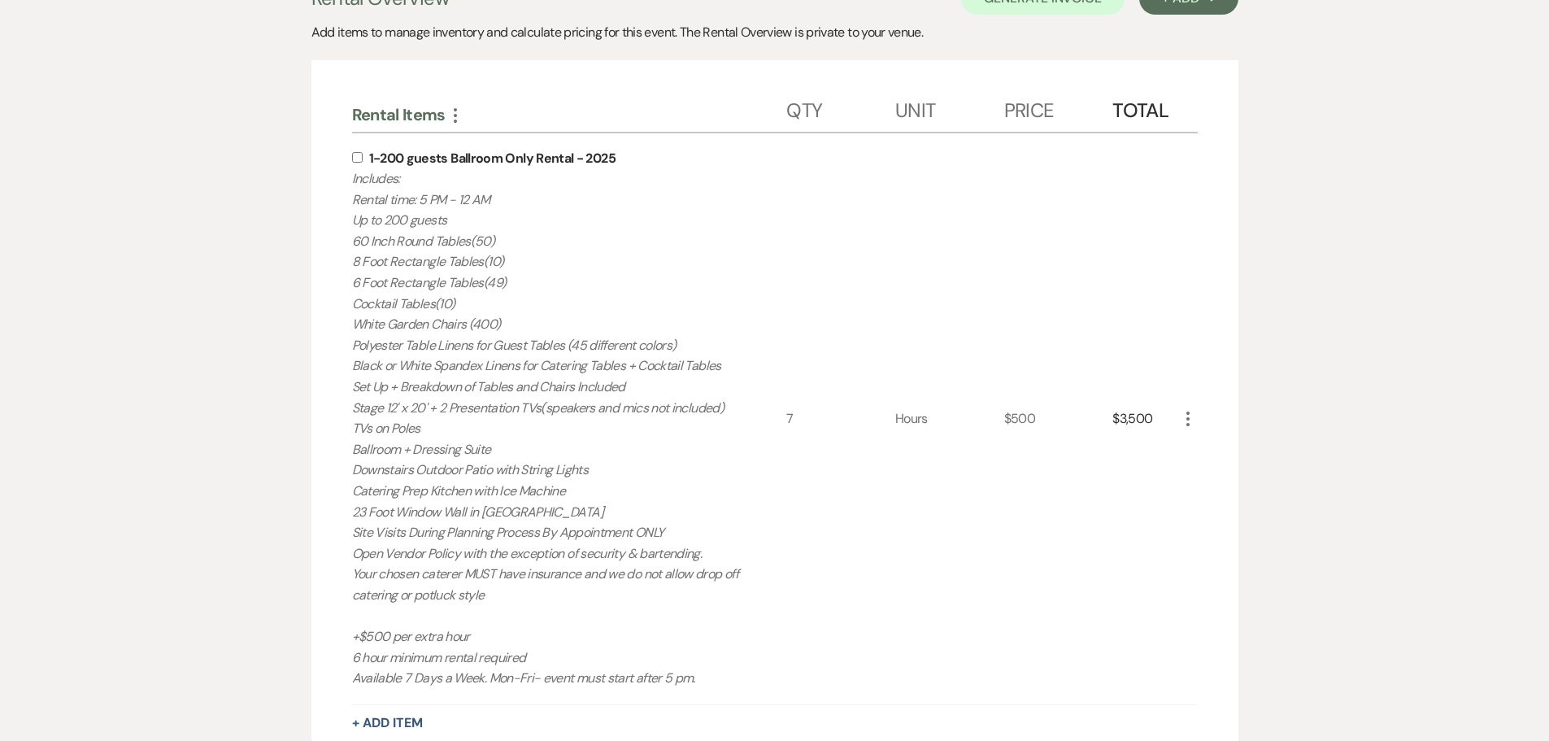
click at [358, 154] on input "checkbox" at bounding box center [357, 157] width 11 height 11
checkbox input "true"
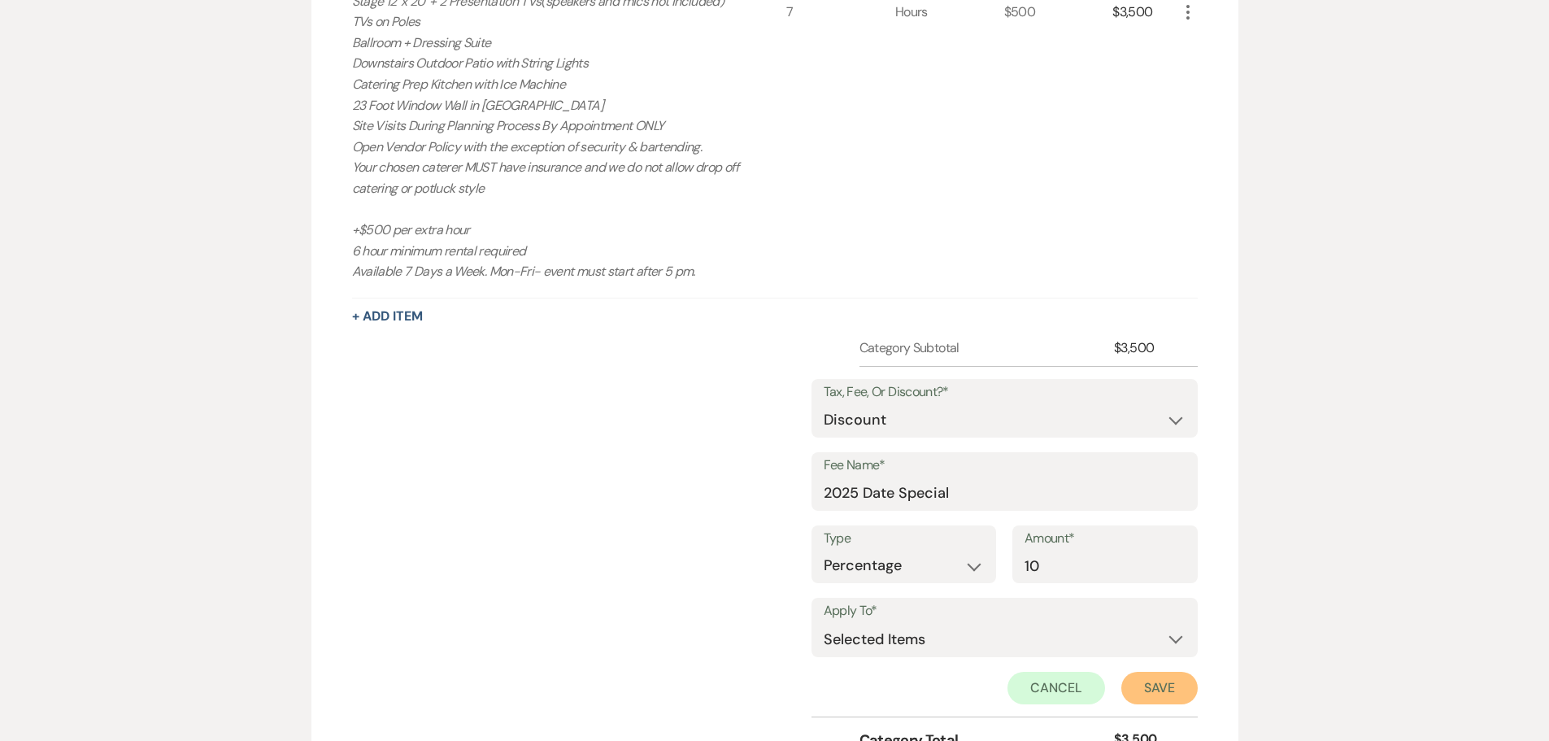
click at [1149, 689] on button "Save" at bounding box center [1159, 687] width 76 height 33
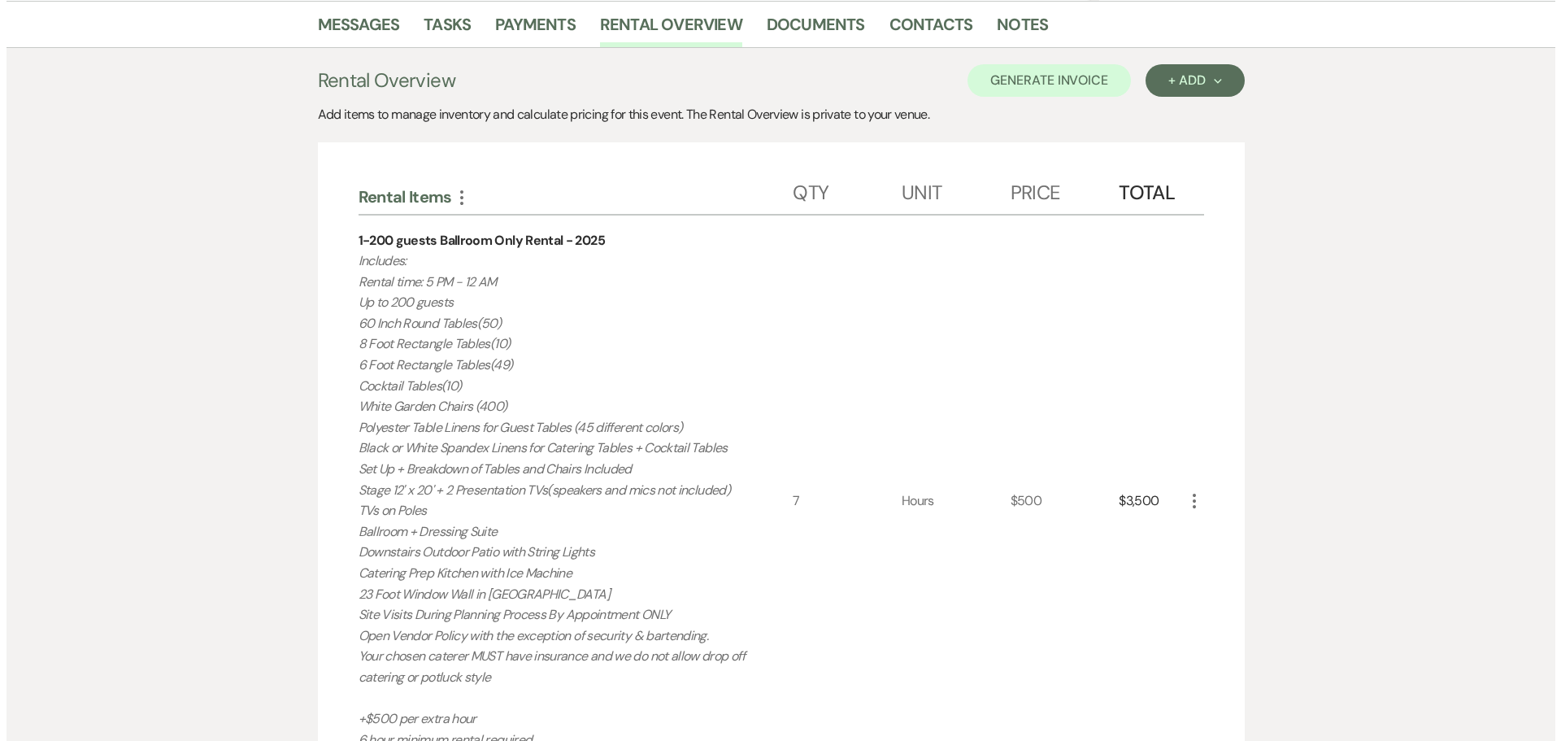
scroll to position [210, 0]
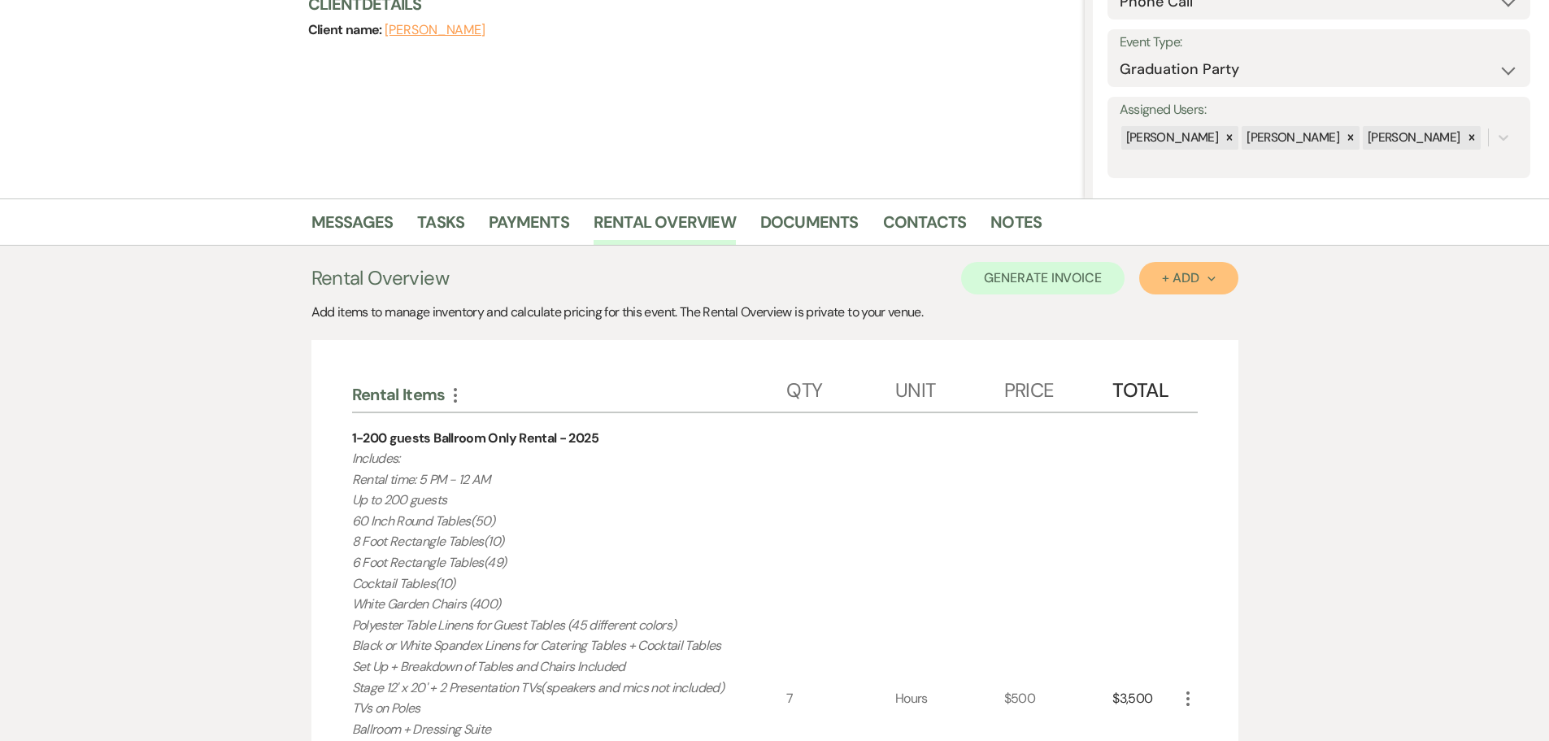
click at [1171, 276] on div "+ Add Next" at bounding box center [1188, 278] width 53 height 13
click at [1181, 315] on button "Item" at bounding box center [1180, 314] width 82 height 25
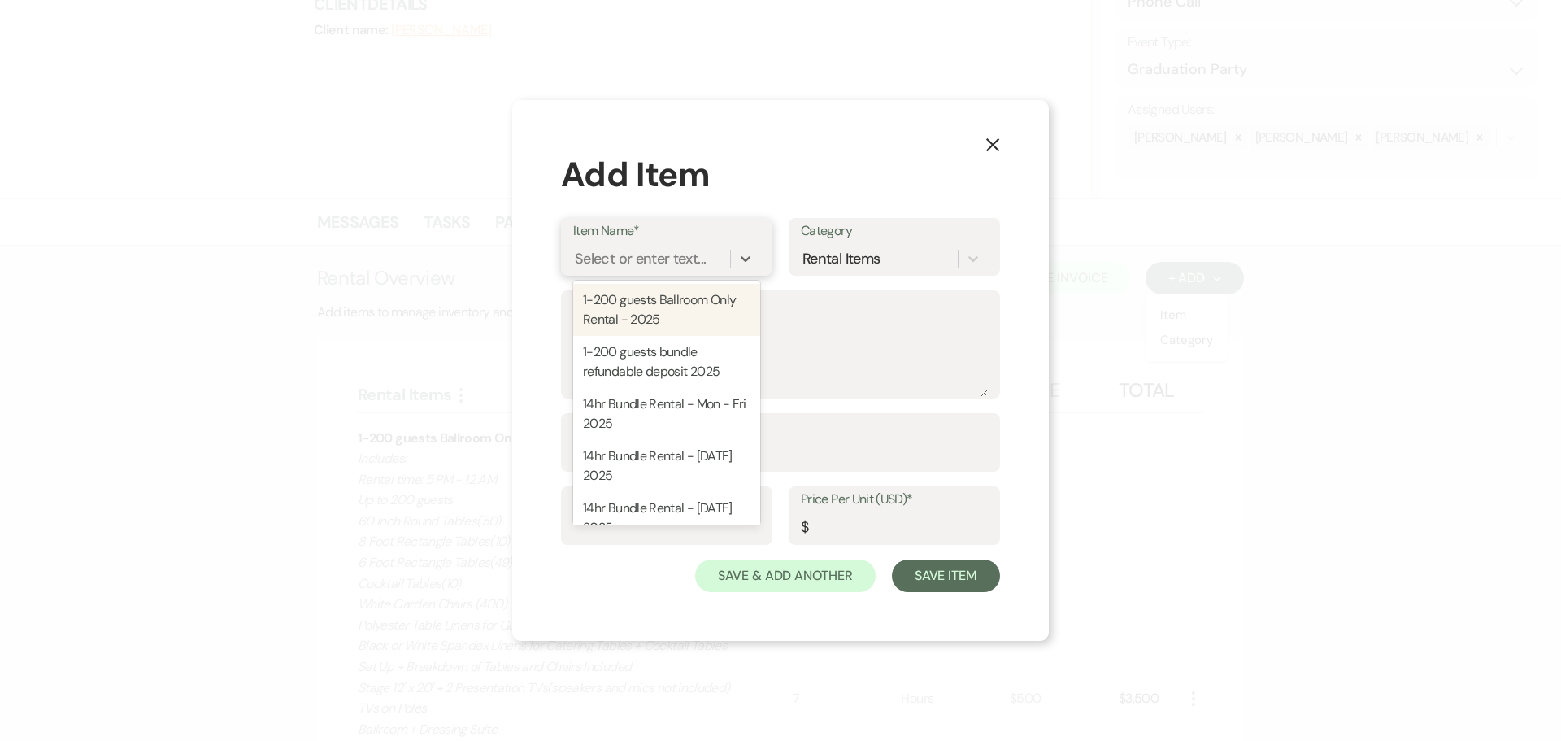
click at [634, 255] on div "Select or enter text..." at bounding box center [640, 259] width 131 height 22
type input "ballroom"
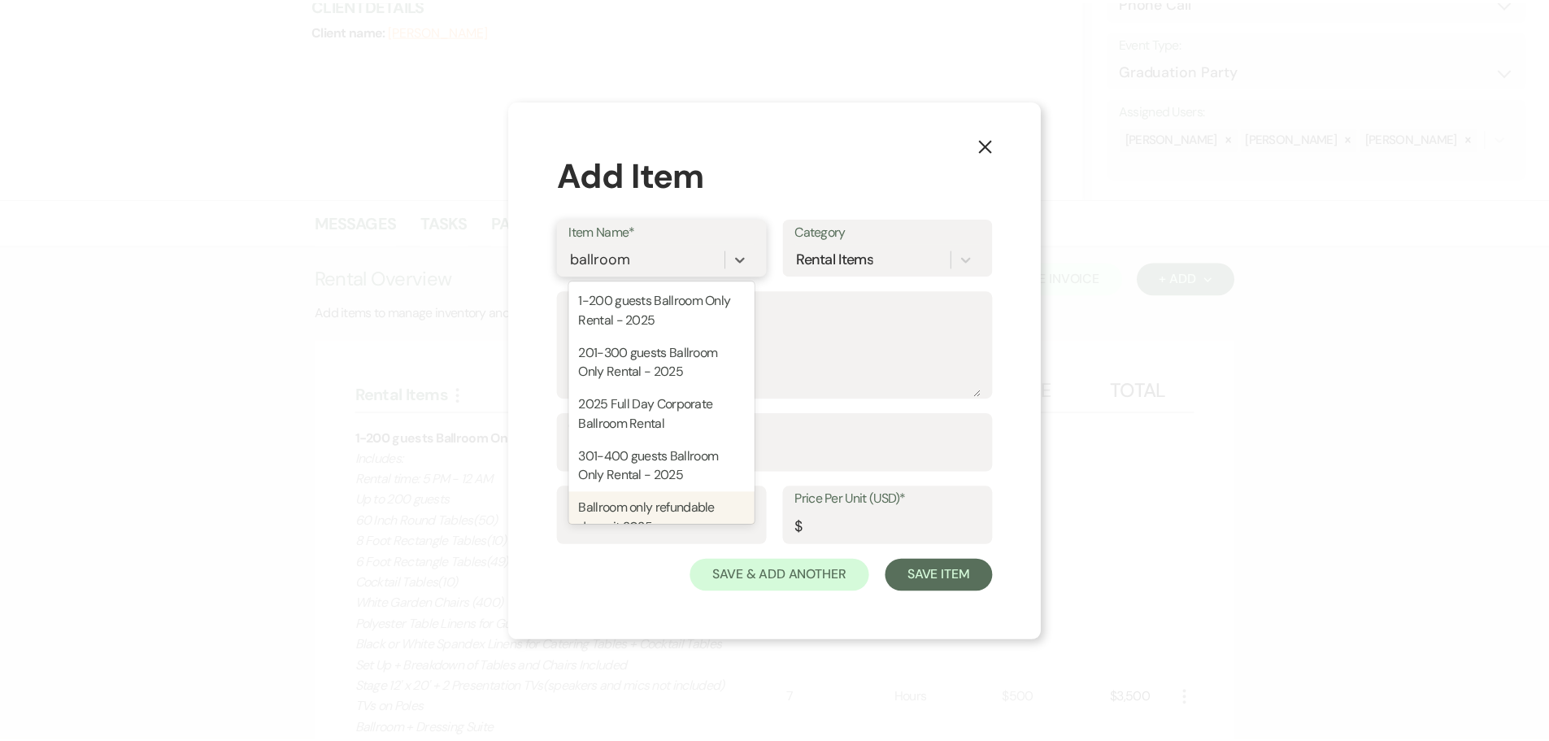
scroll to position [0, 0]
click at [691, 515] on div "Ballroom only refundable deposit 2025" at bounding box center [666, 518] width 187 height 52
type textarea "This is the refundable deposit if you are only renting The Ballroom. Refundable…"
type input "Package"
type input "500"
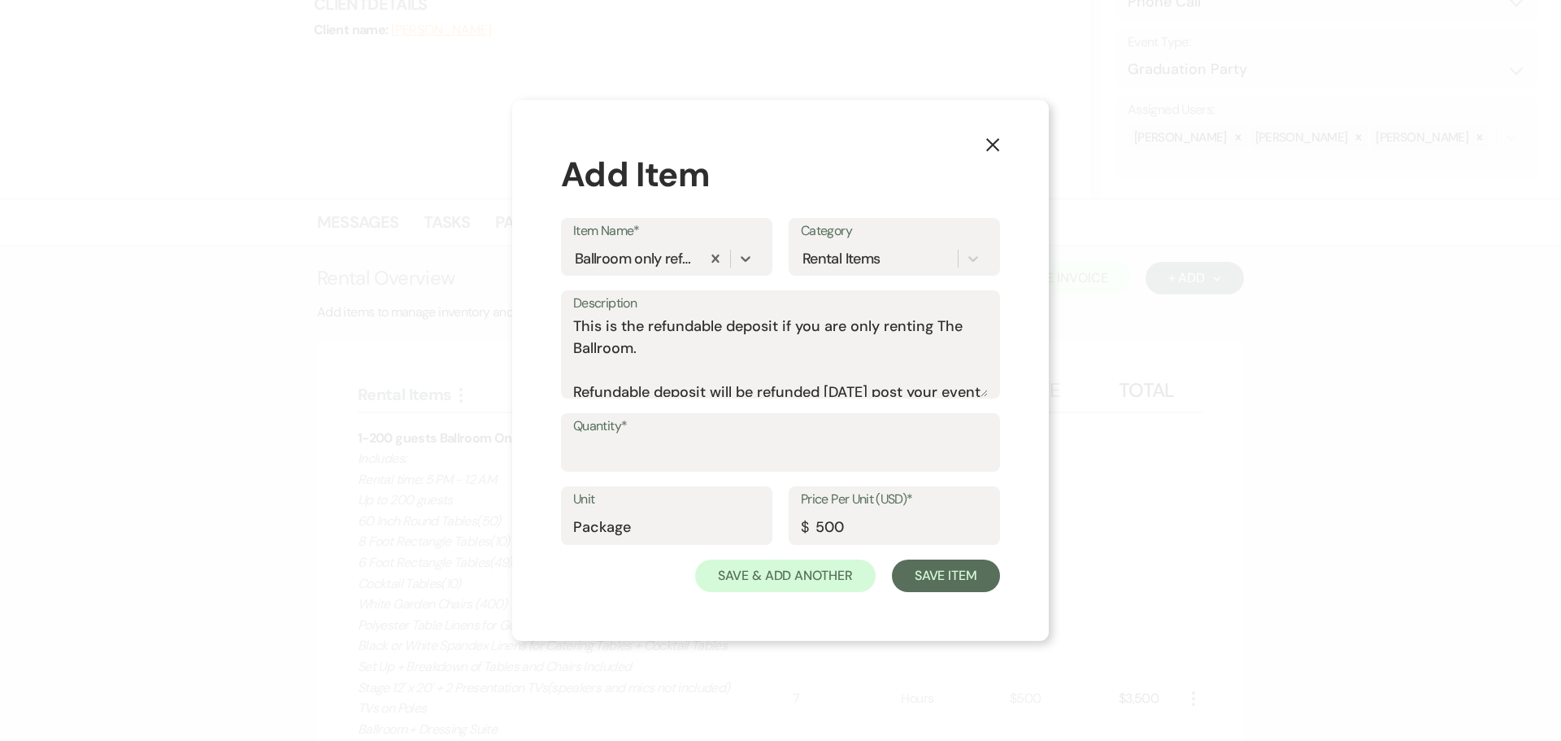
click at [695, 472] on div "Quantity*" at bounding box center [780, 449] width 439 height 73
drag, startPoint x: 714, startPoint y: 442, endPoint x: 733, endPoint y: 470, distance: 33.8
click at [714, 442] on input "Quantity*" at bounding box center [780, 454] width 415 height 32
type input "1"
click at [991, 584] on button "Save Item" at bounding box center [946, 575] width 108 height 33
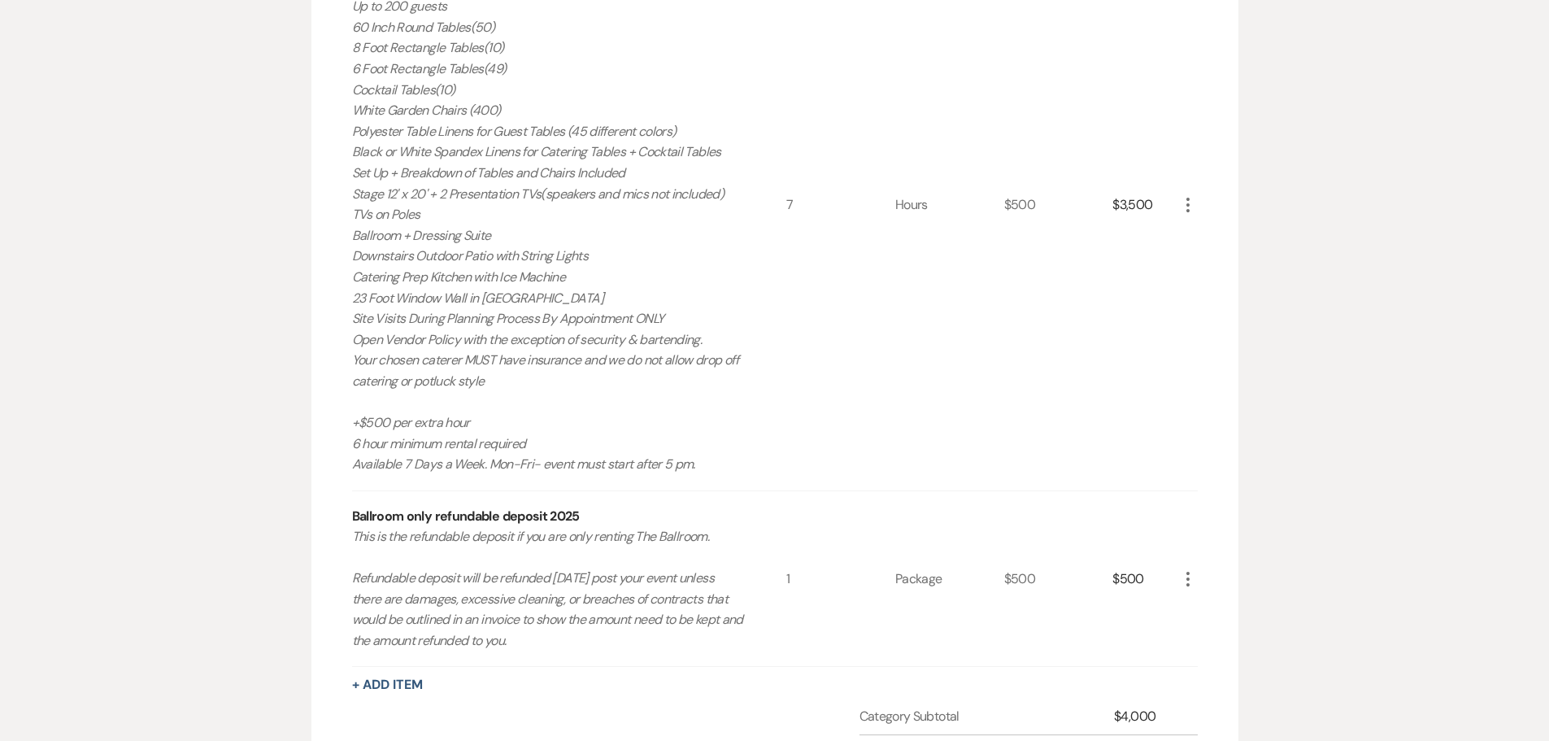
scroll to position [1036, 0]
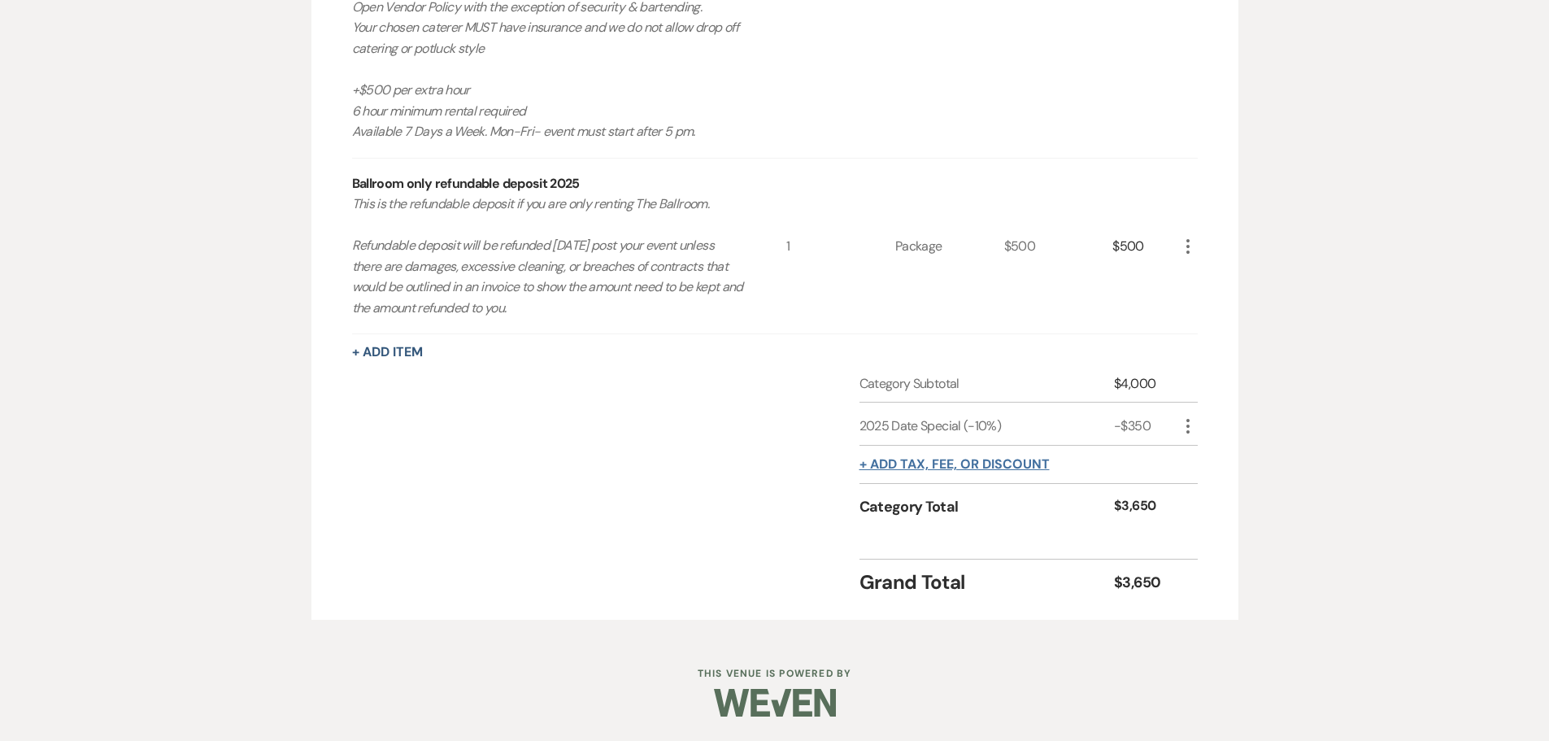
click at [971, 466] on button "+ Add tax, fee, or discount" at bounding box center [954, 464] width 190 height 13
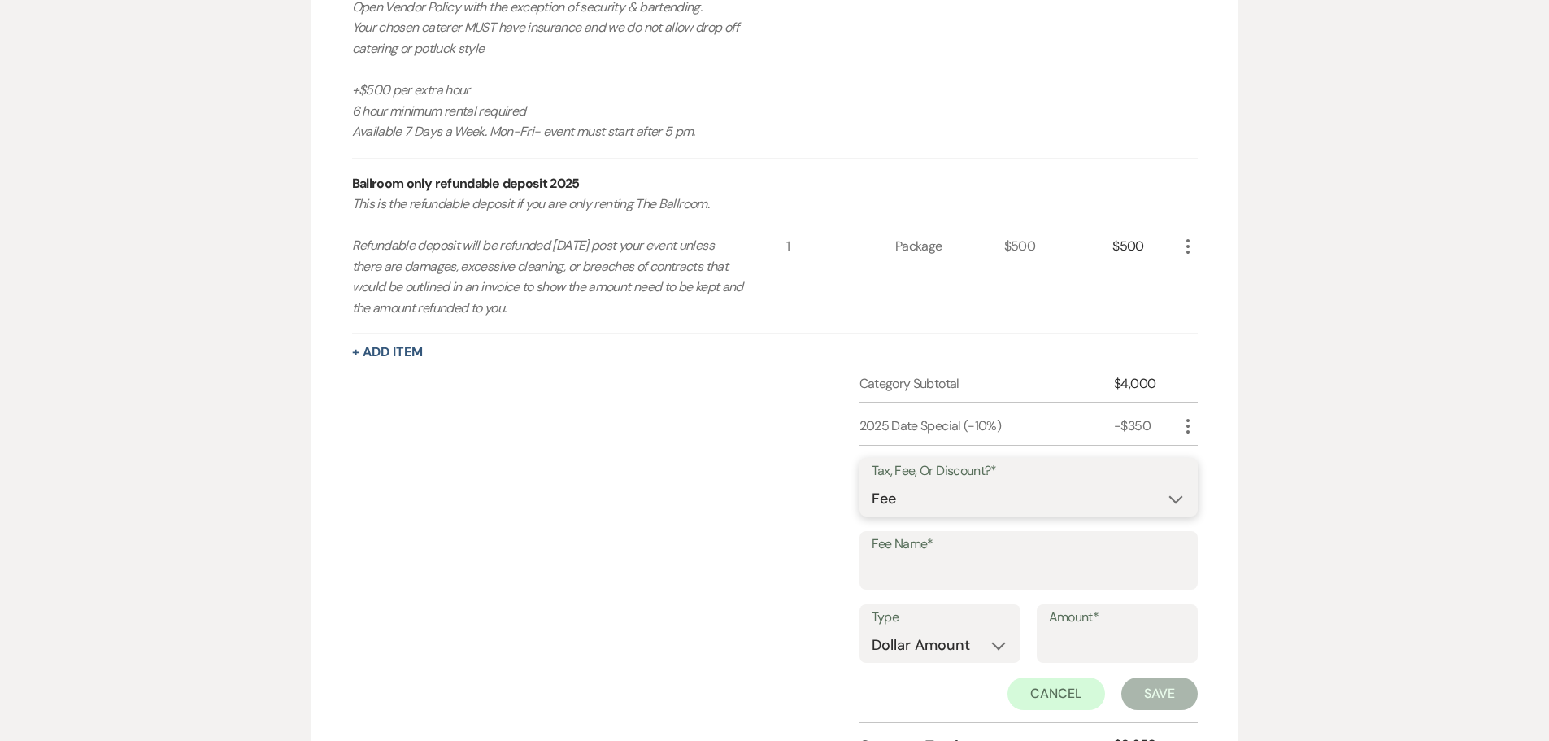
click at [941, 512] on select "Fee Discount Tax" at bounding box center [1028, 499] width 314 height 32
select select "3"
click at [871, 483] on select "Fee Discount Tax" at bounding box center [1028, 499] width 314 height 32
click at [936, 554] on label "Fee Name*" at bounding box center [1028, 544] width 314 height 24
click at [936, 556] on input "Fee Name*" at bounding box center [1028, 572] width 314 height 32
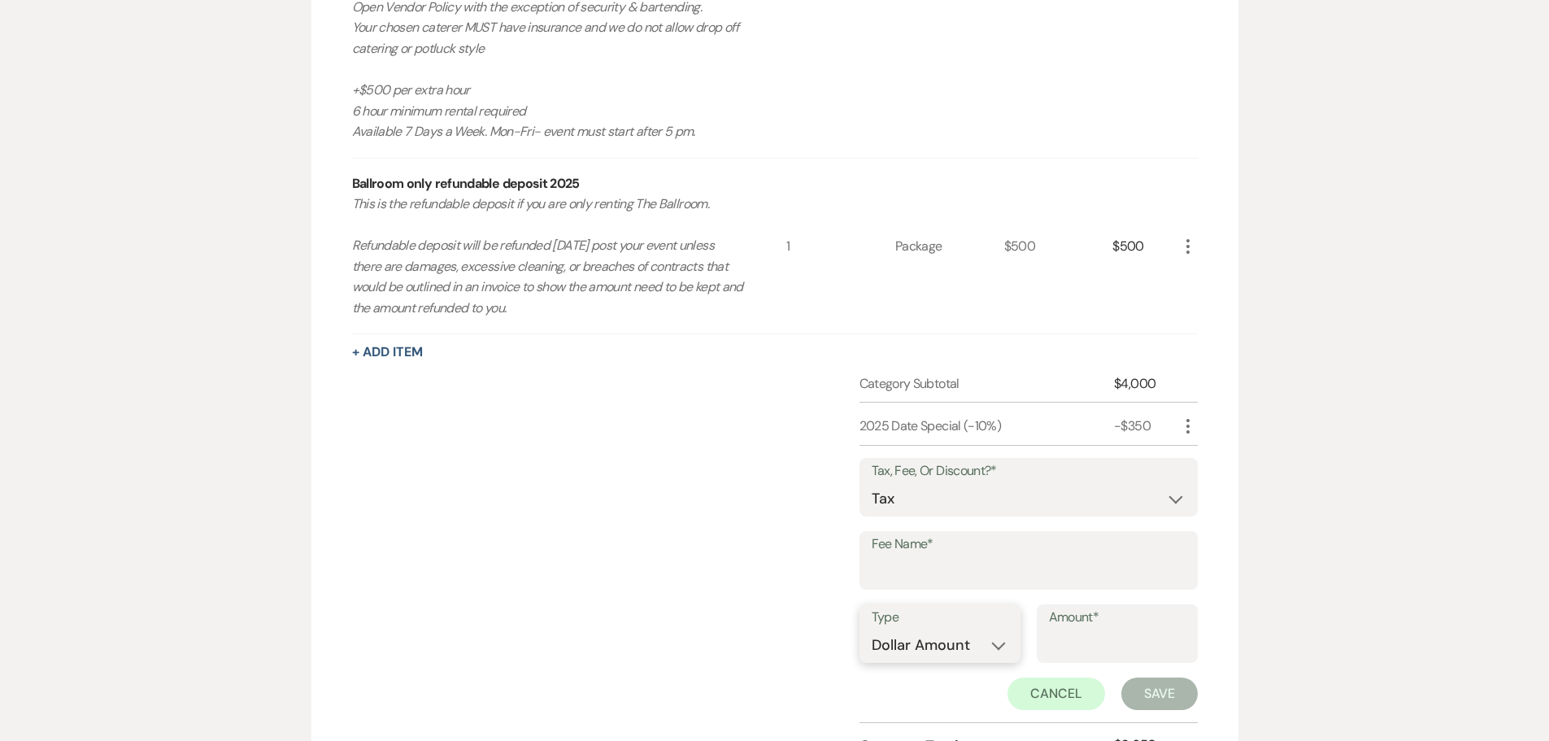
click at [950, 641] on select "Dollar Amount Percentage" at bounding box center [939, 645] width 137 height 32
select select "false"
click at [871, 631] on select "Dollar Amount Percentage" at bounding box center [939, 647] width 137 height 32
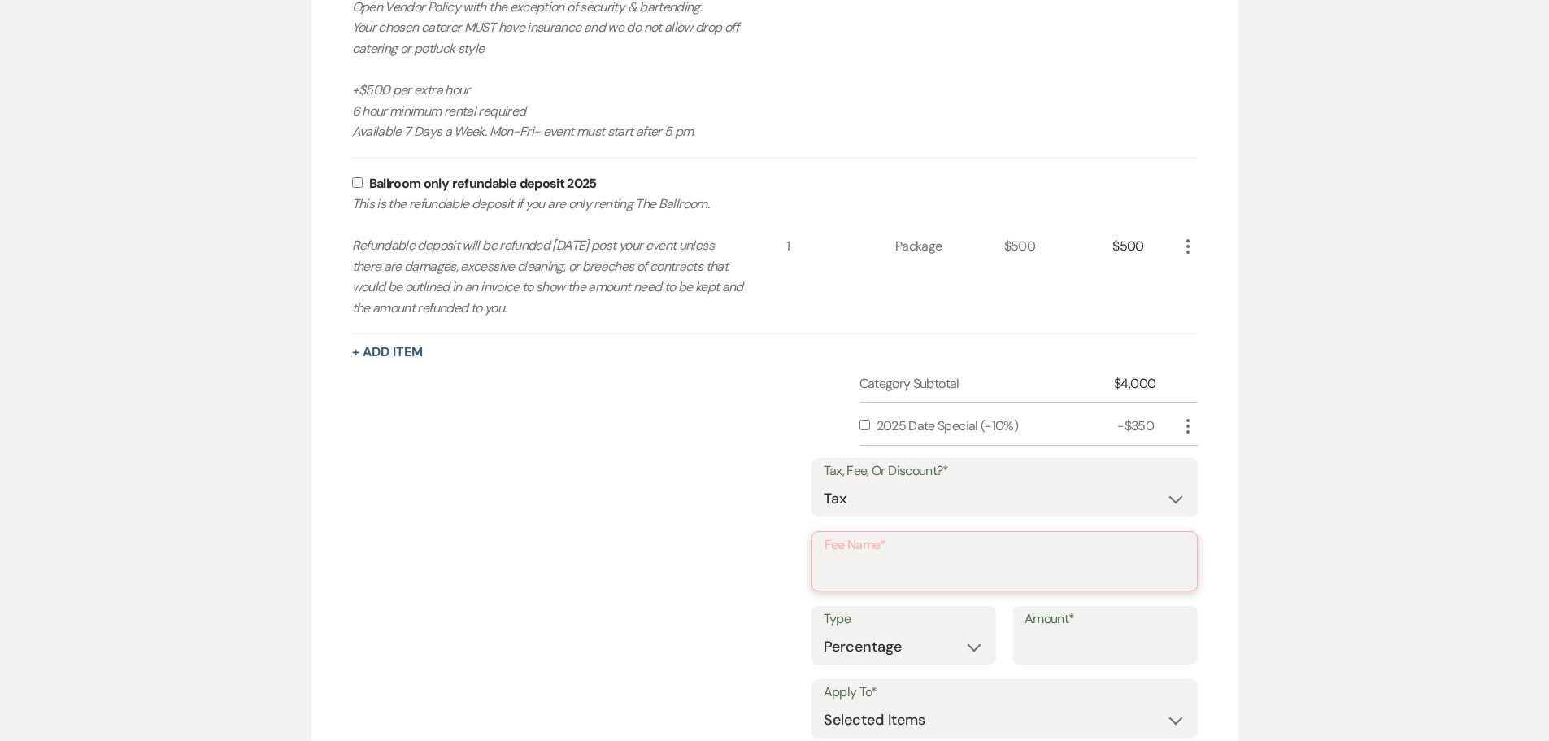
click at [897, 562] on input "Fee Name*" at bounding box center [1004, 573] width 360 height 32
drag, startPoint x: 893, startPoint y: 571, endPoint x: 716, endPoint y: 584, distance: 176.9
click at [716, 584] on div "Category Subtotal $4,000 2025 Date Special (-10%) -$350 More Tax, Fee, Or Disco…" at bounding box center [774, 616] width 845 height 485
type input "Tax"
click at [1052, 645] on input "Amount*" at bounding box center [1104, 645] width 161 height 32
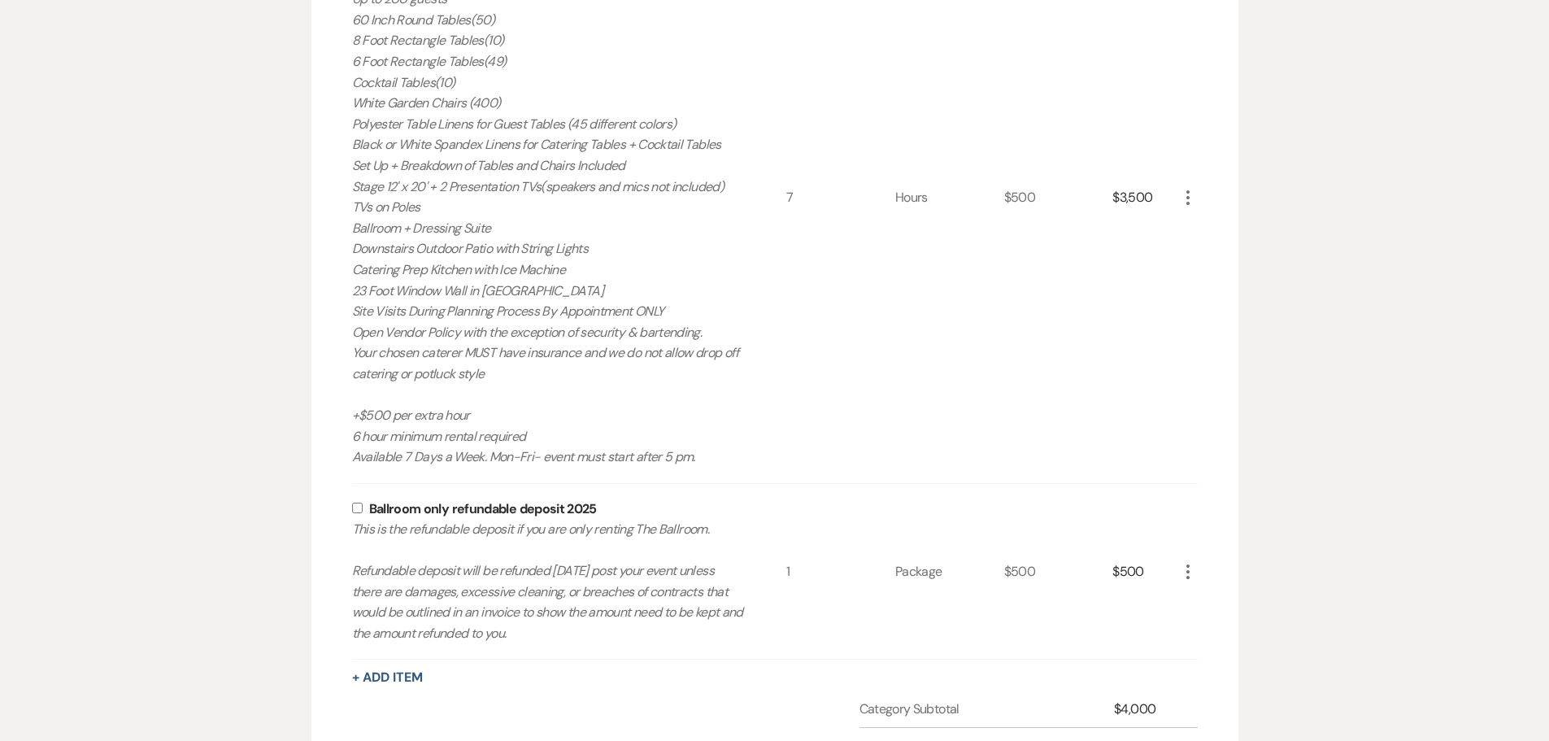
scroll to position [223, 0]
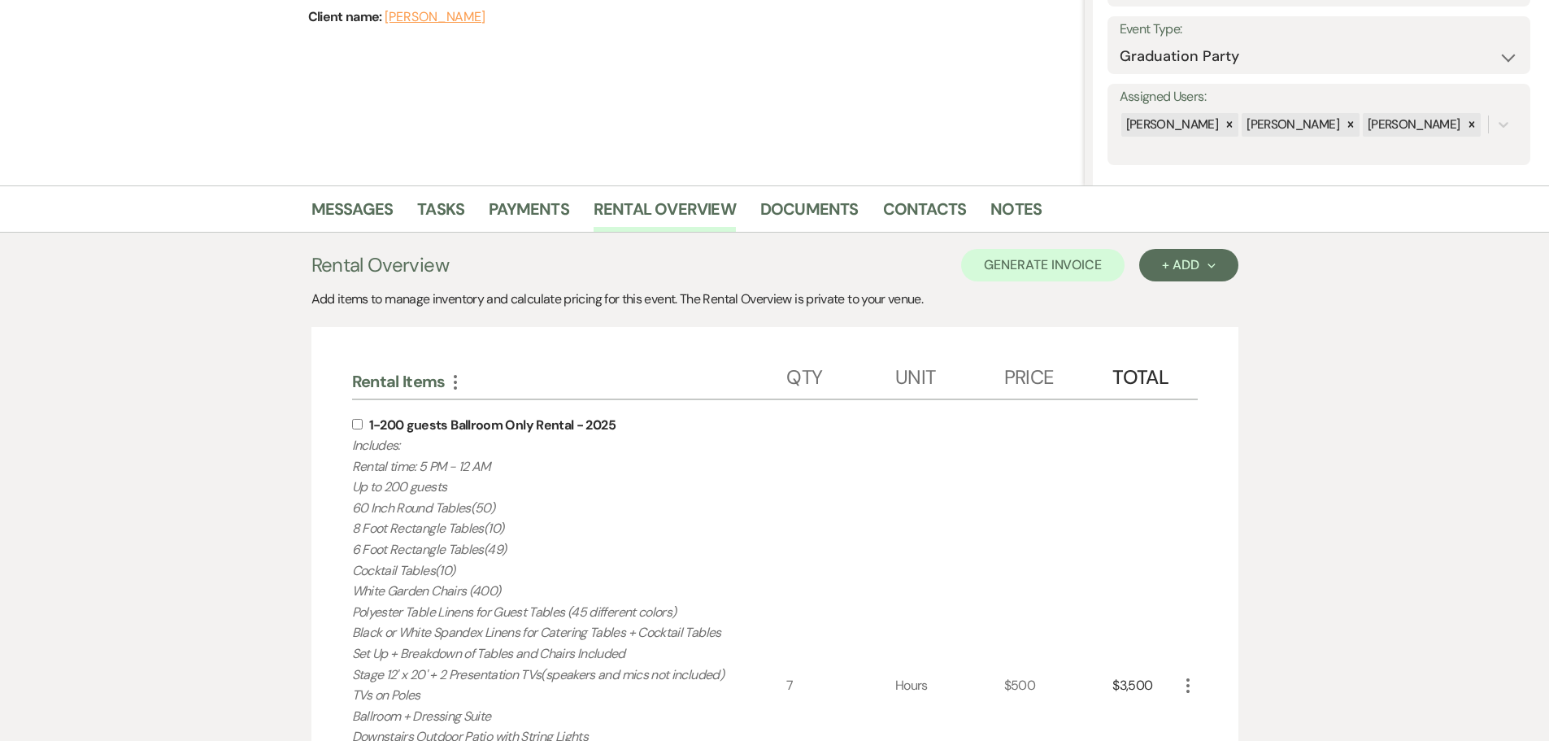
type input "8.25"
click at [358, 426] on input "checkbox" at bounding box center [357, 424] width 11 height 11
checkbox input "true"
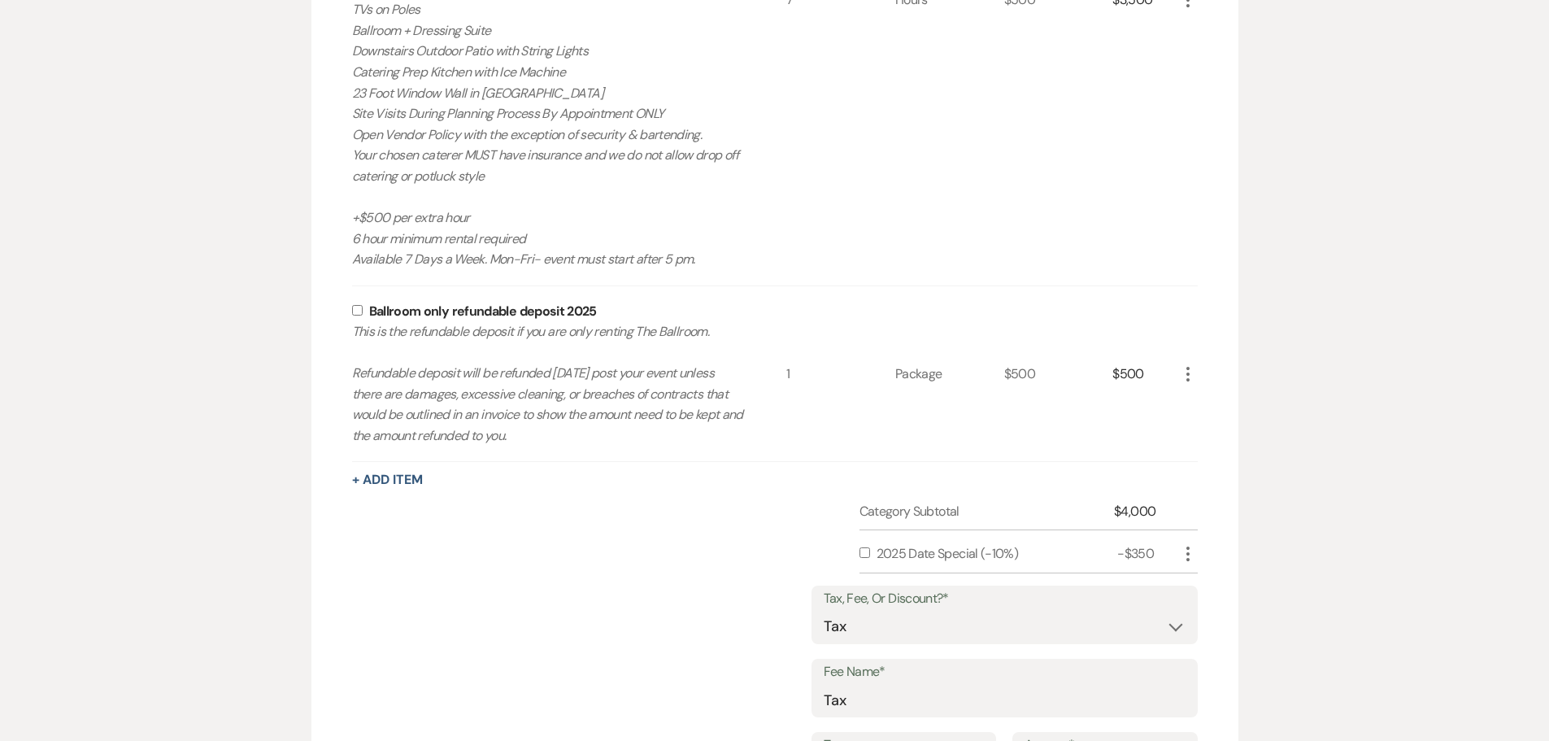
scroll to position [1117, 0]
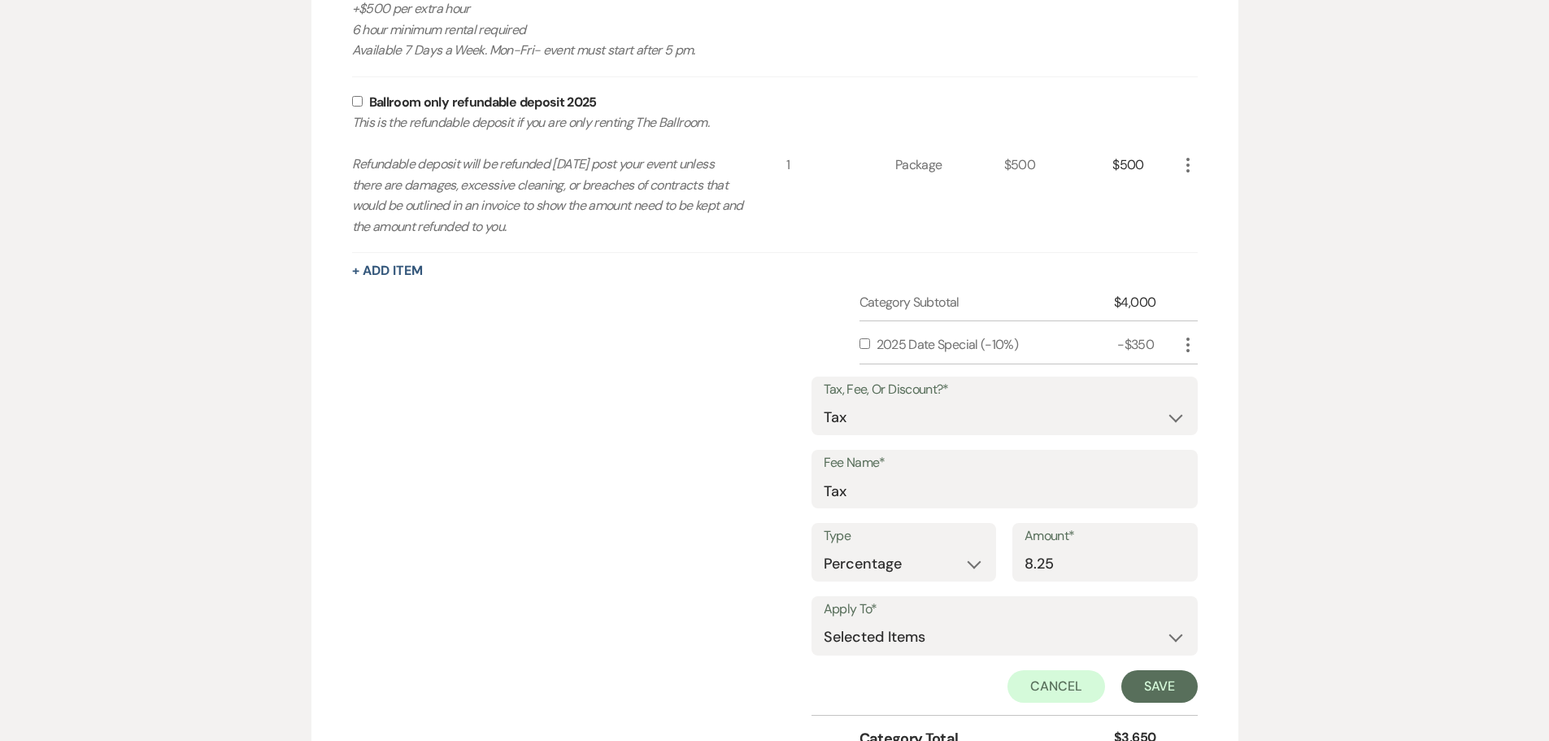
click at [866, 342] on input "checkbox" at bounding box center [864, 343] width 11 height 11
checkbox input "true"
click at [916, 653] on select "Selected Items Category Subtotal (before all Taxes/Fees/Discounts) Category Tot…" at bounding box center [1004, 637] width 362 height 33
click at [823, 621] on select "Selected Items Category Subtotal (before all Taxes/Fees/Discounts) Category Tot…" at bounding box center [1004, 637] width 362 height 33
click at [1135, 674] on button "Save" at bounding box center [1159, 686] width 76 height 33
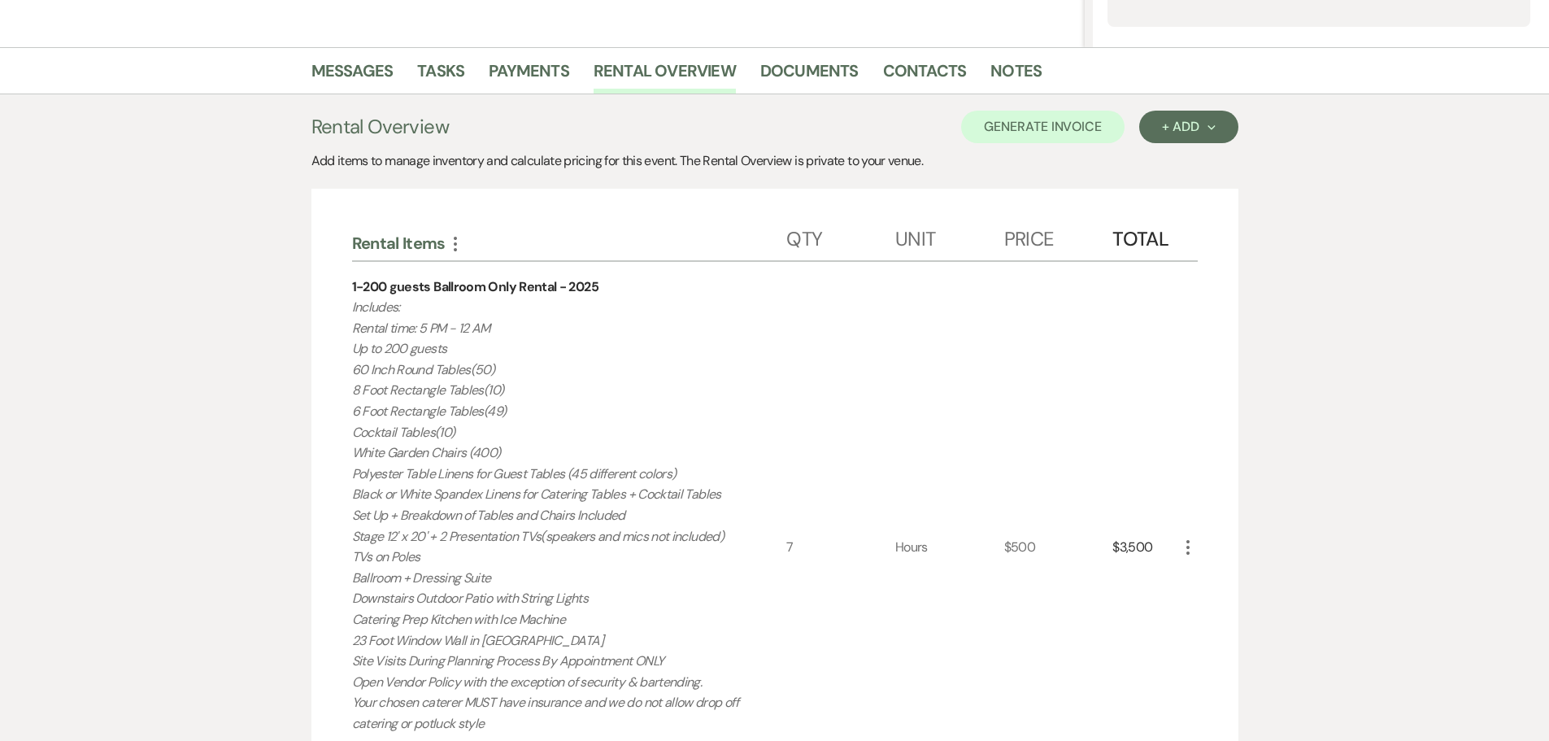
scroll to position [103, 0]
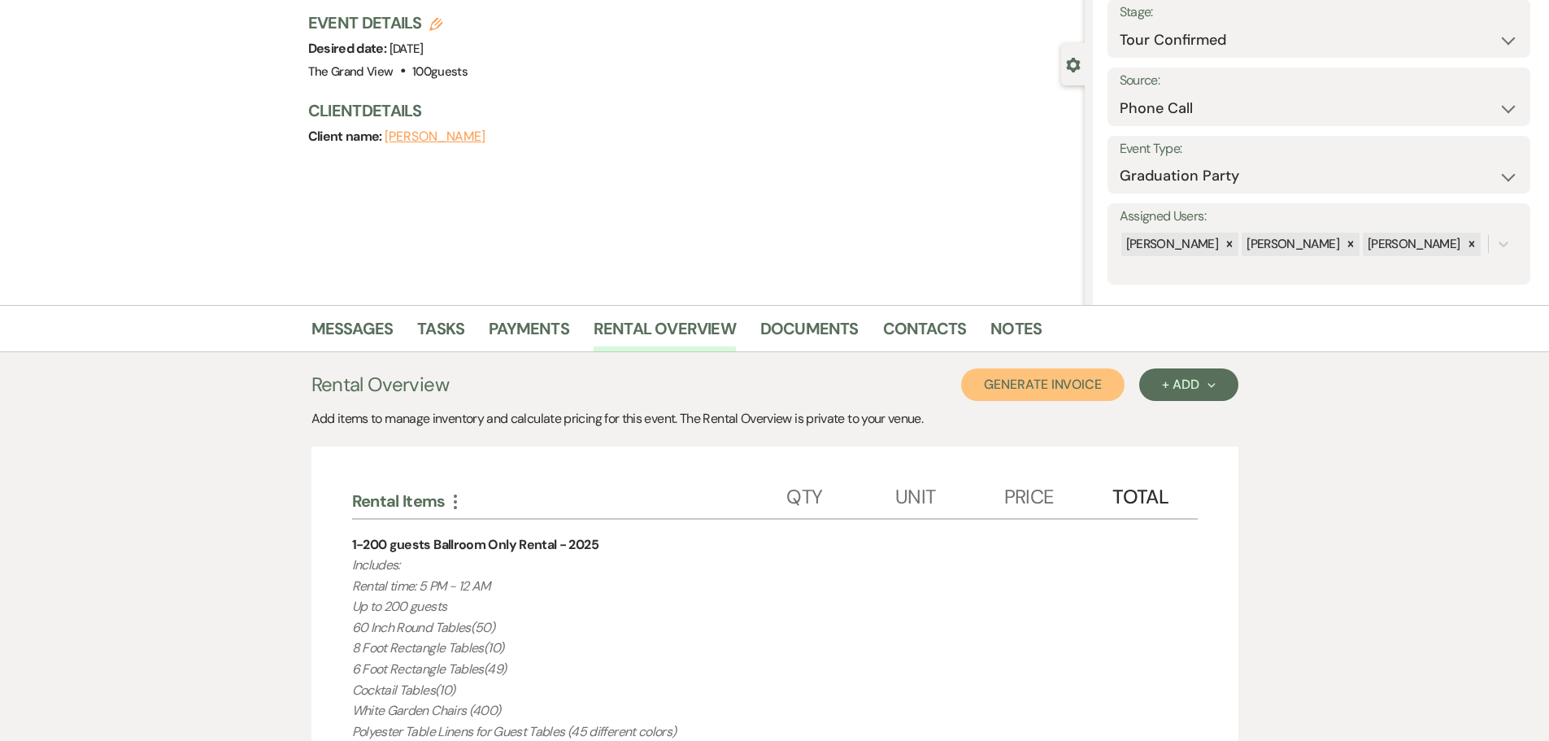
click at [1030, 386] on button "Generate Invoice" at bounding box center [1042, 384] width 163 height 33
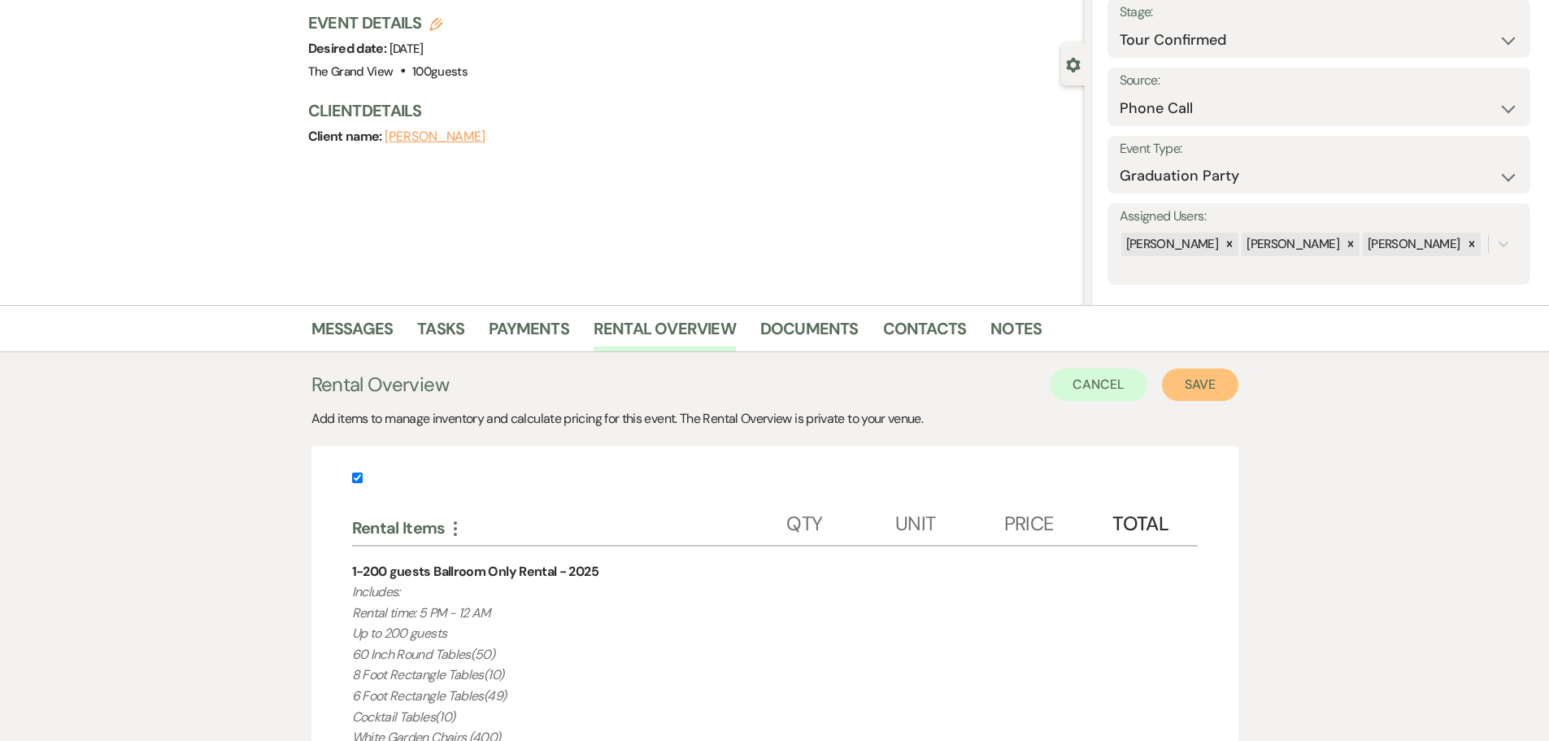
click at [1219, 377] on button "Save" at bounding box center [1200, 384] width 76 height 33
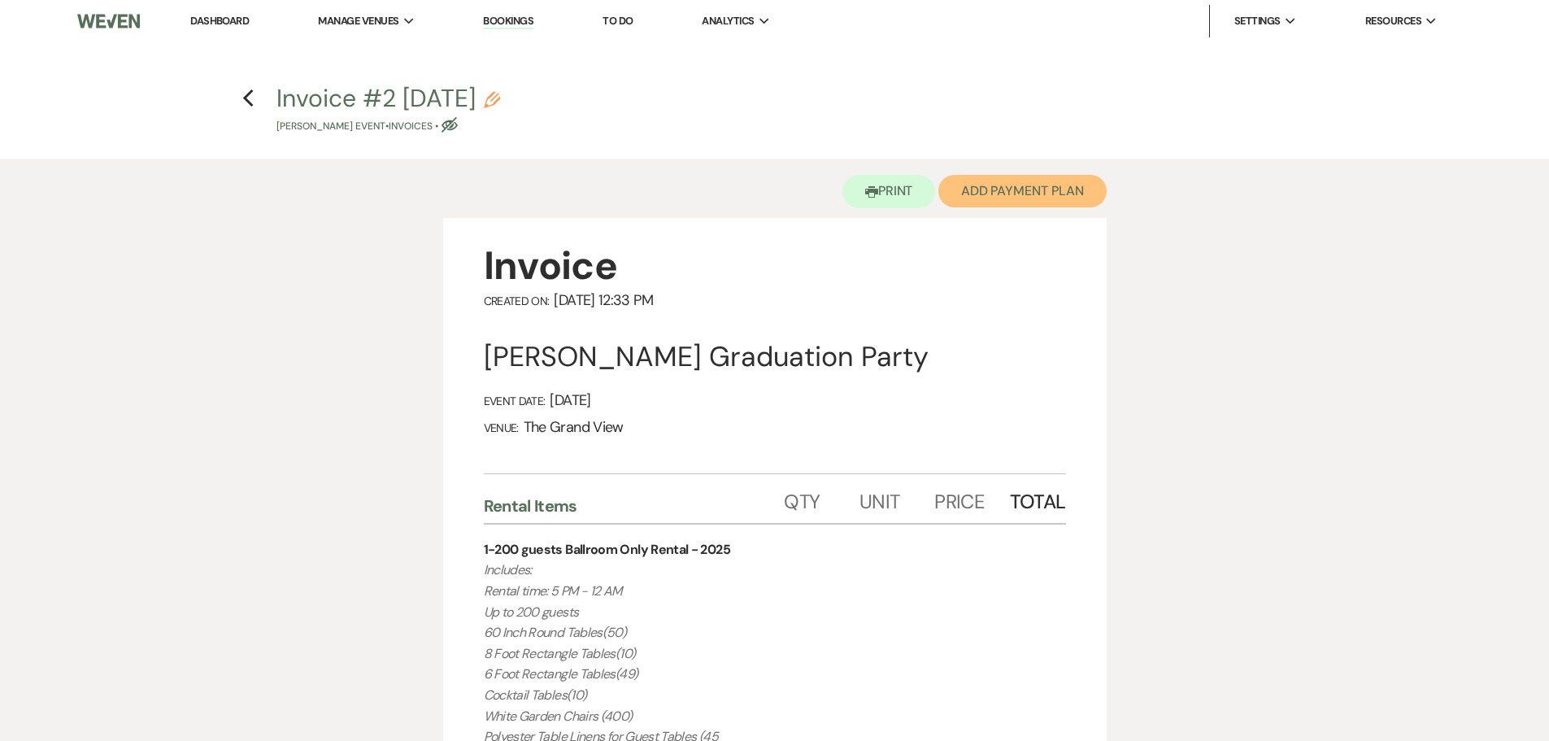
click at [1032, 196] on button "Add Payment Plan" at bounding box center [1022, 191] width 168 height 33
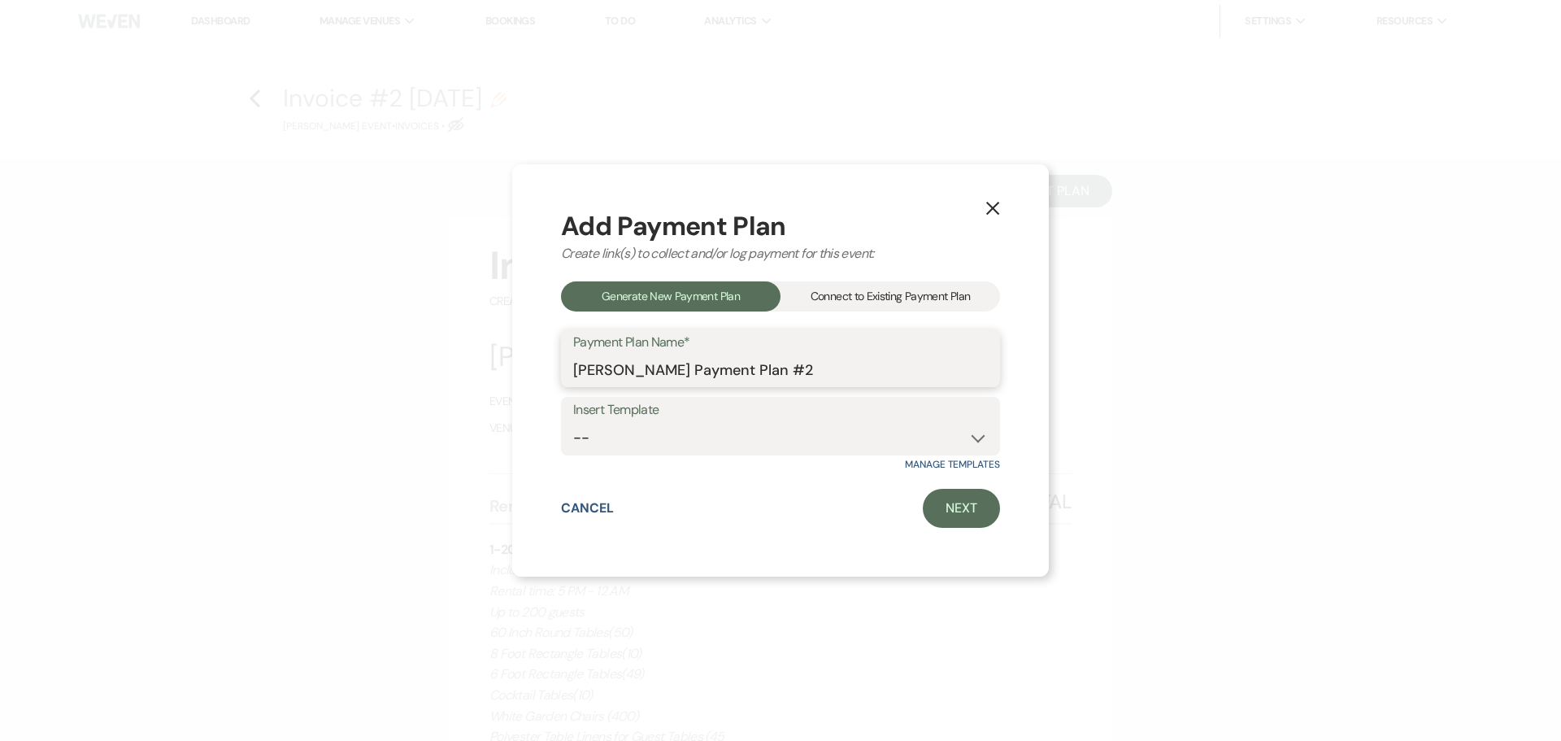
drag, startPoint x: 853, startPoint y: 367, endPoint x: 833, endPoint y: 375, distance: 21.1
click at [833, 375] on input "[PERSON_NAME] Payment Plan #2" at bounding box center [780, 370] width 415 height 32
drag, startPoint x: 842, startPoint y: 369, endPoint x: 771, endPoint y: 371, distance: 71.6
click at [771, 371] on input "[PERSON_NAME] Payment Plan #2" at bounding box center [780, 370] width 415 height 32
type input "[PERSON_NAME] Payment Plan"
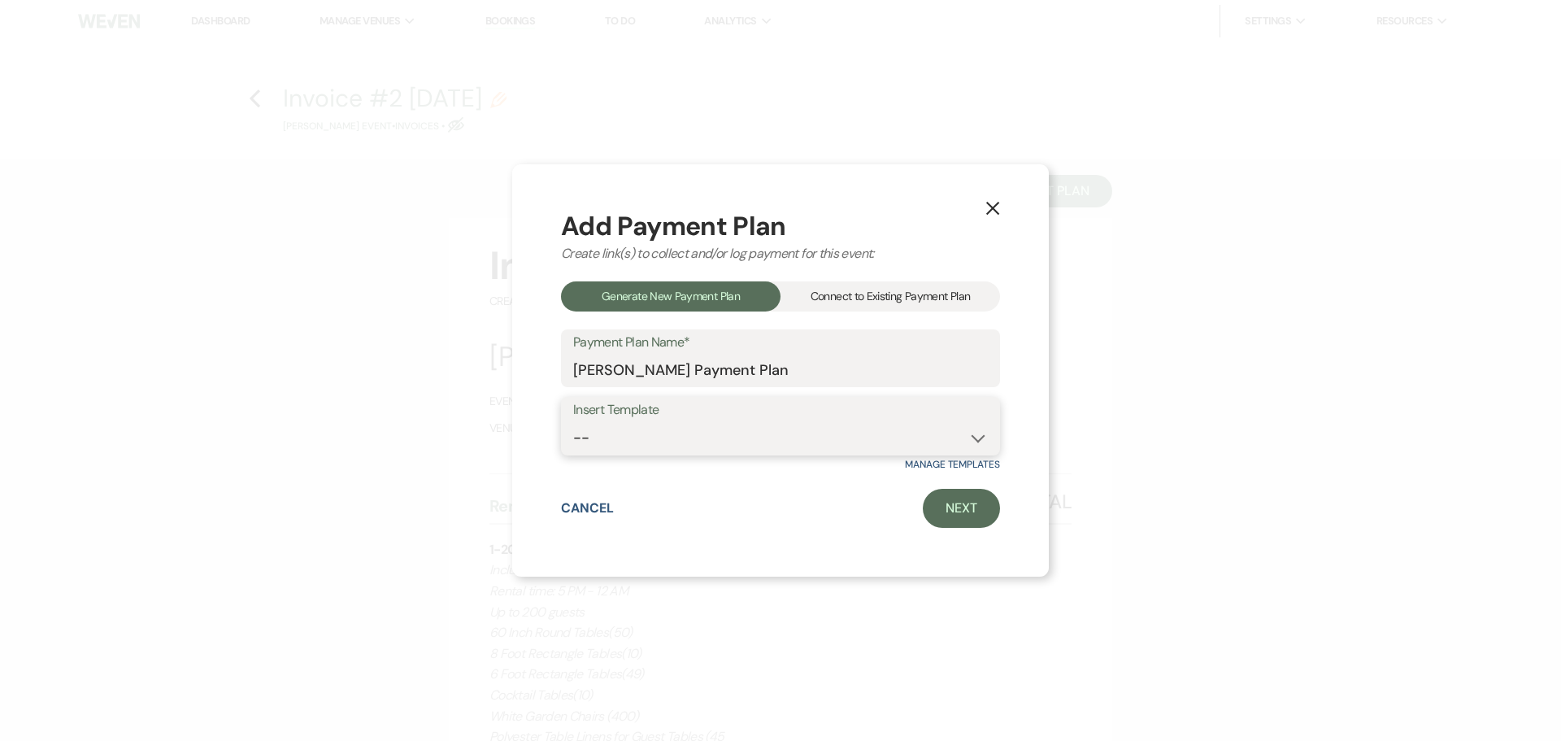
click at [764, 437] on select "-- Deposit(25%) + 60 days out 5 Monthly Payment" at bounding box center [780, 438] width 415 height 32
select select "324"
click at [573, 422] on select "-- Deposit(25%) + 60 days out 5 Monthly Payment" at bounding box center [780, 438] width 415 height 32
click at [967, 500] on link "Next" at bounding box center [961, 508] width 77 height 39
select select "27610"
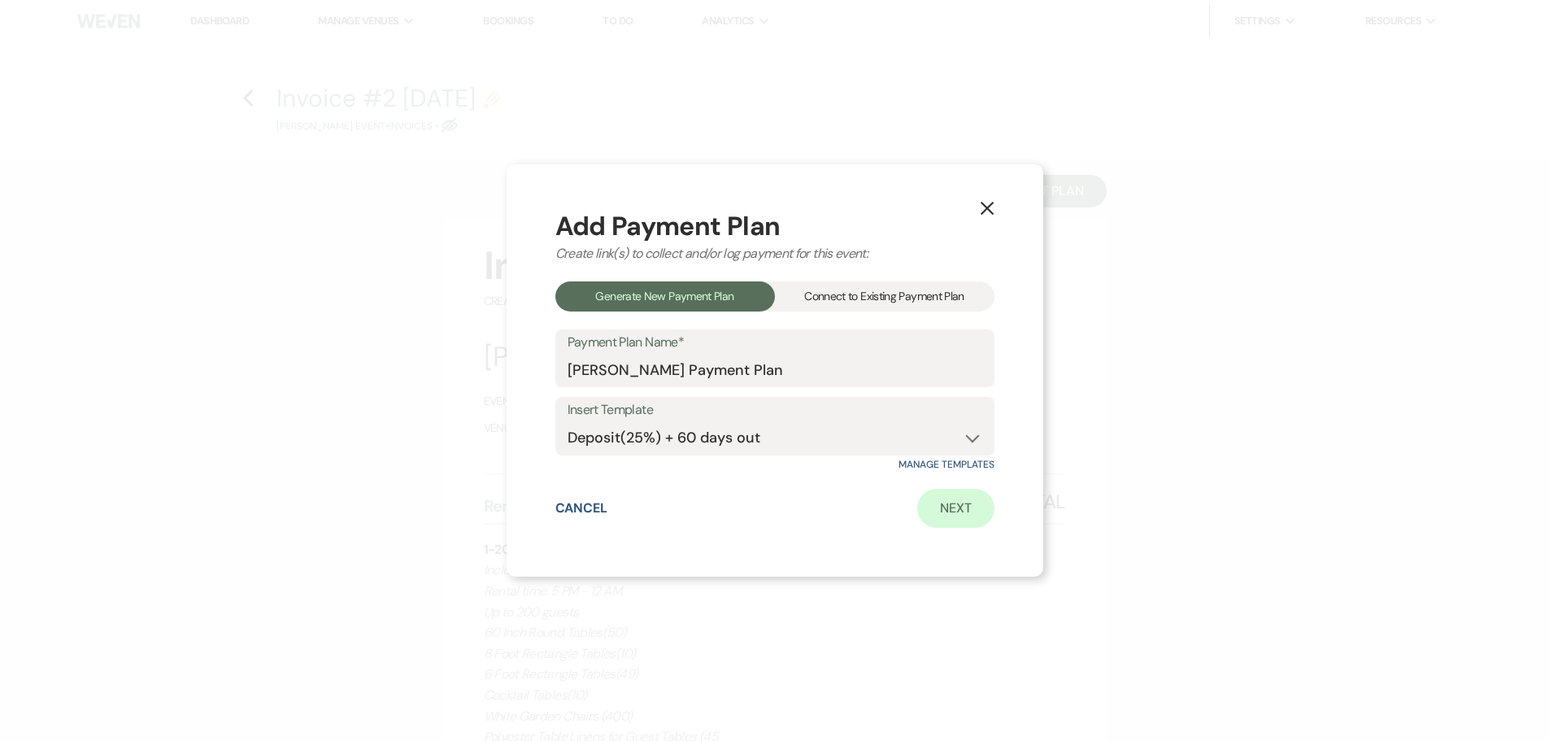
select select "2"
select select "percentage"
select select "true"
select select "client"
select select "days"
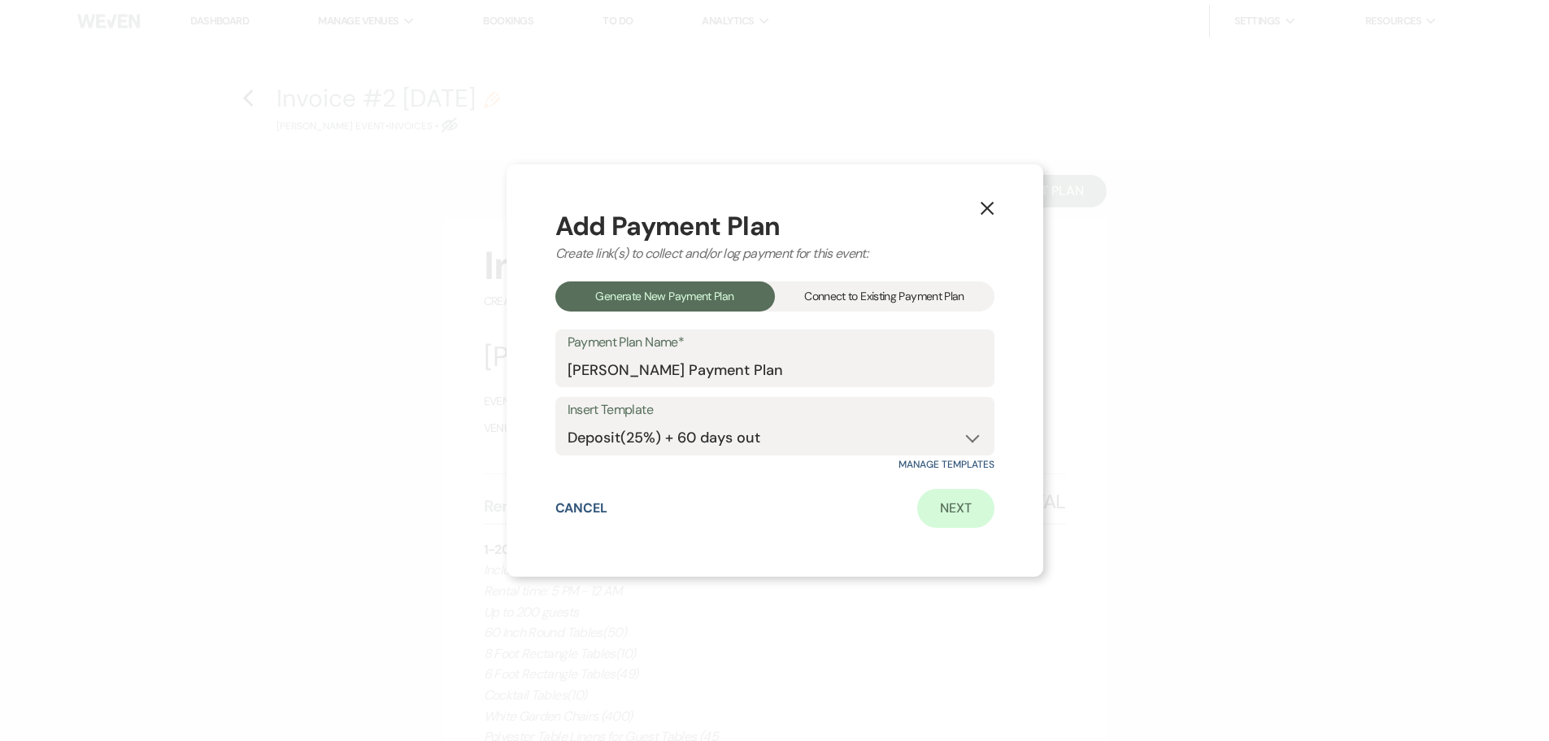
select select "2"
select select "percentage"
select select "true"
select select "client"
select select "months"
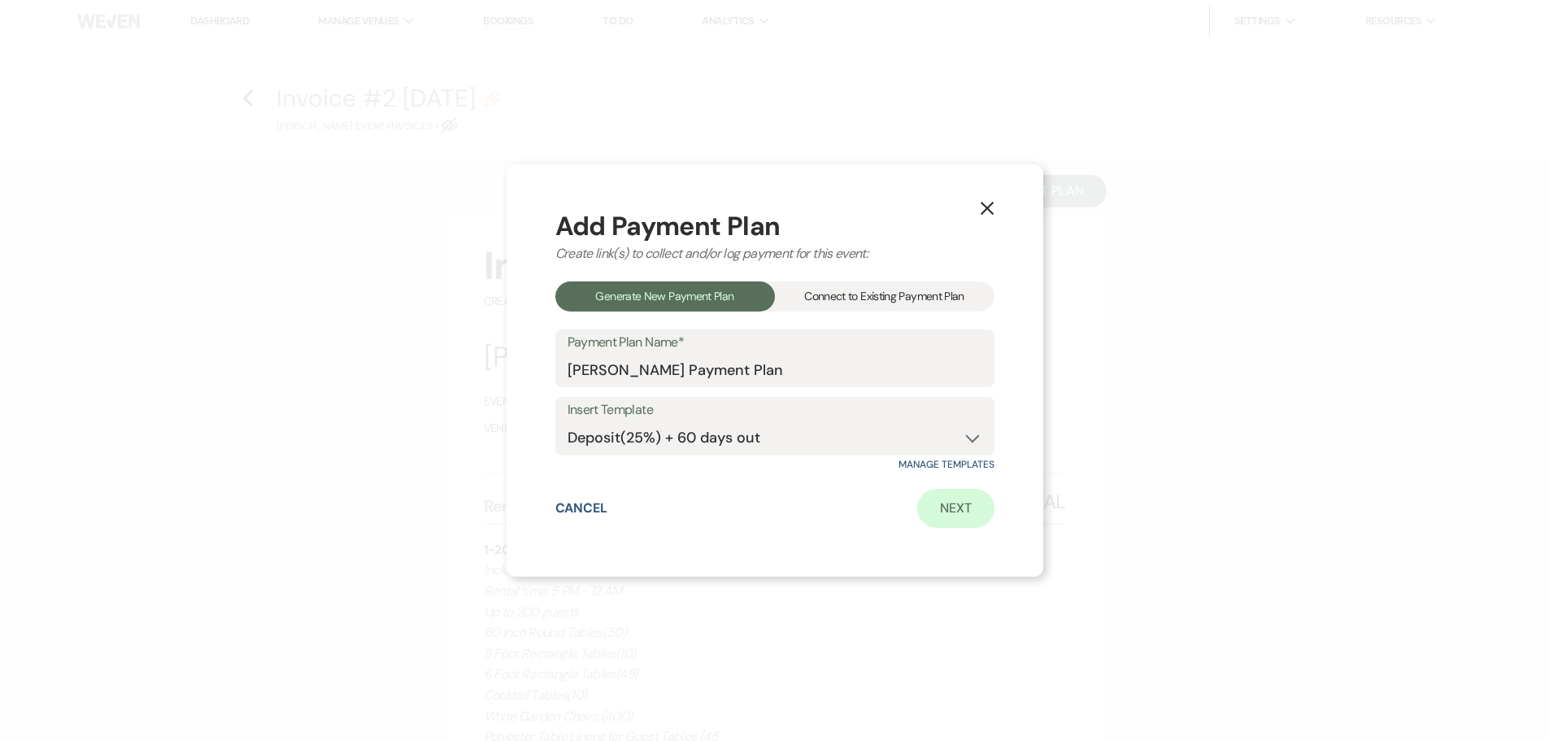
select select "client"
select select "weeks"
select select "client"
select select "days"
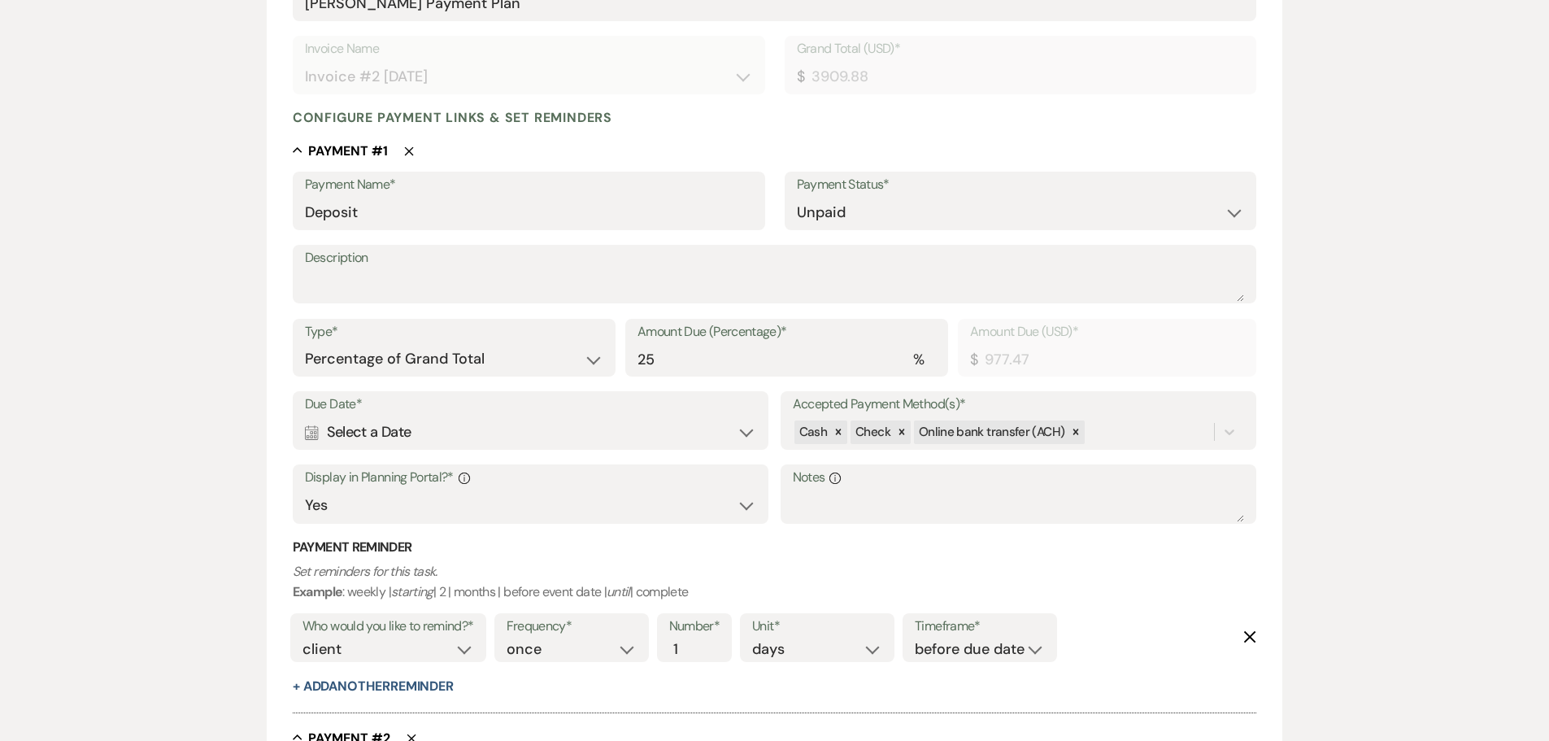
scroll to position [325, 0]
click at [1071, 437] on div at bounding box center [1075, 430] width 18 height 24
click at [550, 404] on label "Due Date*" at bounding box center [531, 402] width 452 height 24
click at [551, 422] on div "Calendar Select a Date Expand" at bounding box center [531, 430] width 452 height 32
select select "day"
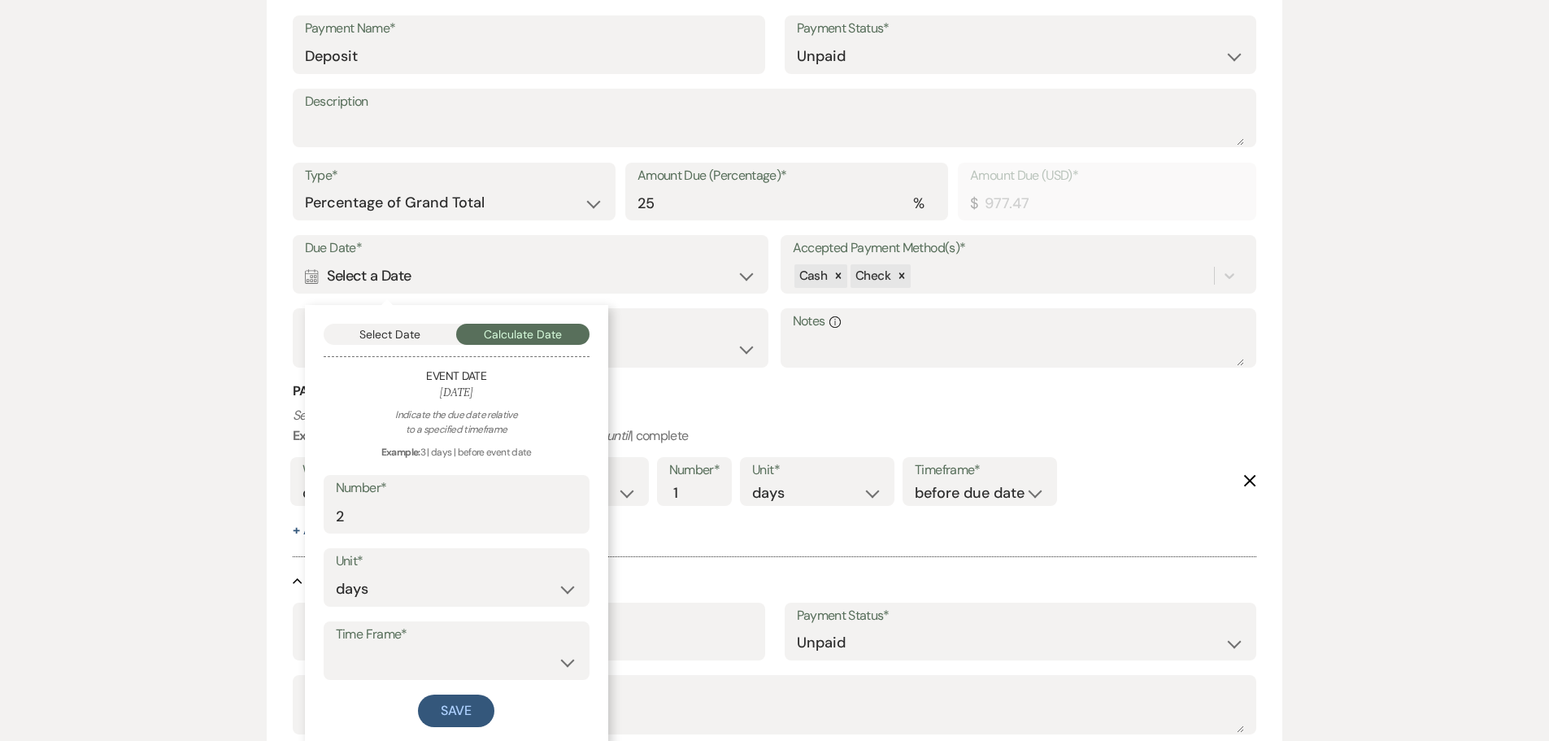
scroll to position [569, 0]
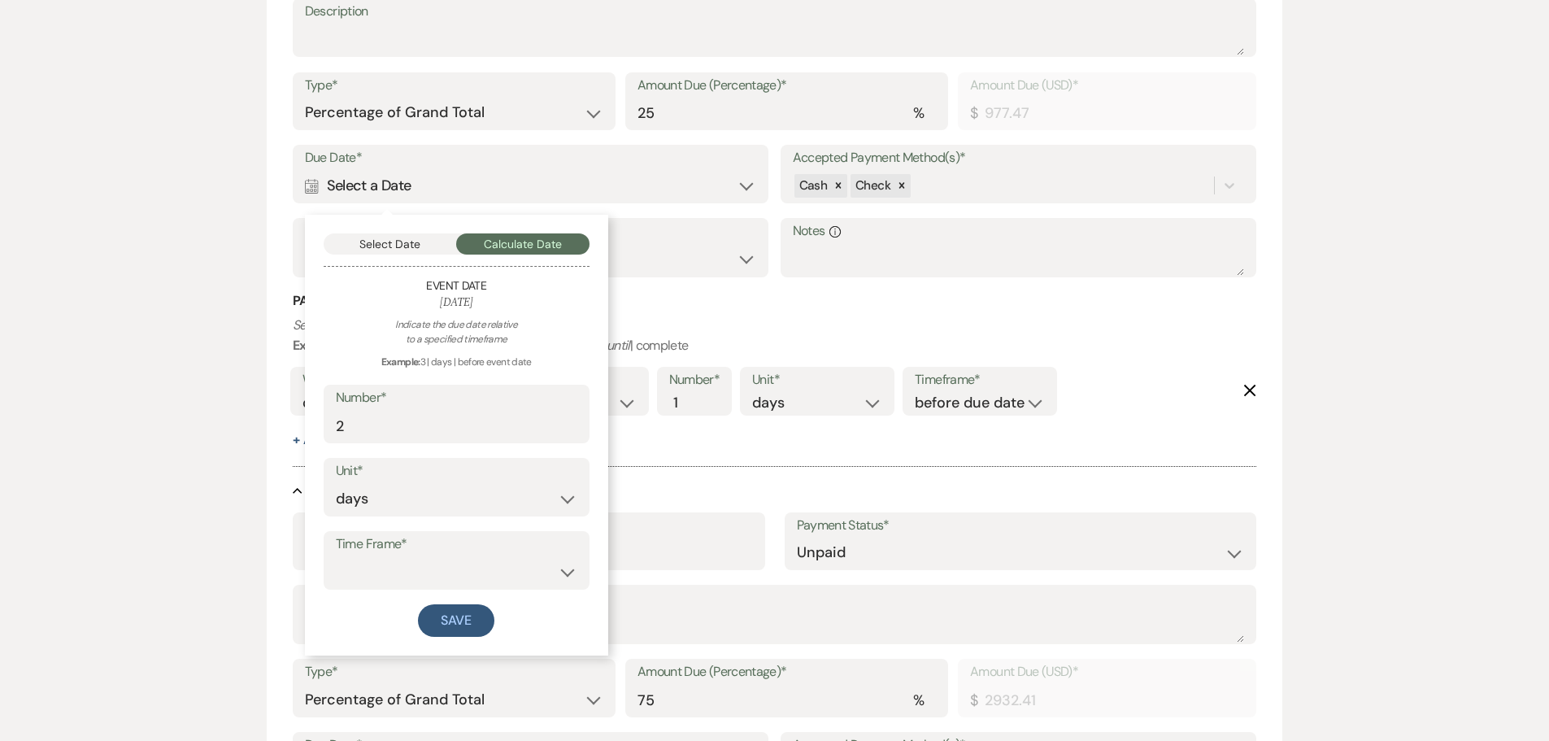
click at [802, 451] on div at bounding box center [775, 458] width 964 height 17
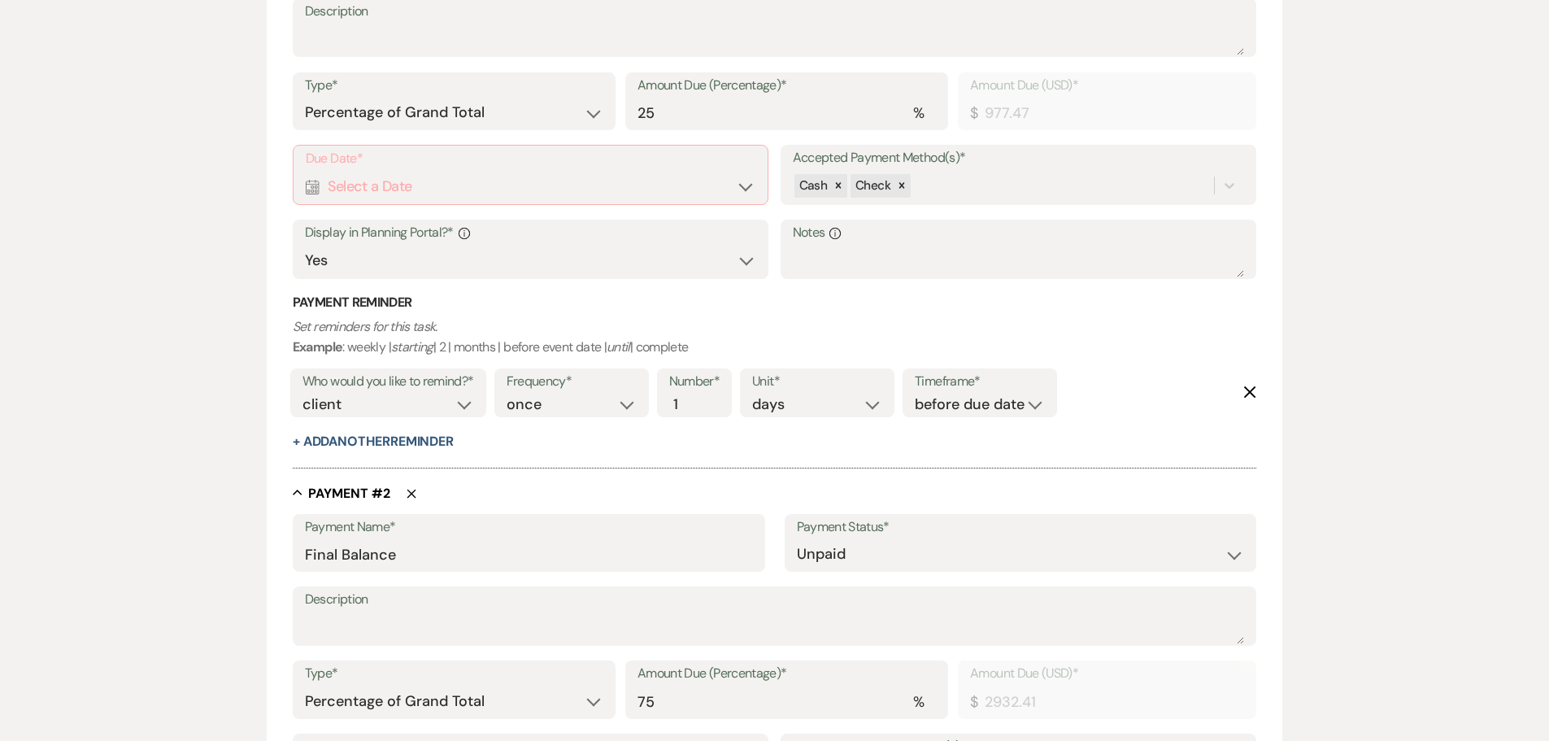
click at [447, 185] on div "Calendar Select a Date Expand" at bounding box center [531, 187] width 450 height 32
select select "day"
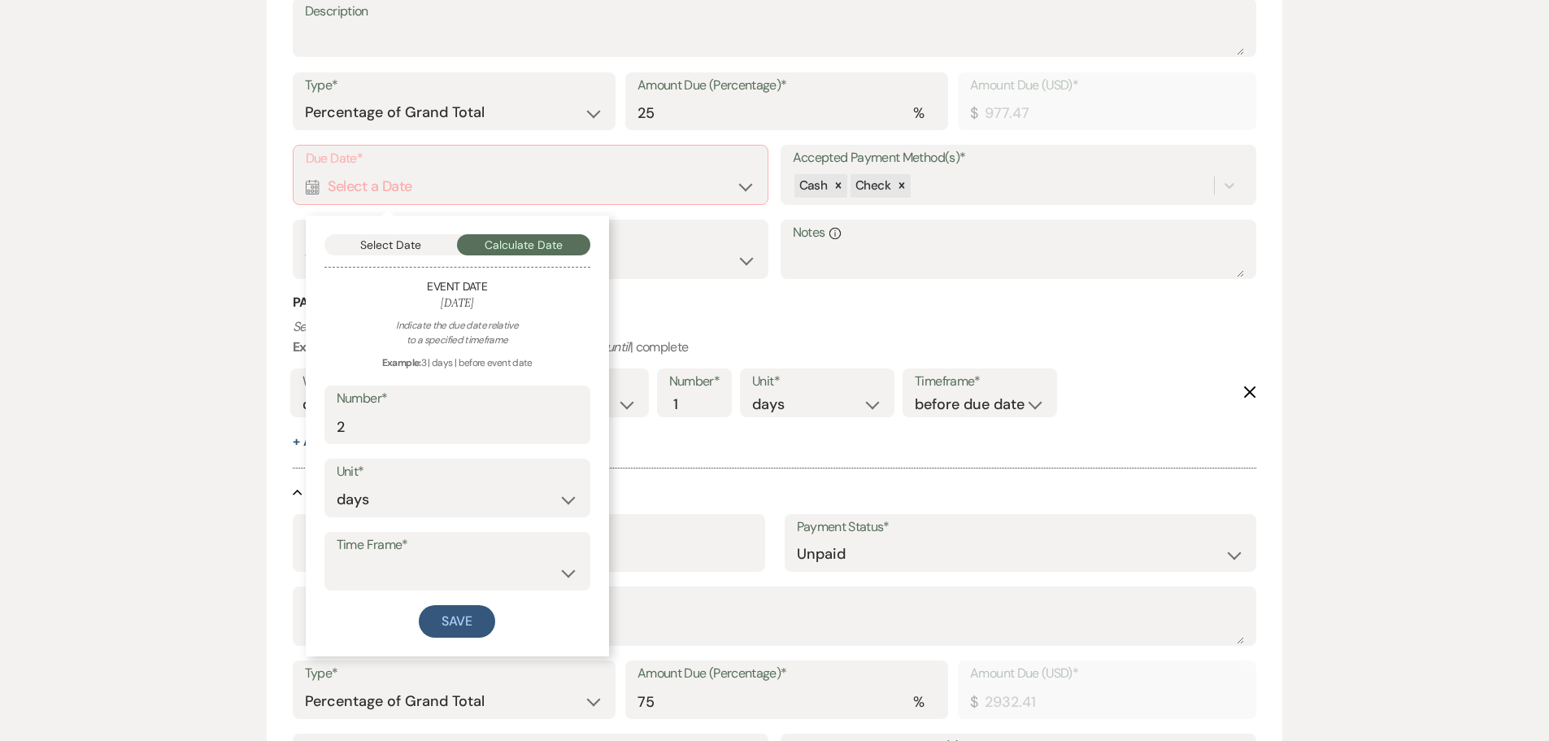
click at [360, 231] on div "Select Date Calculate Date Event Date [DATE] Indicate the due date relative to …" at bounding box center [457, 435] width 303 height 441
click at [369, 241] on button "Select Date" at bounding box center [390, 244] width 133 height 21
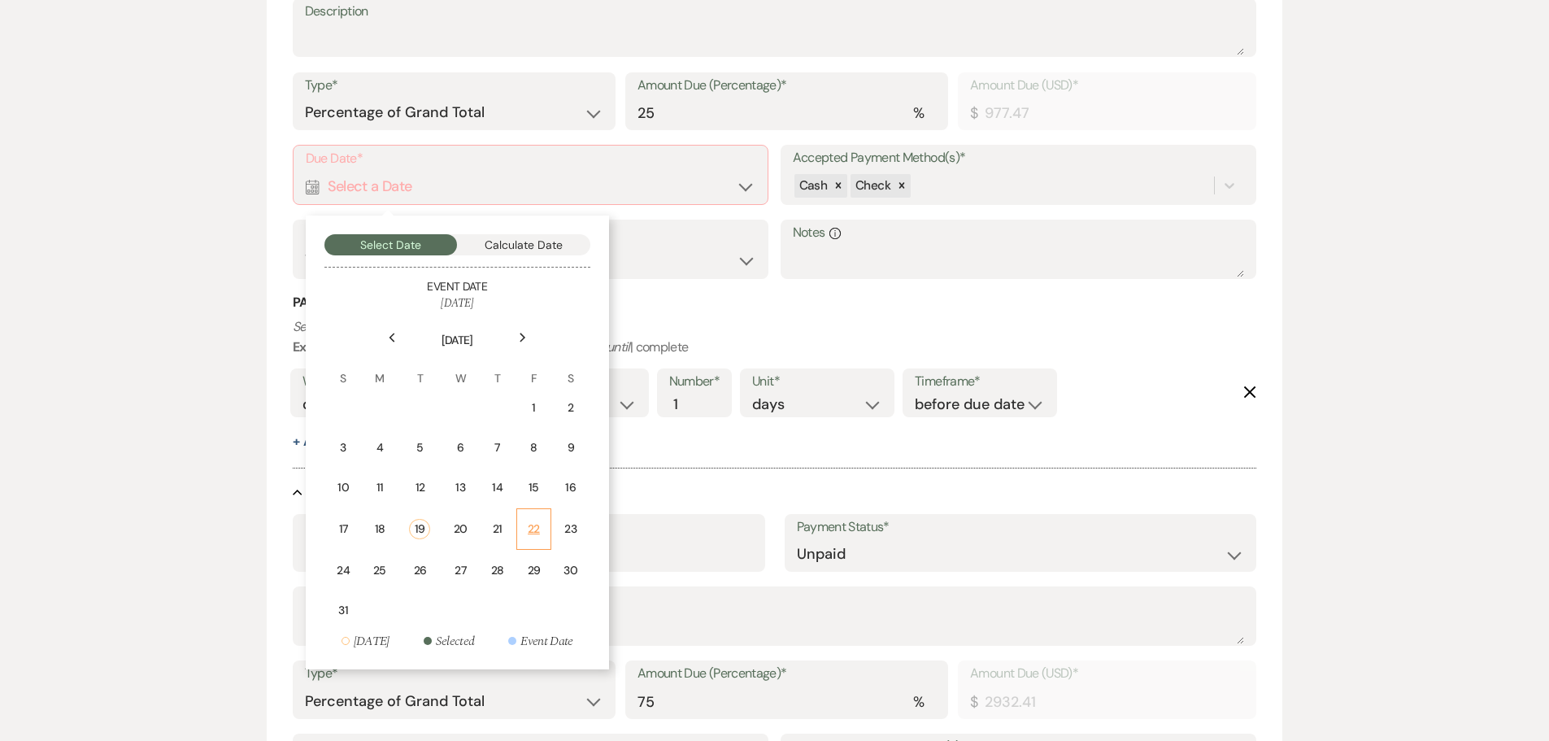
click at [540, 534] on div "22" at bounding box center [534, 528] width 14 height 17
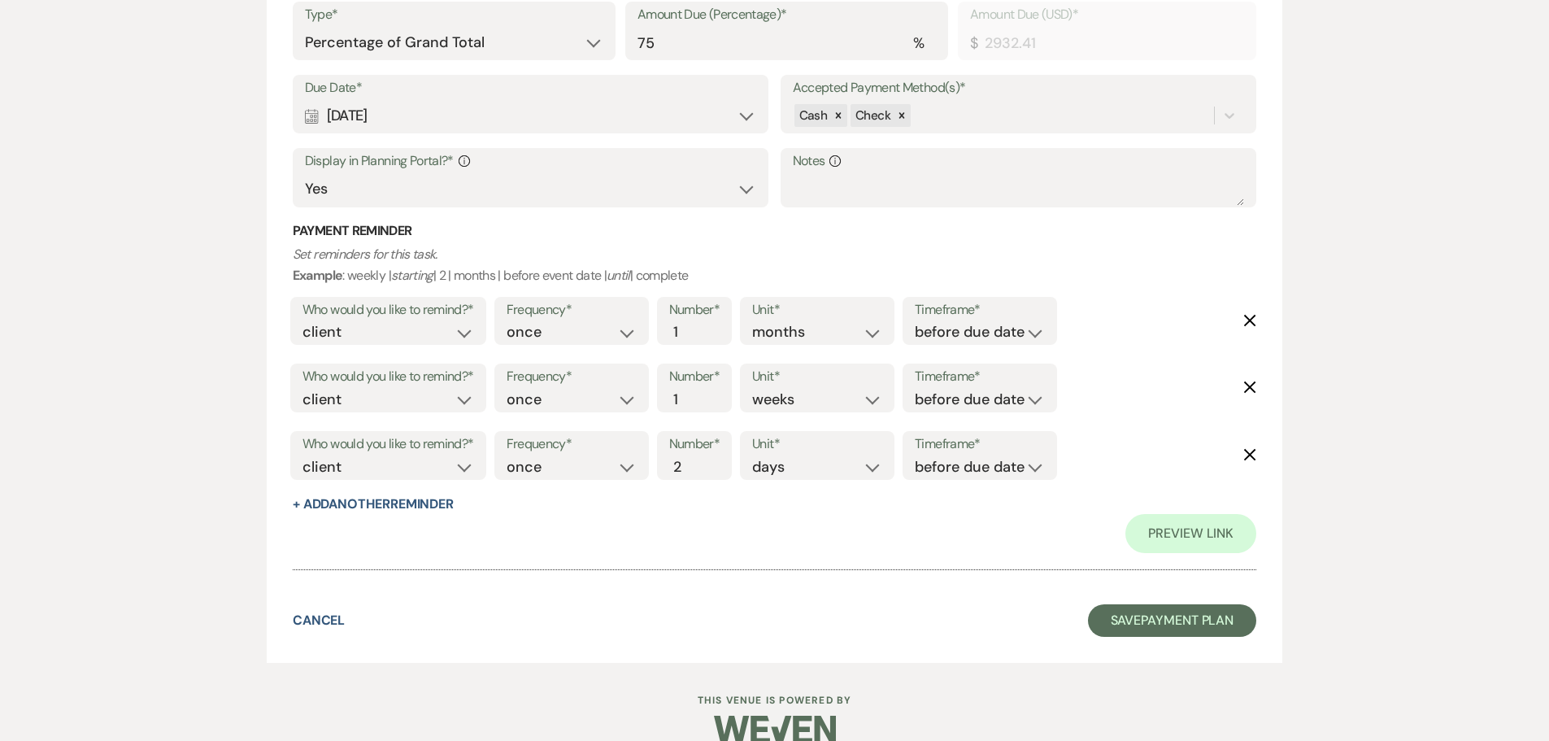
scroll to position [1292, 0]
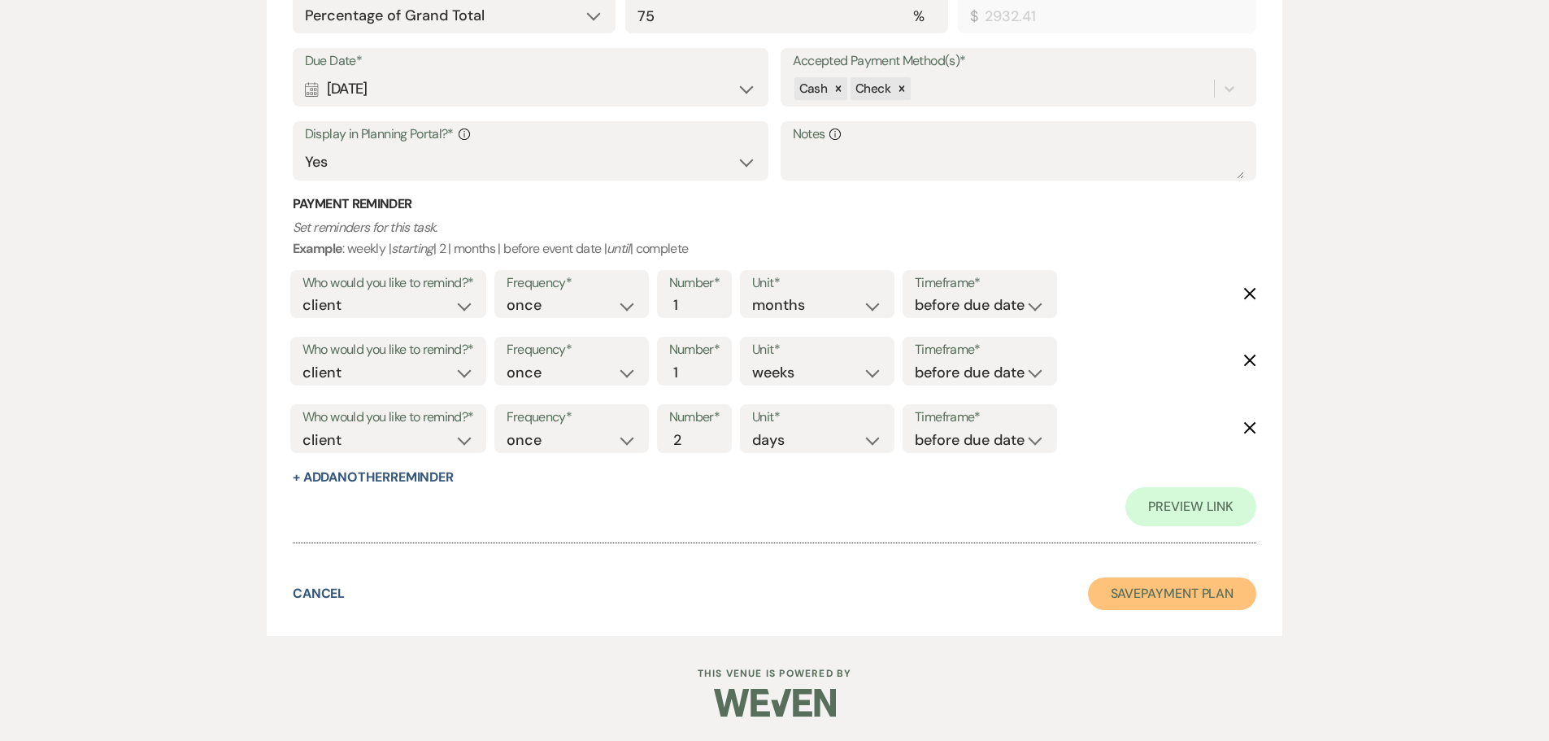
click at [1145, 597] on button "Save Payment Plan" at bounding box center [1172, 593] width 169 height 33
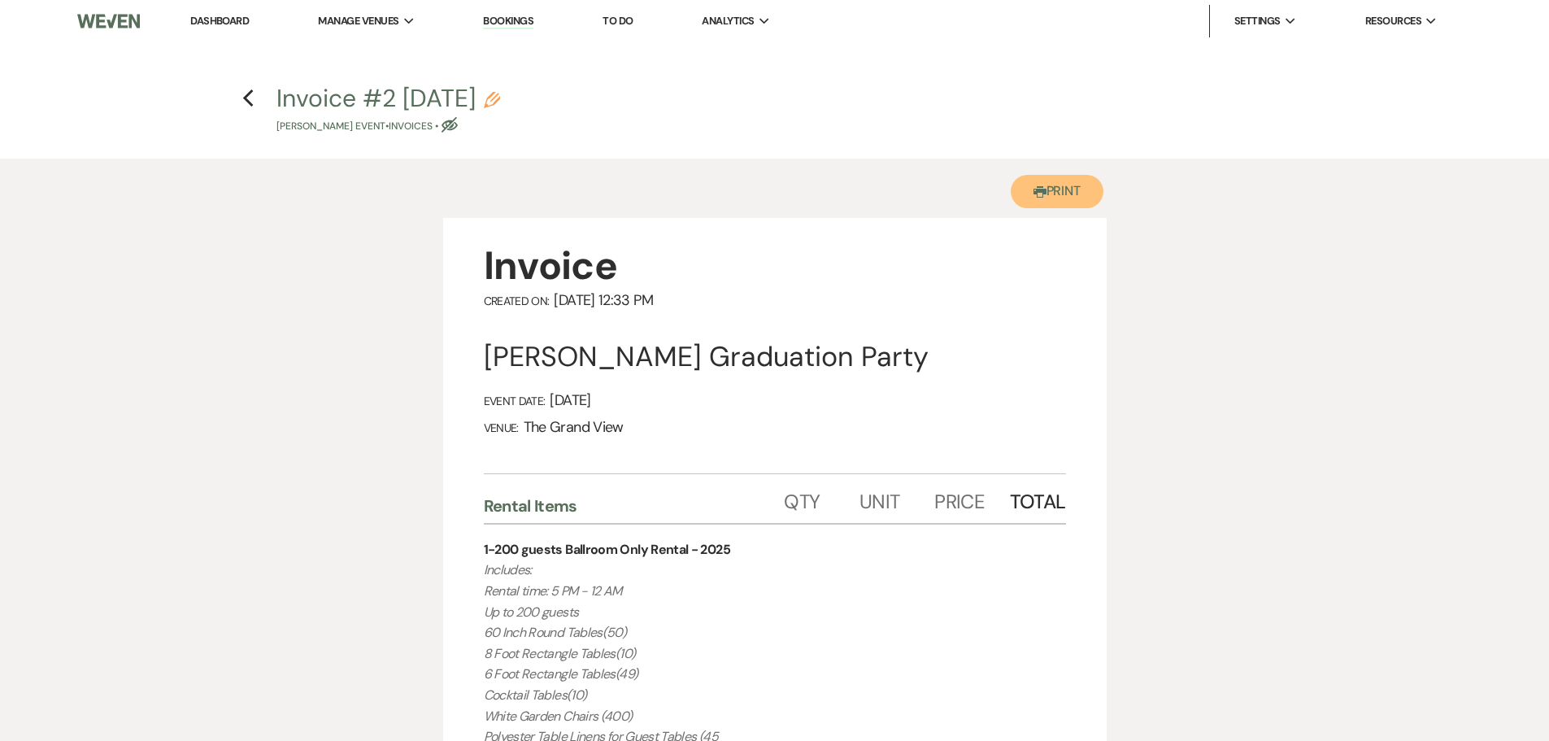
click at [1049, 189] on button "Printer Print" at bounding box center [1056, 191] width 93 height 33
